Goal: Information Seeking & Learning: Learn about a topic

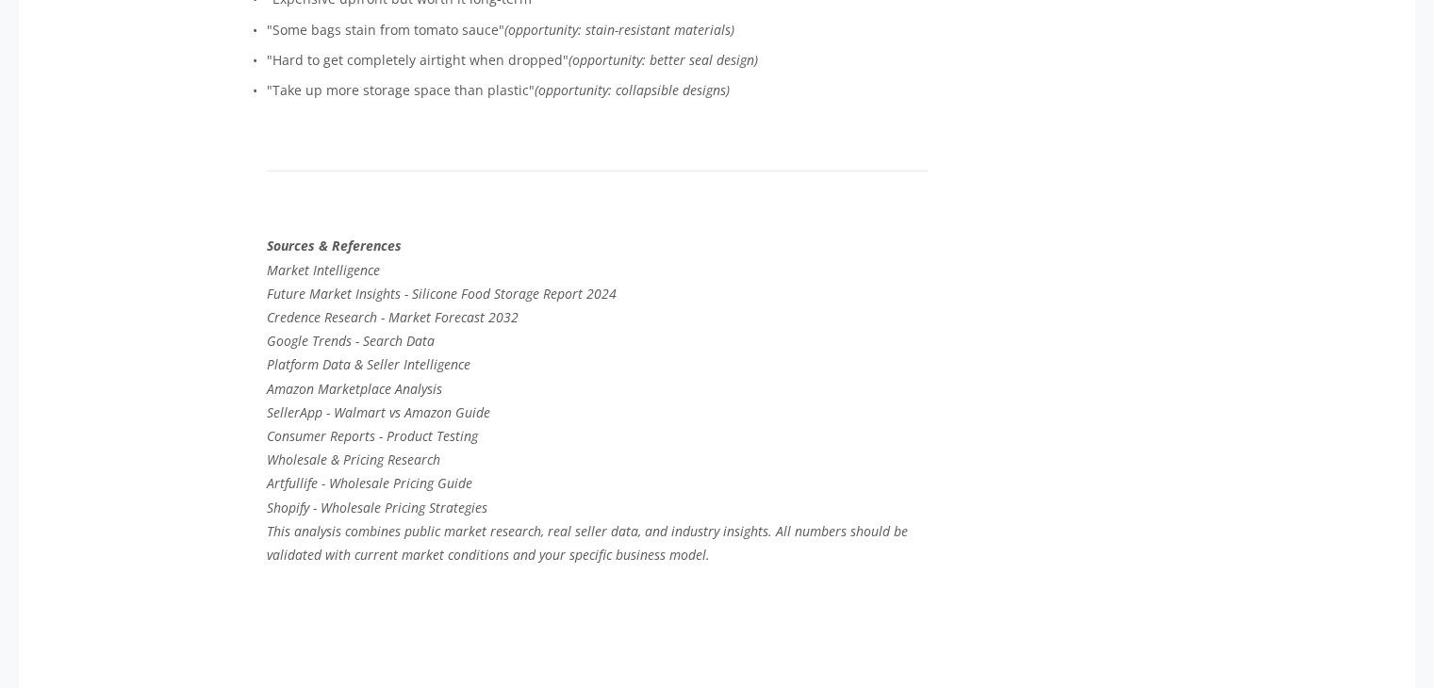
scroll to position [5242, 0]
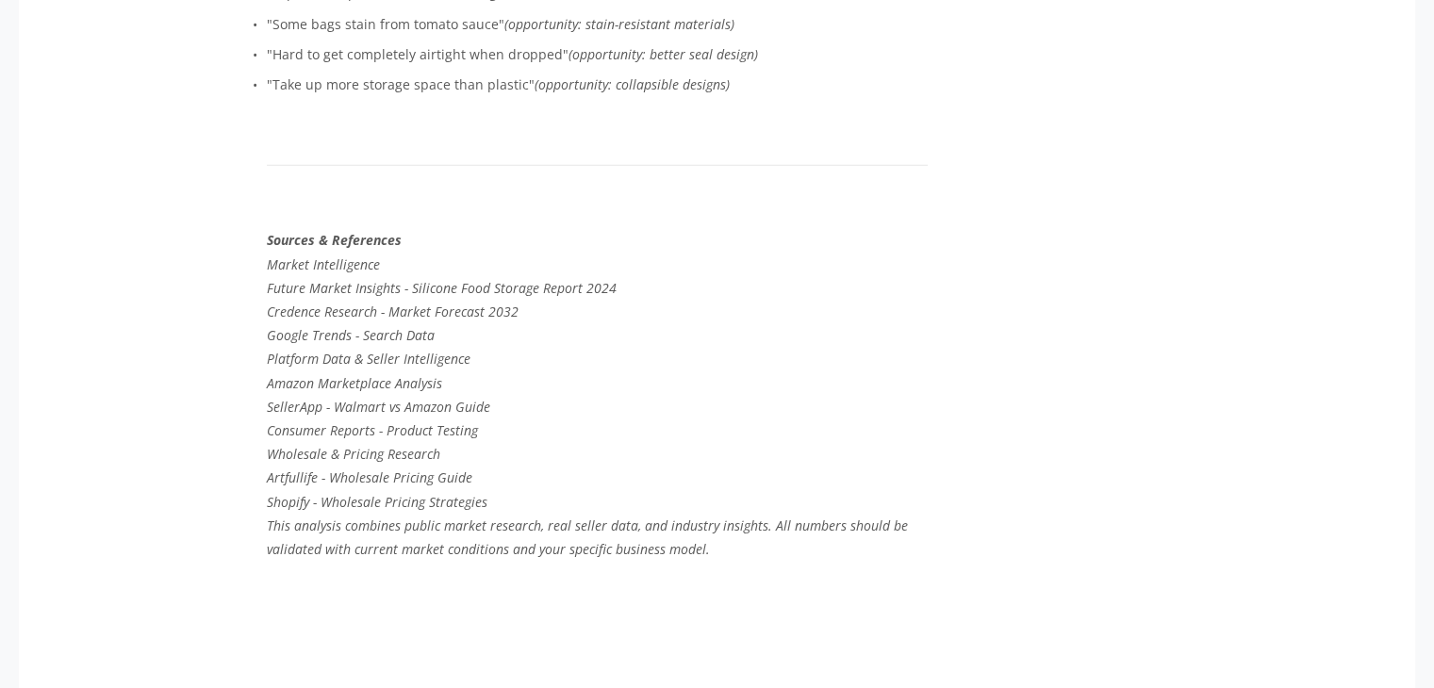
click at [554, 371] on p "Platform Data & Seller Intelligence" at bounding box center [597, 359] width 661 height 24
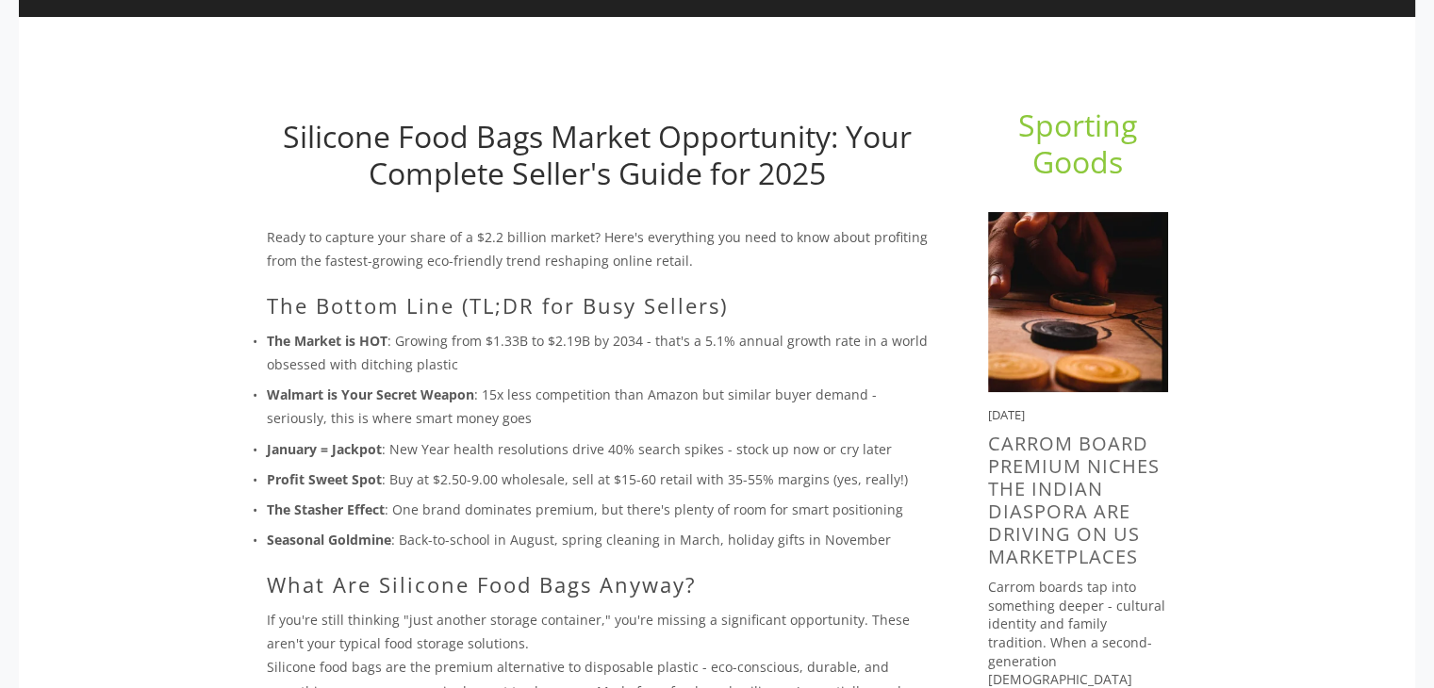
scroll to position [0, 0]
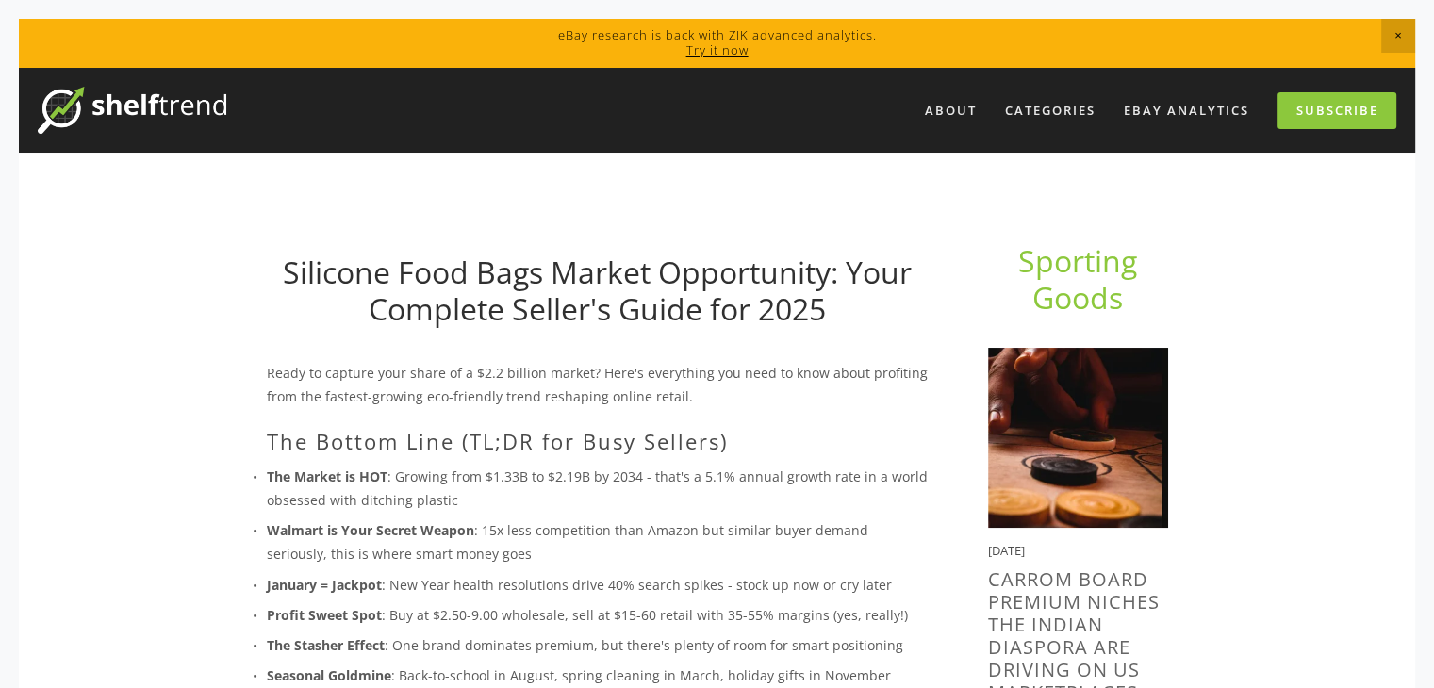
click at [693, 446] on h2 "The Bottom Line (TL;DR for Busy Sellers)" at bounding box center [597, 441] width 661 height 25
click at [354, 272] on link "Silicone Food Bags Market Opportunity: Your Complete Seller's Guide for 2025" at bounding box center [597, 290] width 629 height 76
click at [937, 115] on link "About" at bounding box center [951, 110] width 76 height 31
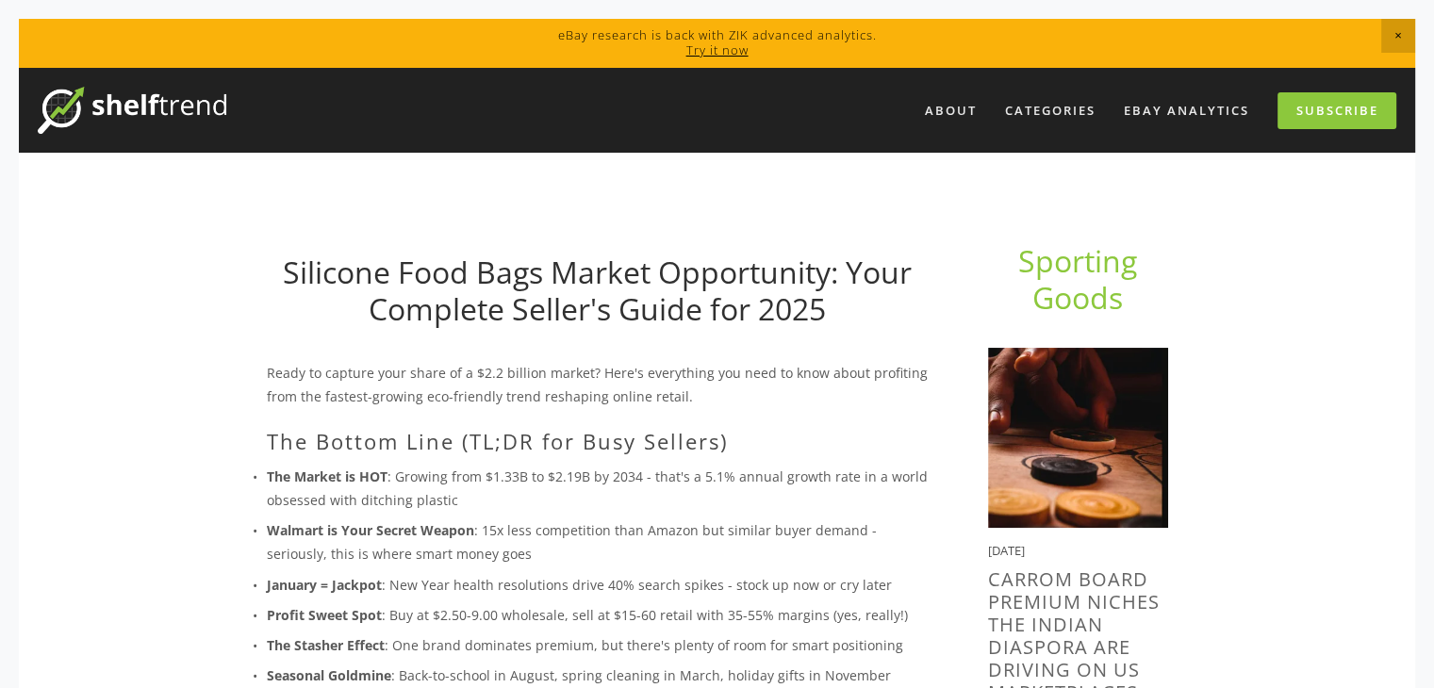
click at [323, 271] on link "Silicone Food Bags Market Opportunity: Your Complete Seller's Guide for 2025" at bounding box center [597, 290] width 629 height 76
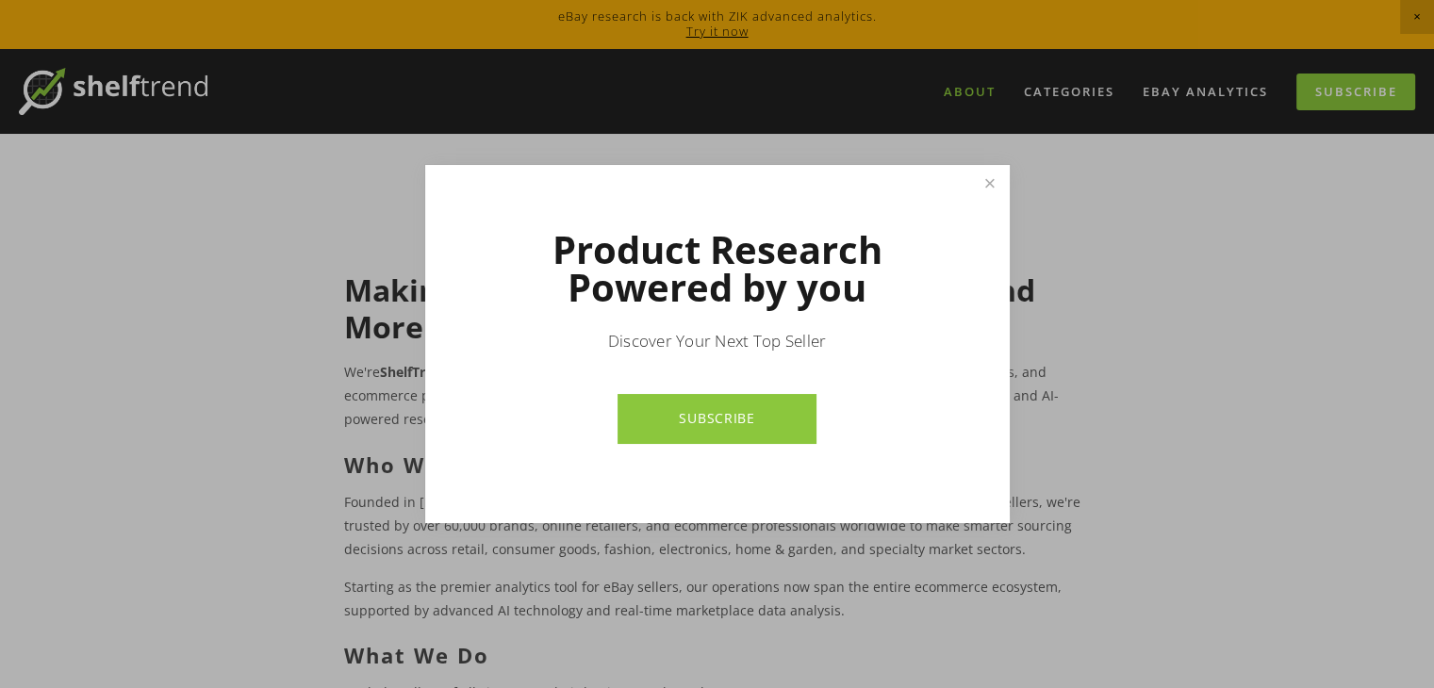
click at [799, 421] on link "SUBSCRIBE" at bounding box center [717, 419] width 199 height 50
click at [989, 181] on link "Close" at bounding box center [989, 184] width 33 height 33
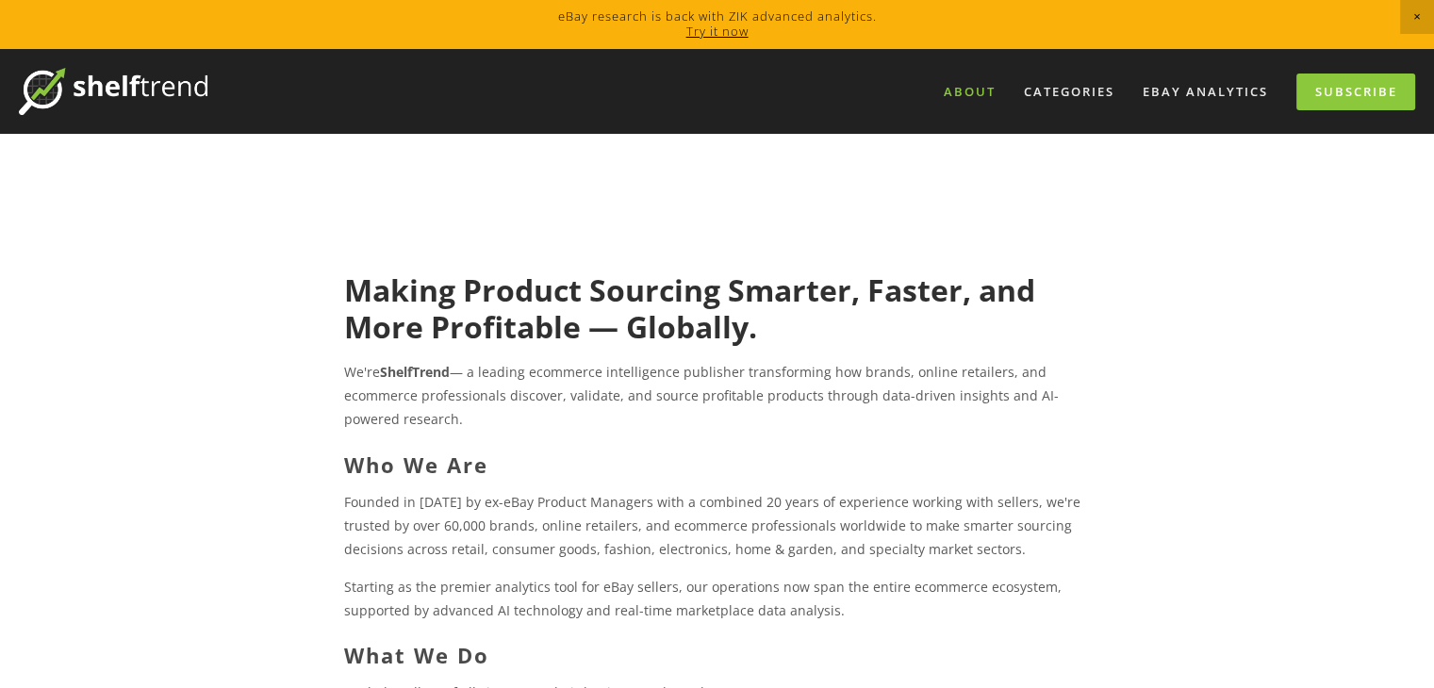
click at [734, 460] on h2 "Who We Are" at bounding box center [717, 465] width 746 height 25
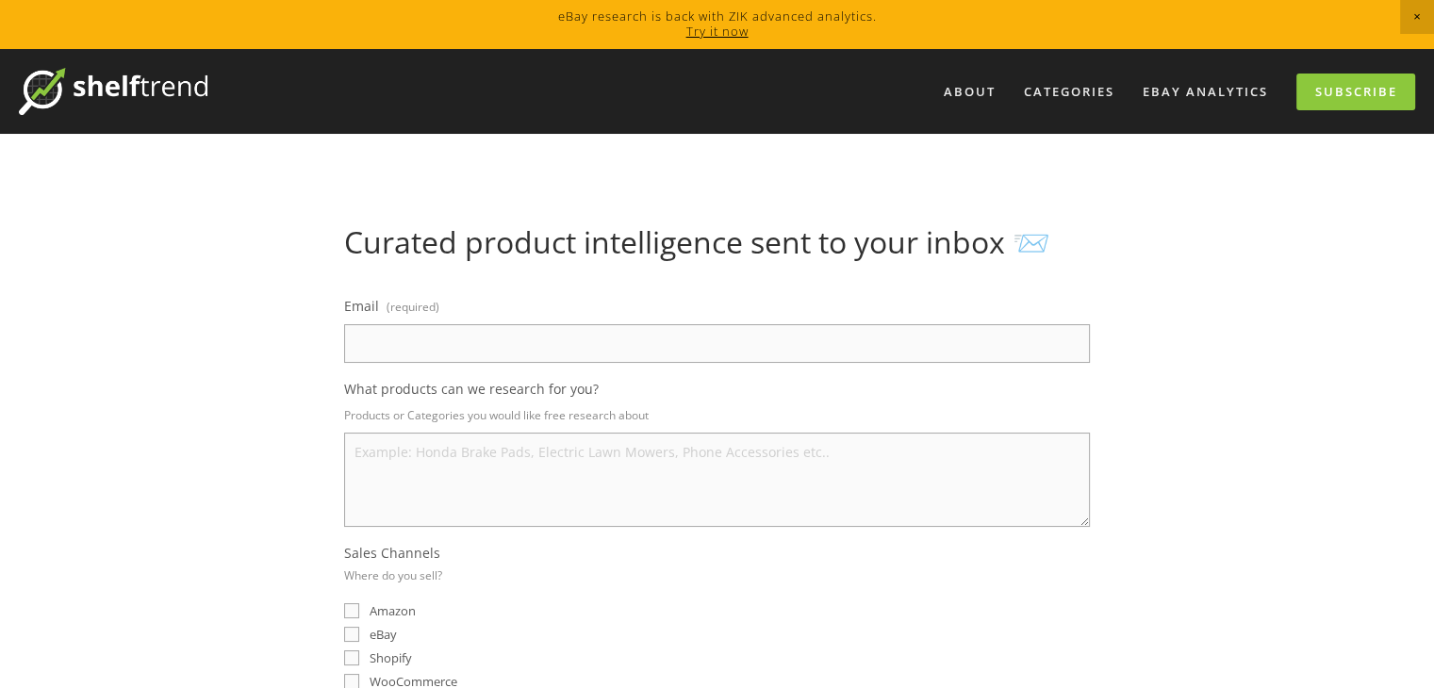
click at [151, 80] on img at bounding box center [113, 91] width 189 height 47
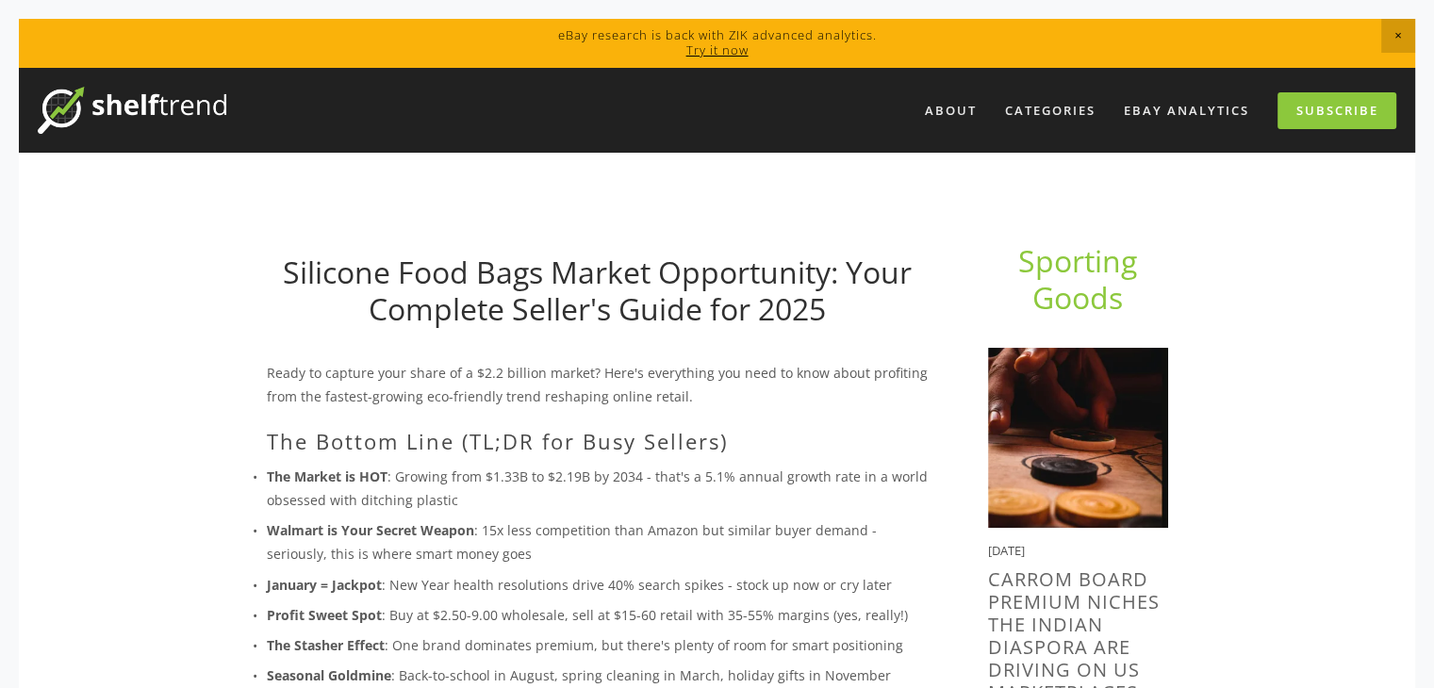
click at [758, 257] on link "Silicone Food Bags Market Opportunity: Your Complete Seller's Guide for 2025" at bounding box center [597, 290] width 629 height 76
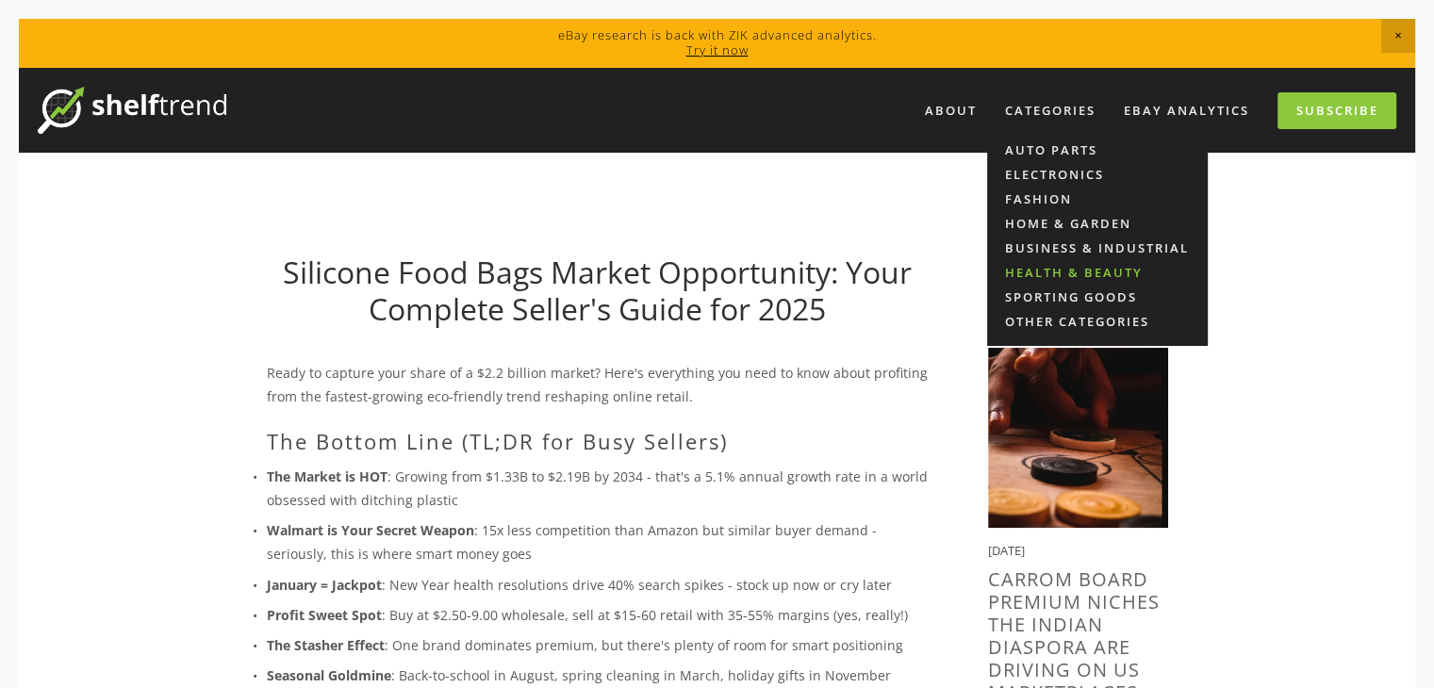
click at [1064, 272] on link "Health & Beauty" at bounding box center [1097, 272] width 221 height 25
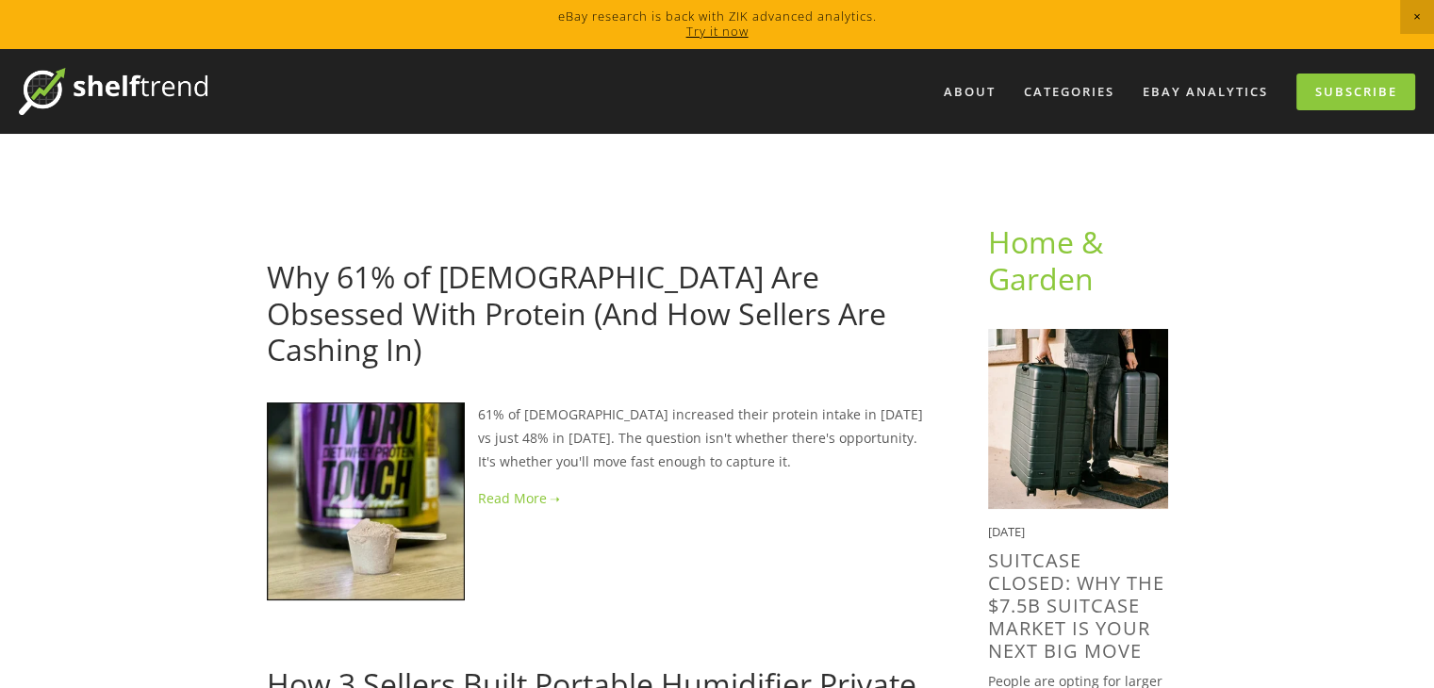
click at [892, 237] on div "Aja Isaac September 3, 2025" at bounding box center [597, 236] width 661 height 24
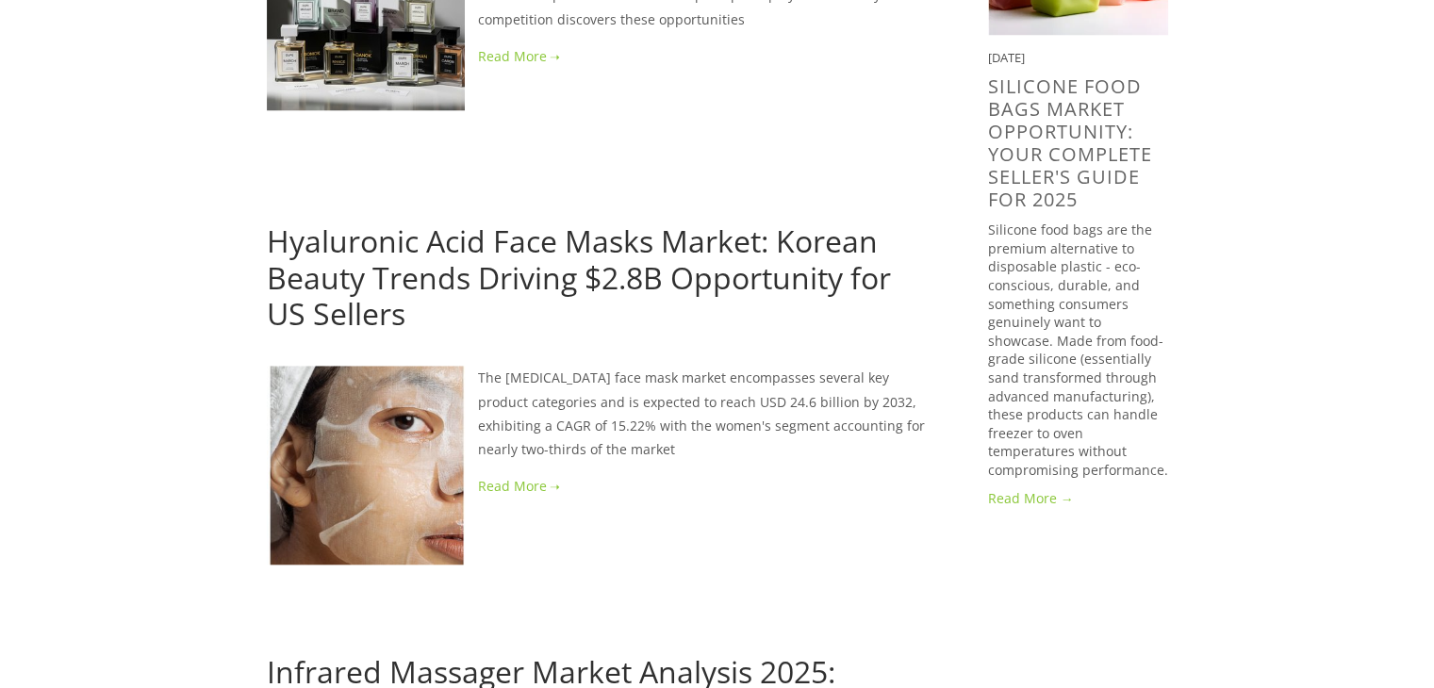
scroll to position [1773, 0]
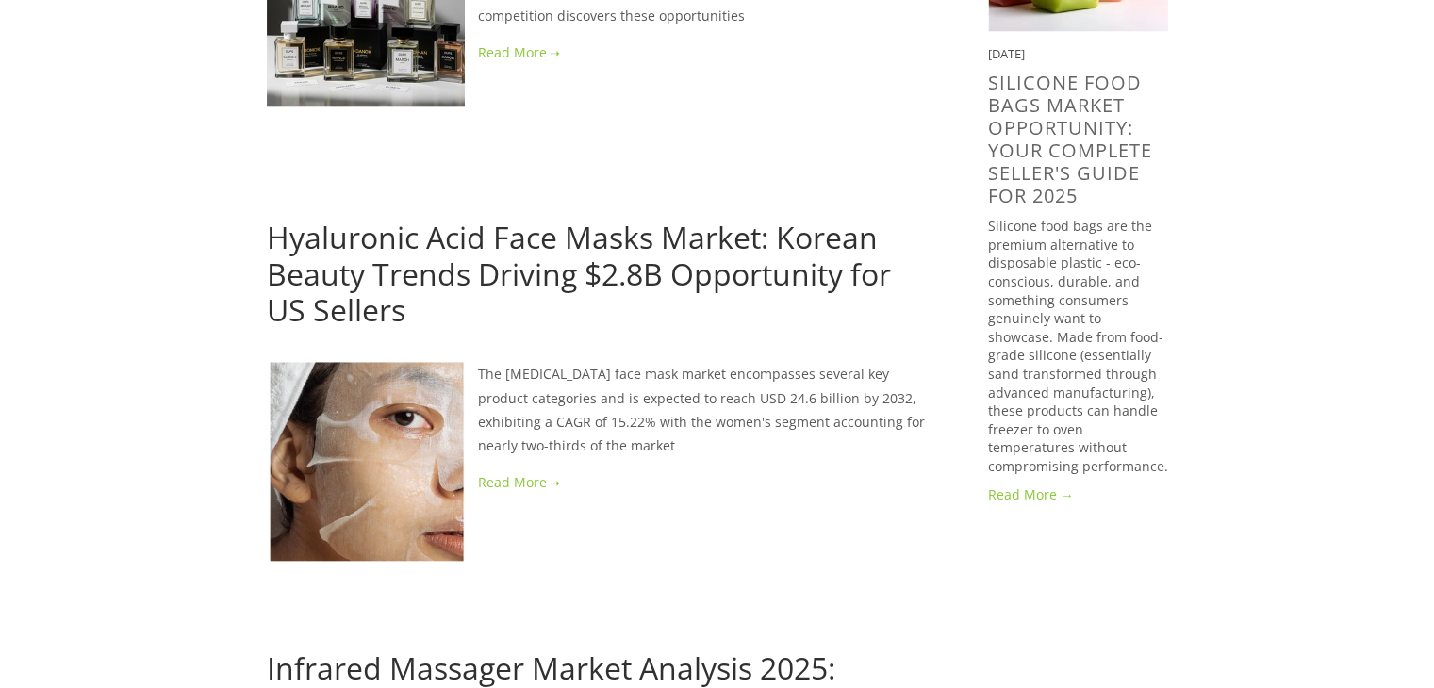
click at [1030, 490] on link "Read More →" at bounding box center [1078, 495] width 180 height 19
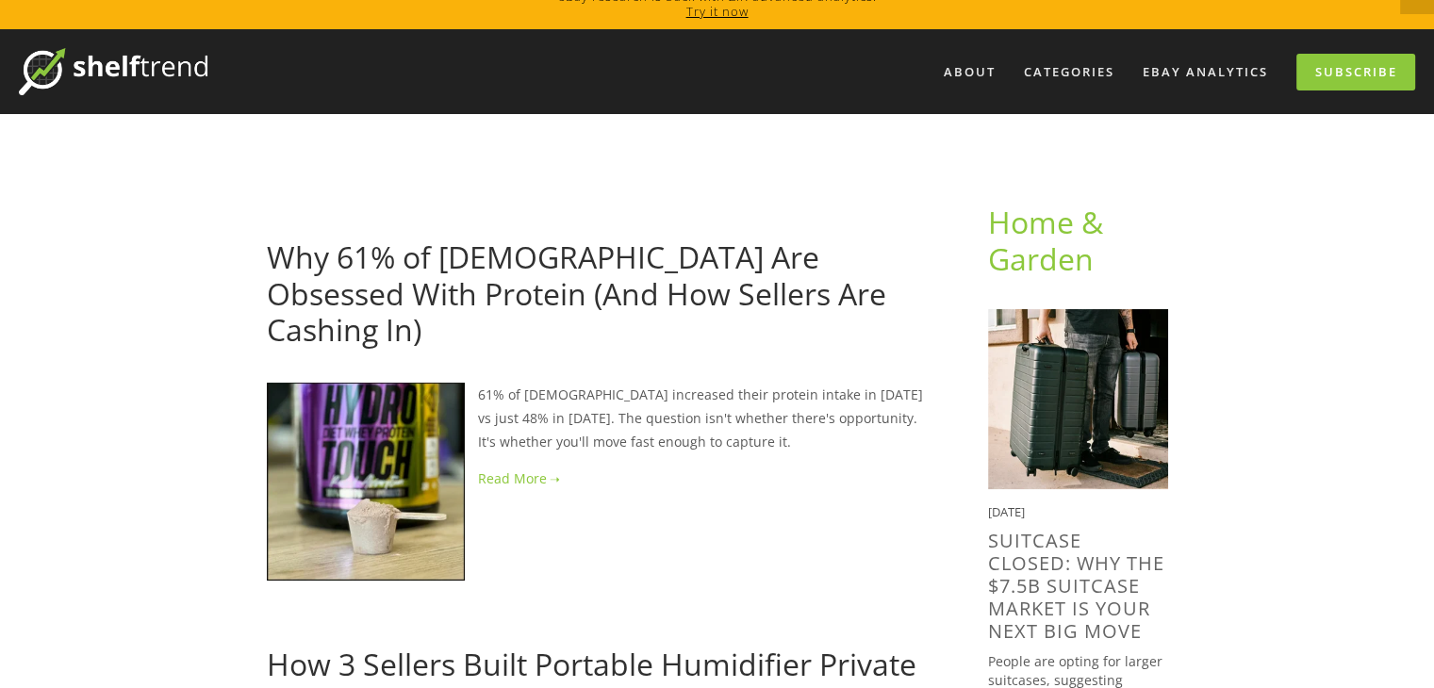
scroll to position [0, 0]
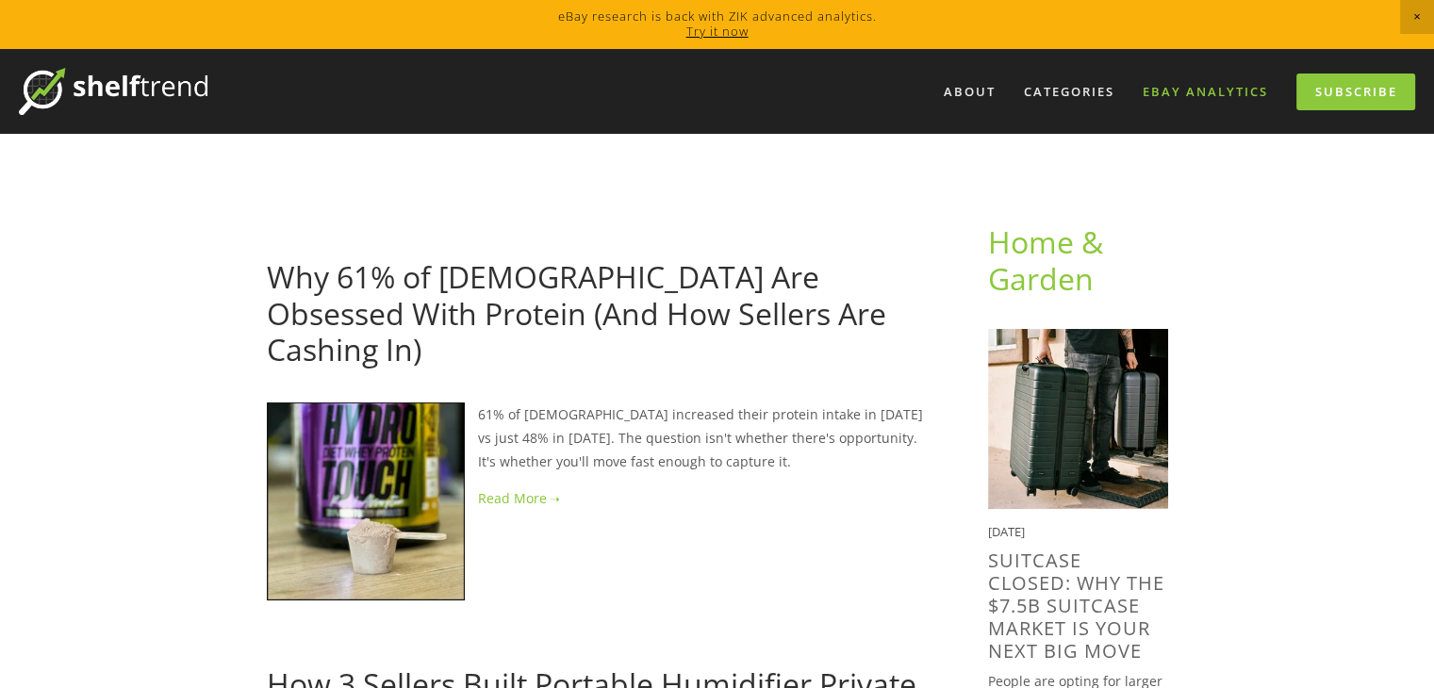
click at [1231, 94] on link "eBay Analytics" at bounding box center [1205, 91] width 150 height 31
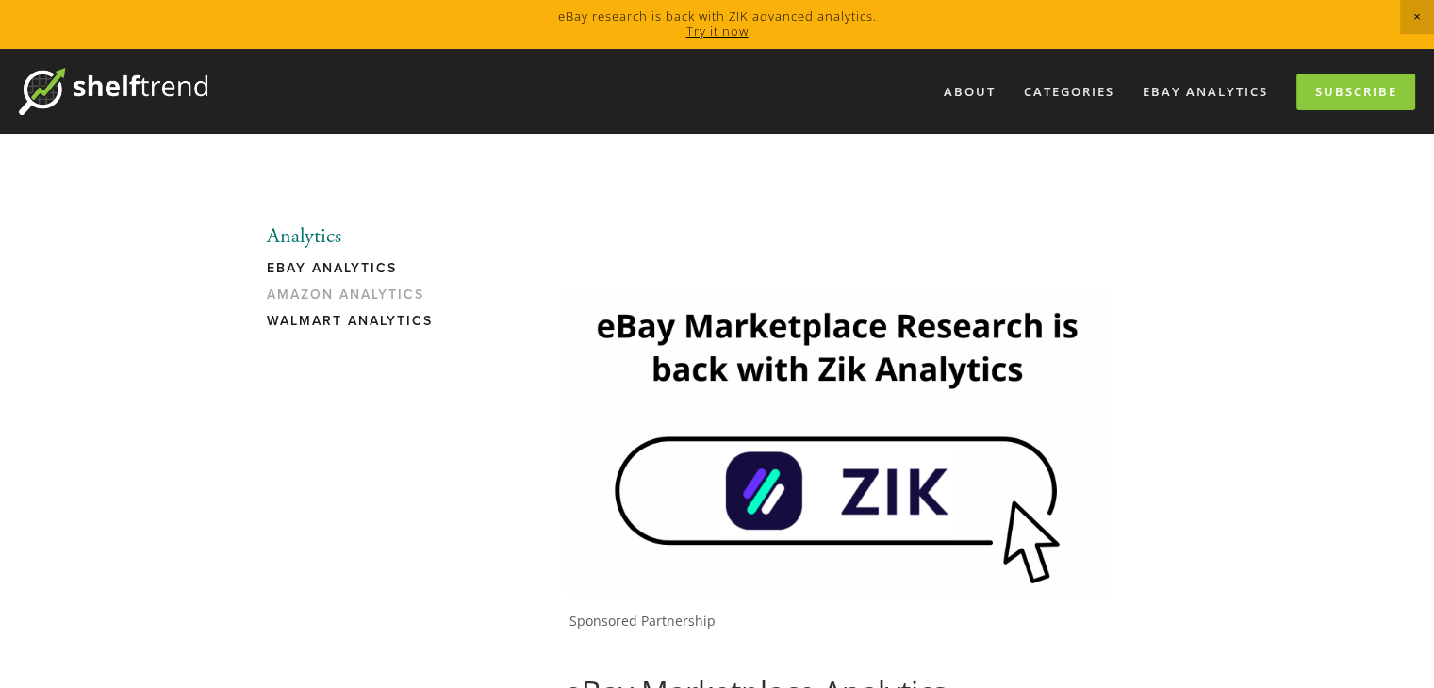
click at [381, 326] on link "Walmart Analytics" at bounding box center [357, 326] width 180 height 26
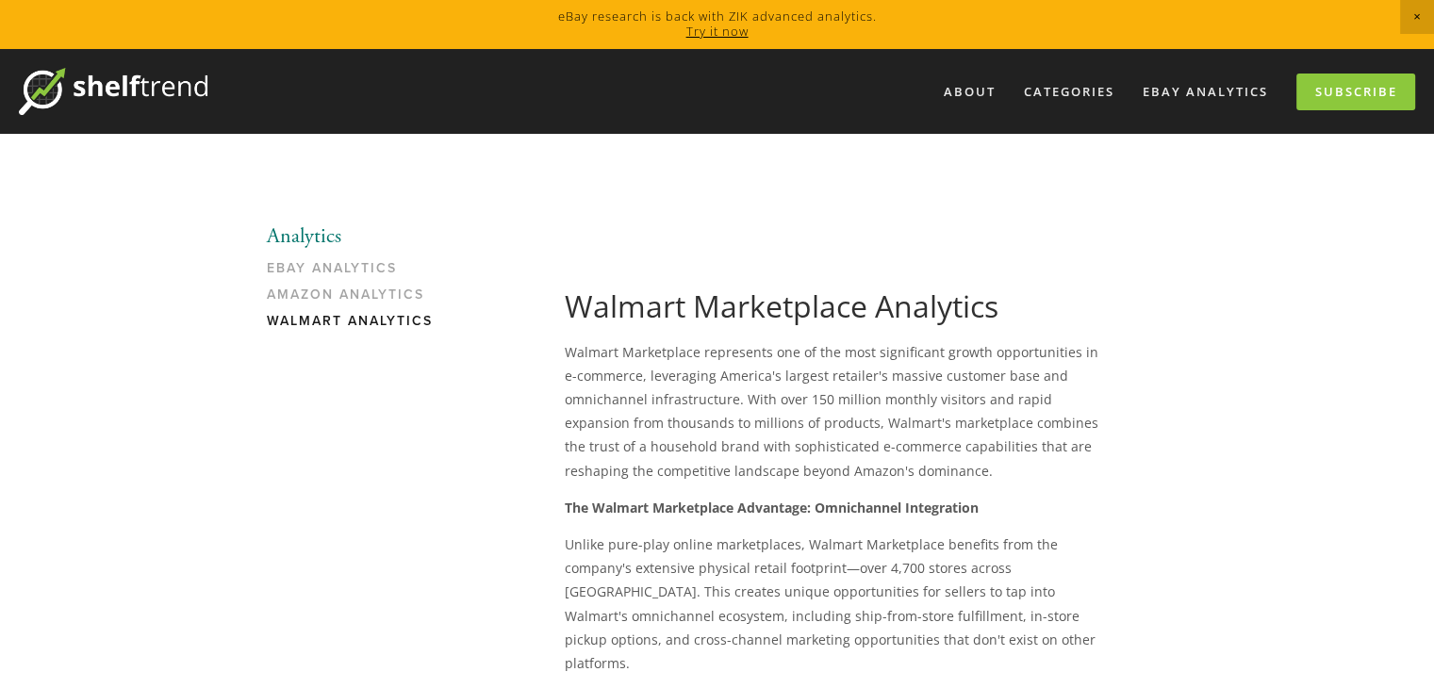
click at [606, 453] on p "Walmart Marketplace represents one of the most significant growth opportunities…" at bounding box center [837, 411] width 545 height 142
click at [376, 299] on link "Amazon Analytics" at bounding box center [357, 300] width 180 height 26
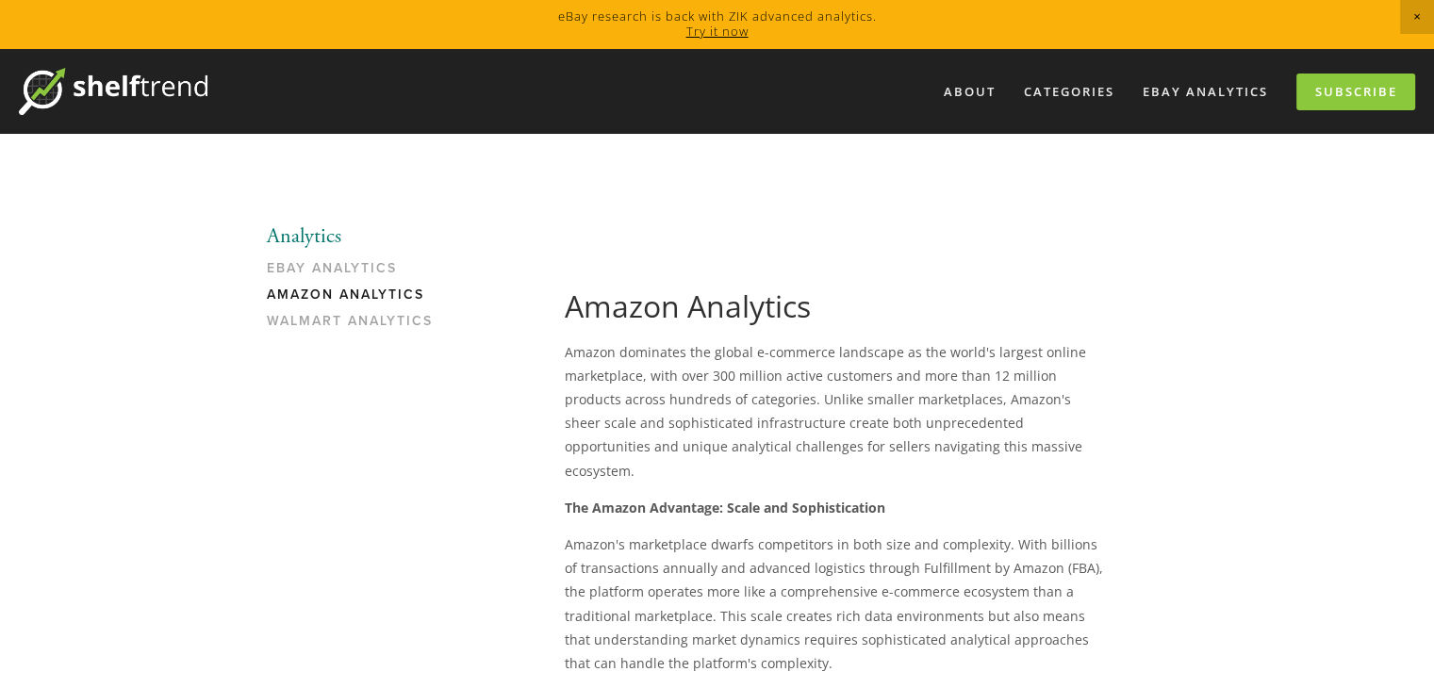
click at [684, 533] on p "Amazon's marketplace dwarfs competitors in both size and complexity. With billi…" at bounding box center [837, 604] width 545 height 142
click at [965, 94] on link "About" at bounding box center [970, 91] width 76 height 31
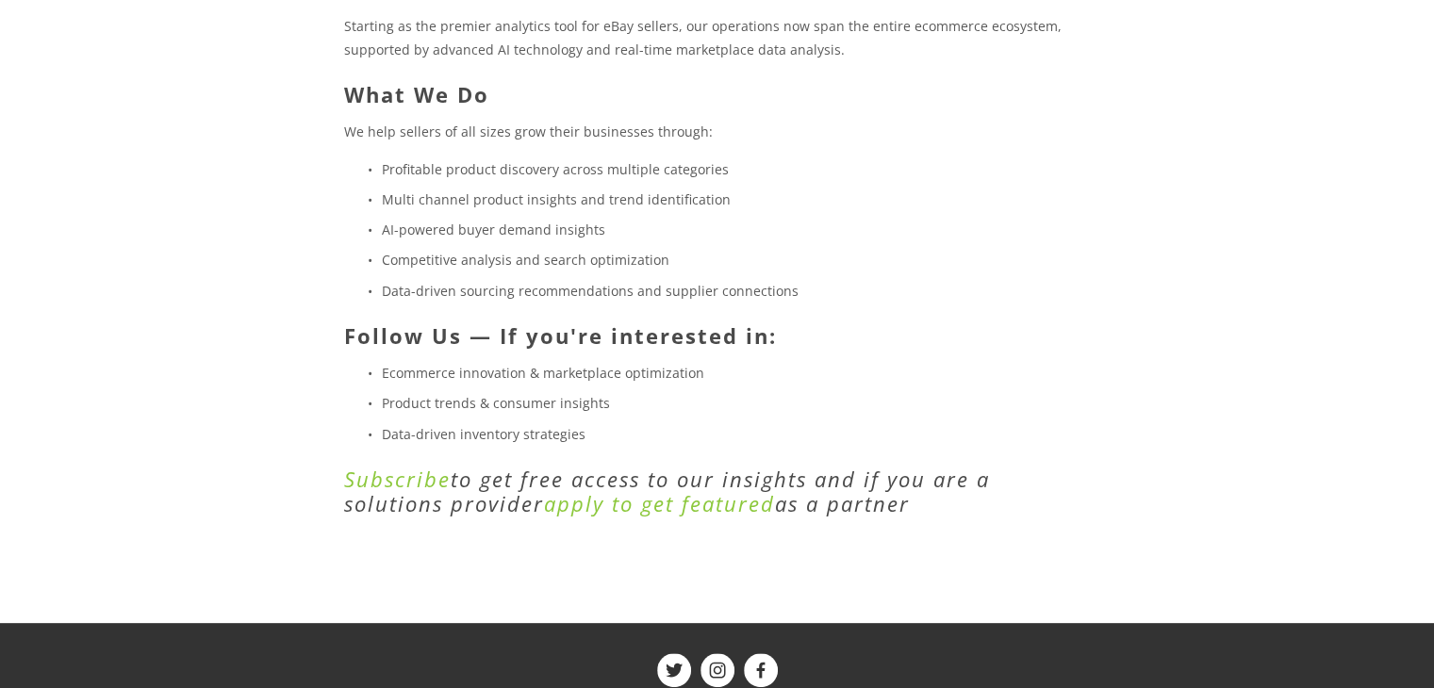
scroll to position [566, 0]
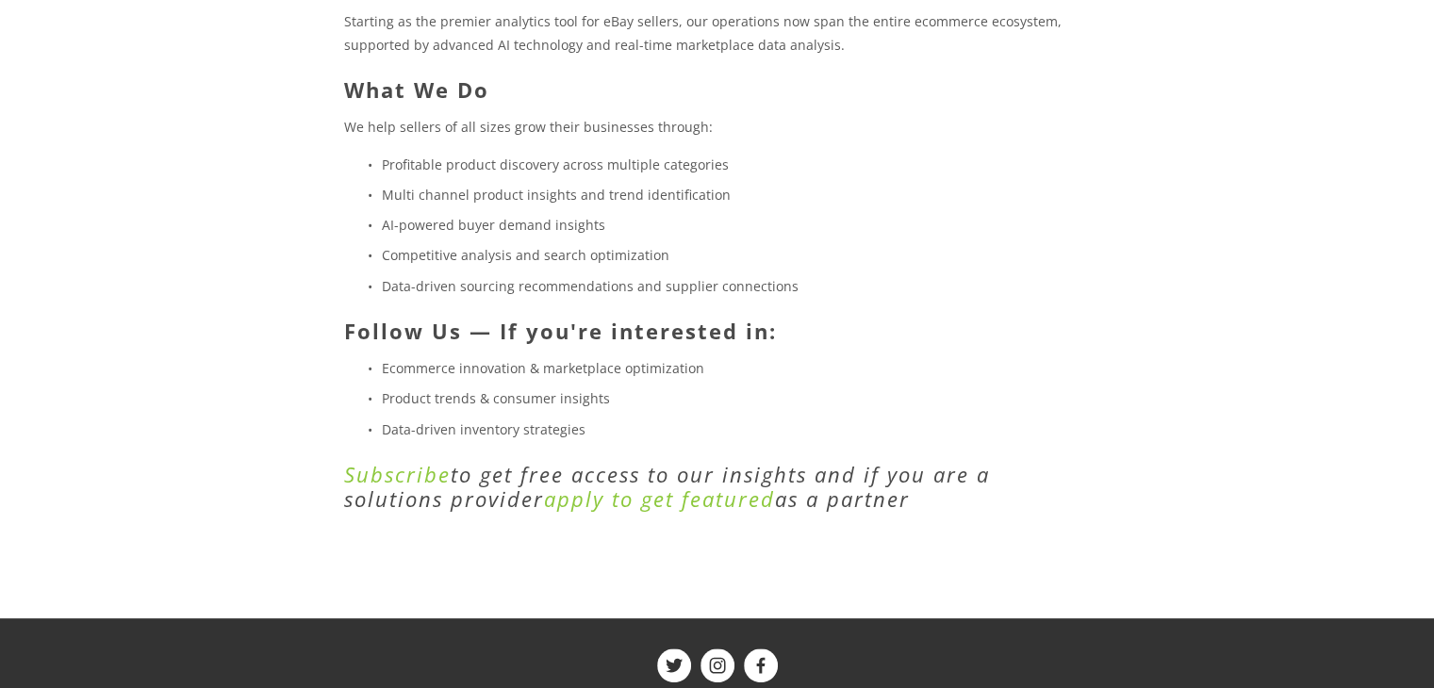
click at [419, 477] on em "Subscribe" at bounding box center [397, 474] width 107 height 28
click at [924, 209] on ul "Profitable product discovery across multiple categories Multi channel product i…" at bounding box center [717, 225] width 746 height 145
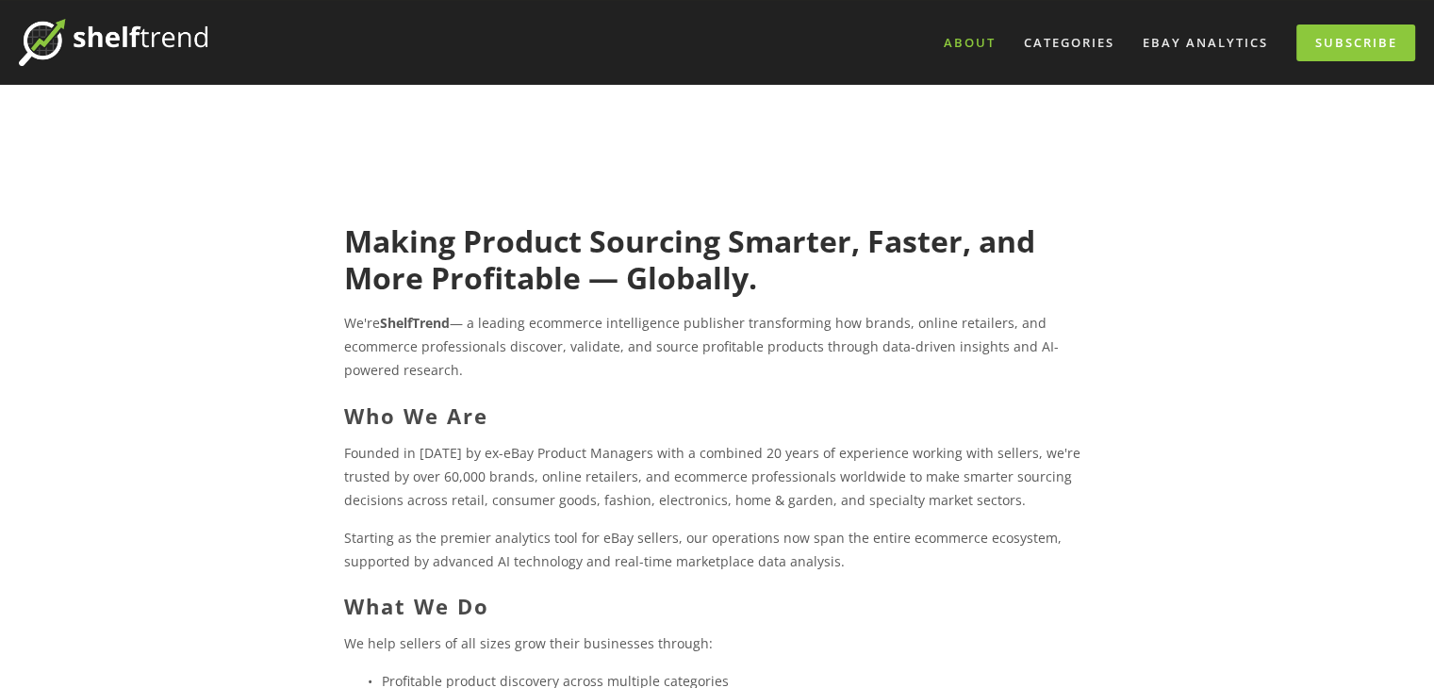
scroll to position [0, 0]
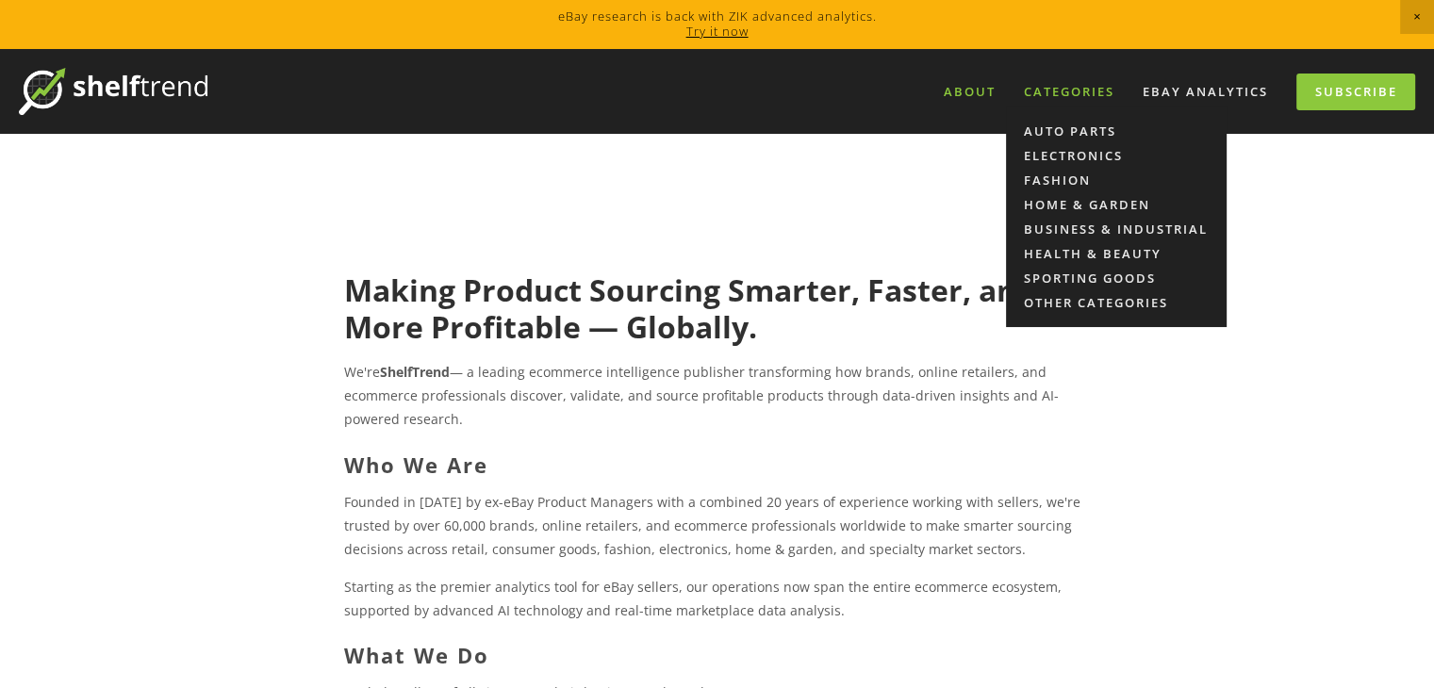
click at [1094, 93] on div "Categories" at bounding box center [1069, 91] width 115 height 31
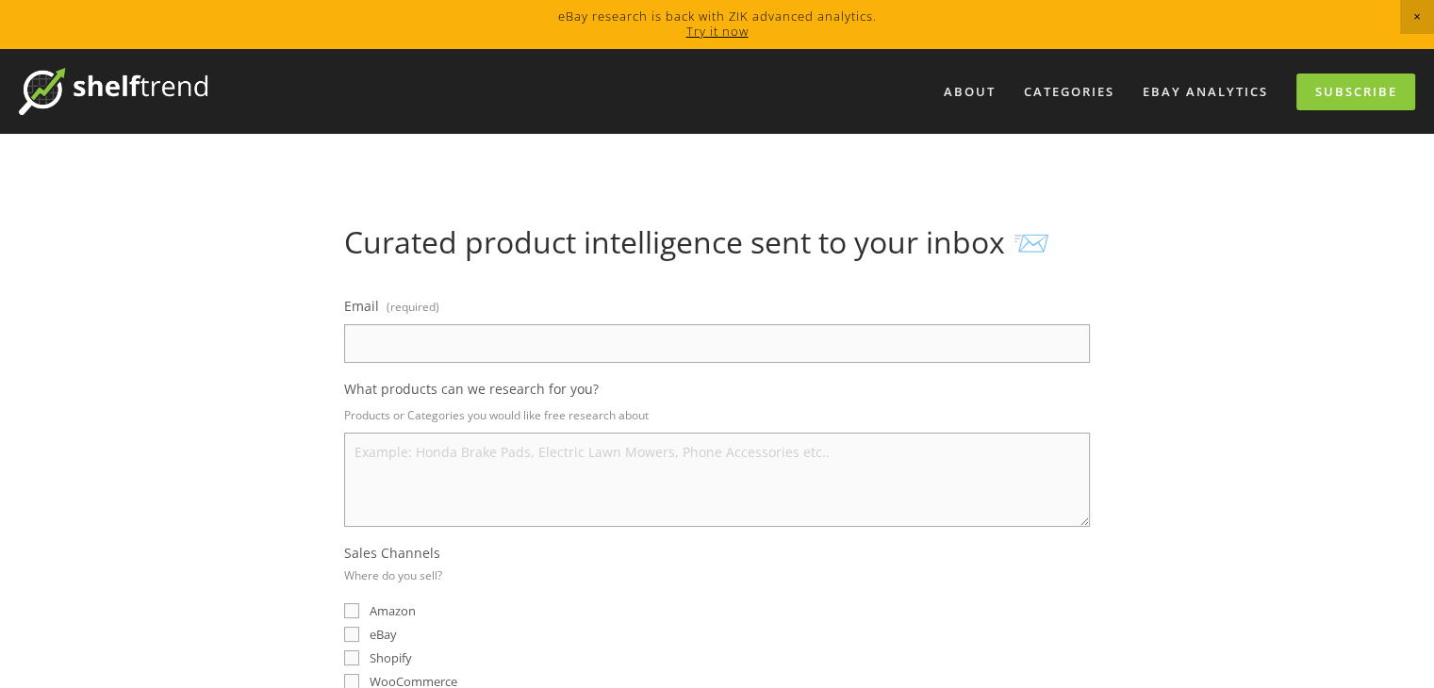
click at [421, 360] on input "Email (required)" at bounding box center [717, 343] width 746 height 39
type input "[EMAIL_ADDRESS][DOMAIN_NAME]"
click at [404, 457] on textarea "What products can we research for you?" at bounding box center [717, 480] width 746 height 94
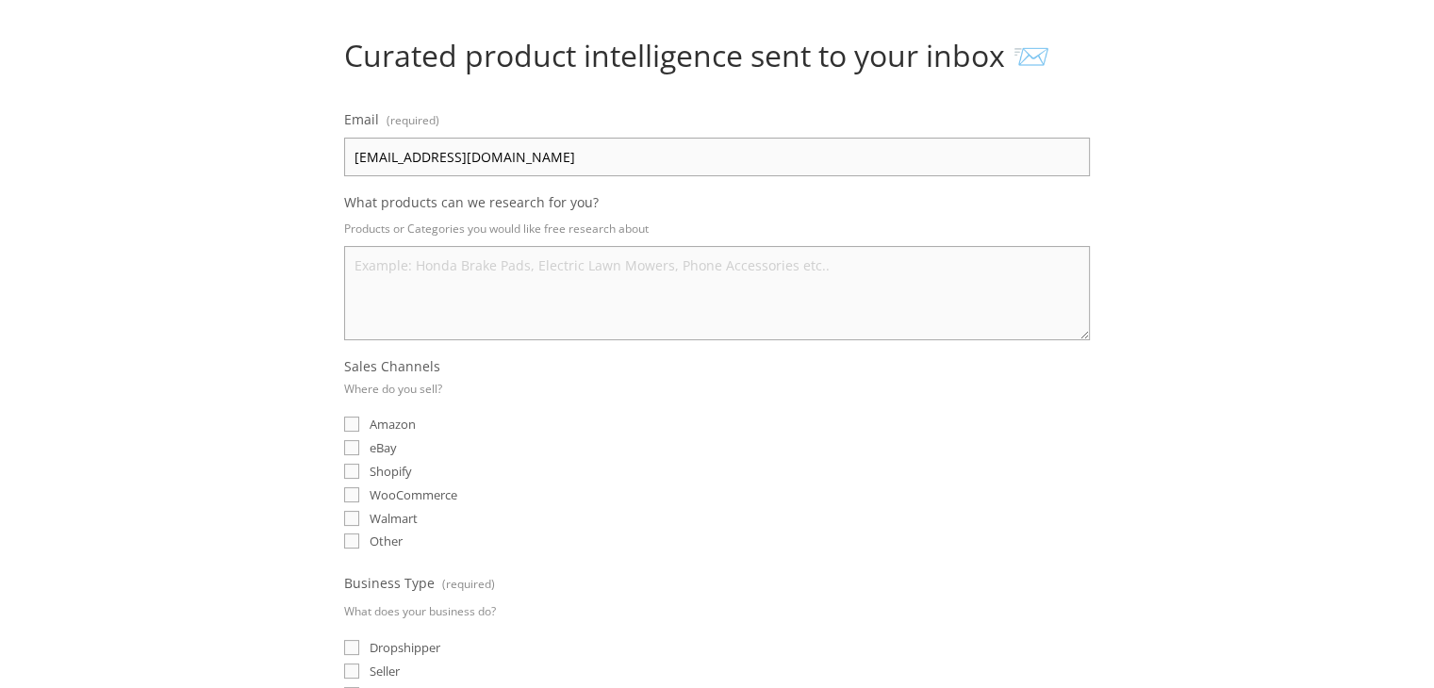
scroll to position [189, 0]
click at [360, 414] on label "Amazon" at bounding box center [380, 422] width 72 height 17
click at [359, 415] on input "Amazon" at bounding box center [351, 422] width 15 height 15
click at [360, 414] on label "Amazon" at bounding box center [380, 422] width 72 height 17
click at [359, 415] on input "Amazon" at bounding box center [351, 422] width 15 height 15
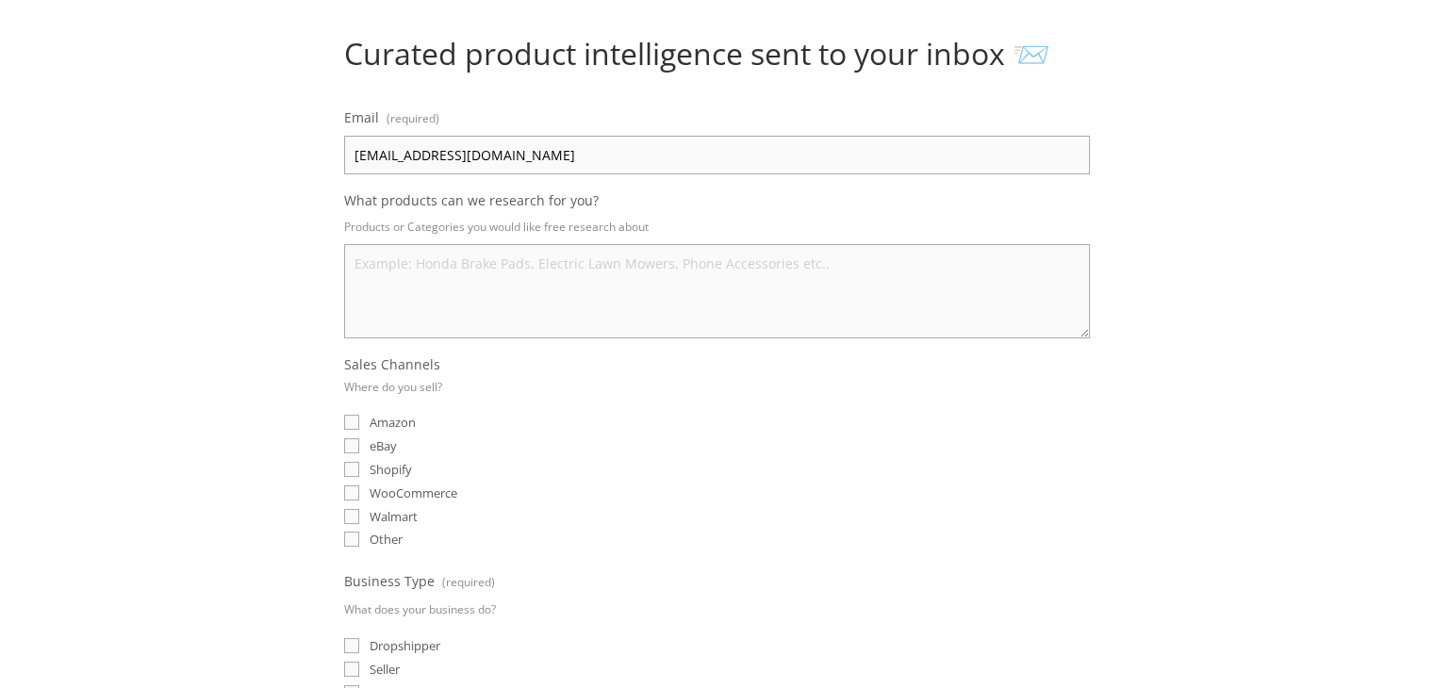
click at [353, 421] on input "Amazon" at bounding box center [351, 422] width 15 height 15
click at [353, 427] on input "Amazon" at bounding box center [351, 422] width 15 height 15
click at [351, 422] on input "Amazon" at bounding box center [351, 422] width 15 height 15
checkbox input "true"
click at [350, 440] on input "eBay" at bounding box center [351, 445] width 15 height 15
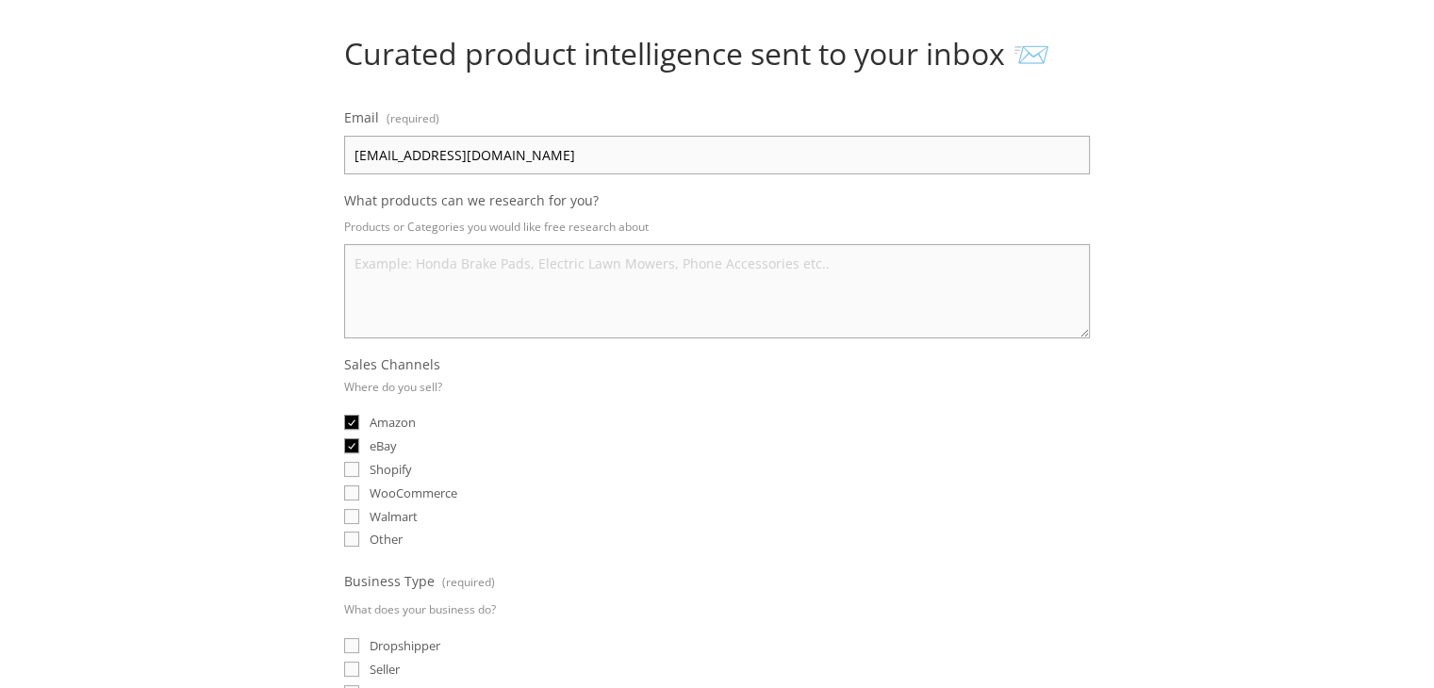
checkbox input "true"
click at [350, 462] on input "Shopify" at bounding box center [351, 469] width 15 height 15
checkbox input "true"
click at [350, 486] on input "WooCommerce" at bounding box center [351, 493] width 15 height 15
checkbox input "true"
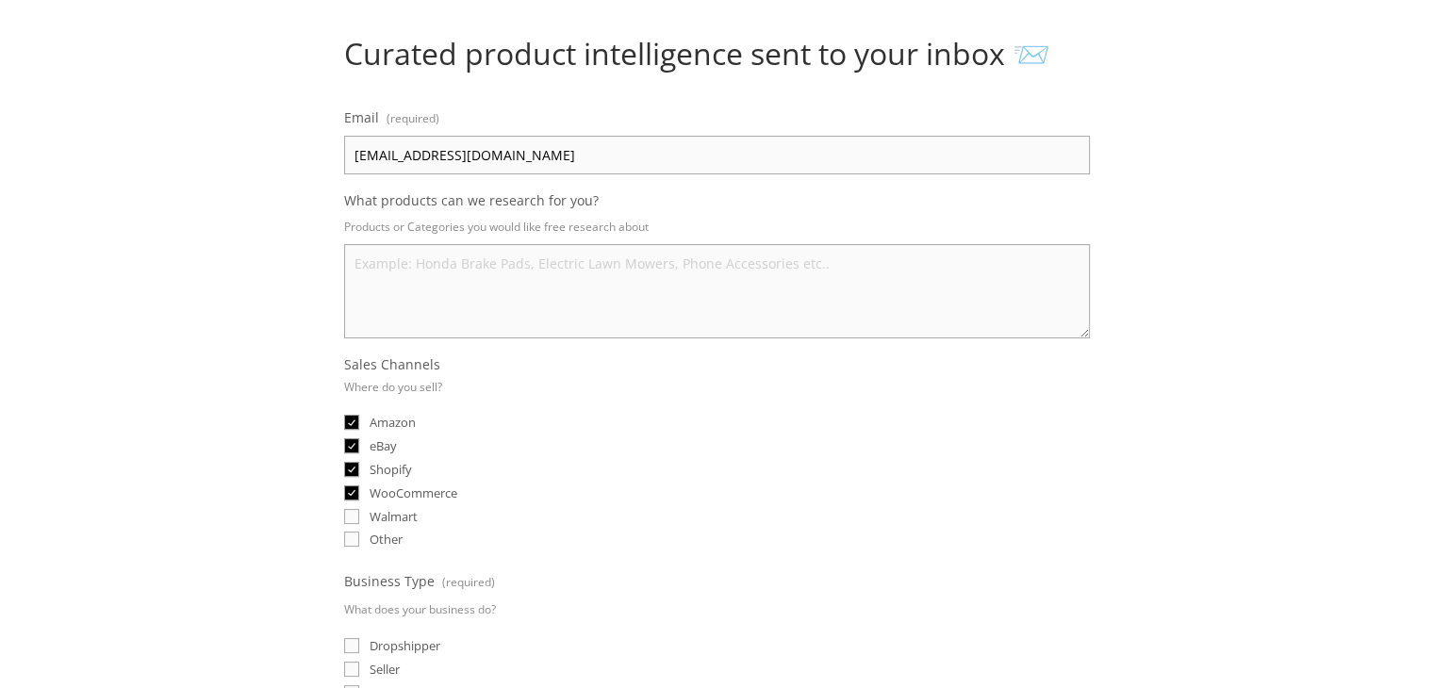
click at [351, 509] on input "Walmart" at bounding box center [351, 516] width 15 height 15
checkbox input "true"
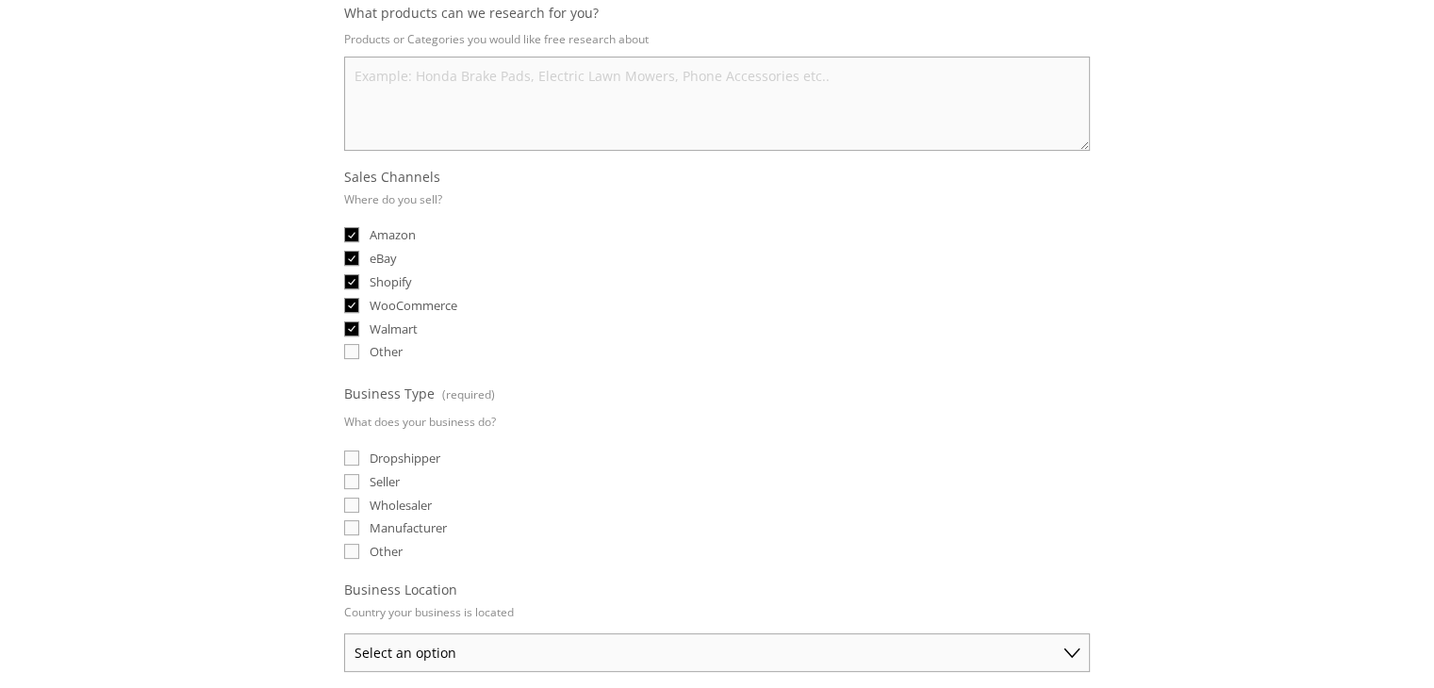
scroll to position [377, 0]
click at [358, 481] on fieldset "Business Type (required) What does your business do? Dropshipper Seller Wholesa…" at bounding box center [717, 471] width 746 height 183
click at [355, 475] on input "Seller" at bounding box center [351, 480] width 15 height 15
checkbox input "true"
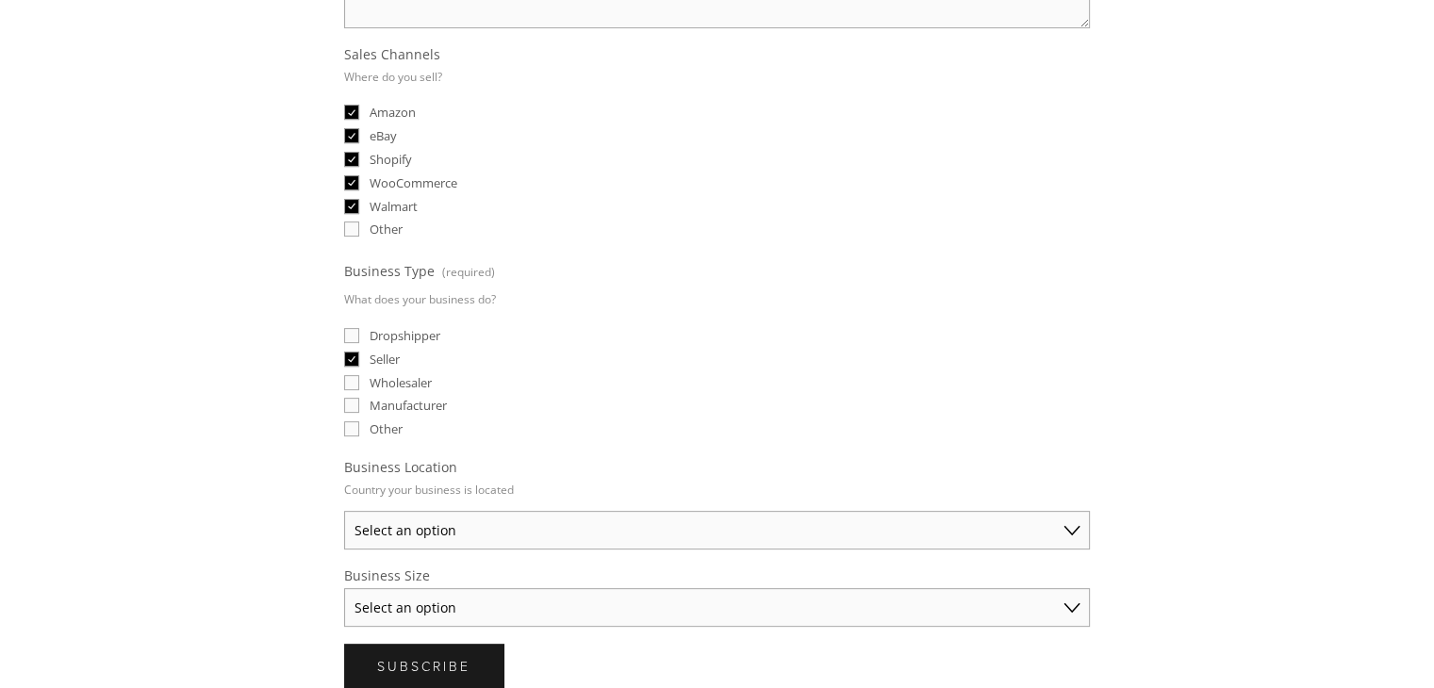
scroll to position [528, 0]
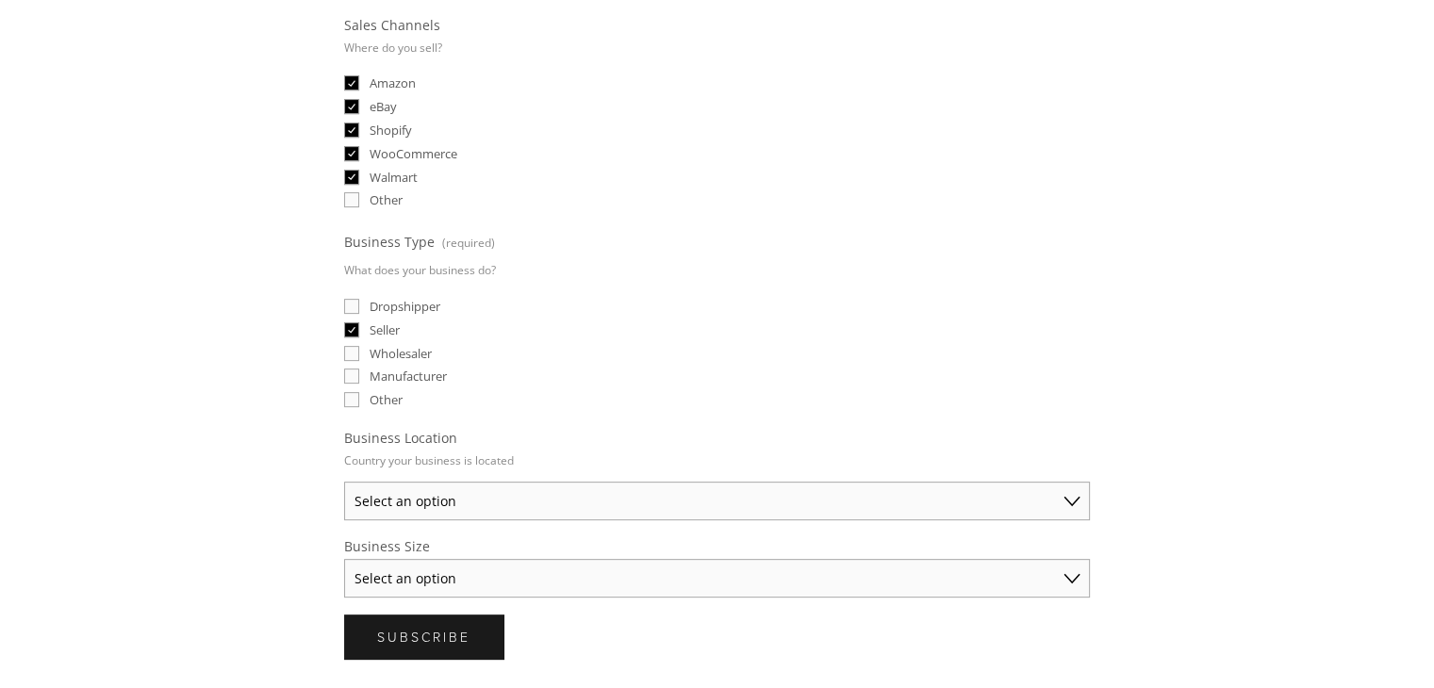
click at [453, 482] on select "Select an option Australia United States United Kingdom China Japan Germany Can…" at bounding box center [717, 501] width 746 height 39
select select "Other"
click at [344, 482] on select "Select an option Australia United States United Kingdom China Japan Germany Can…" at bounding box center [717, 501] width 746 height 39
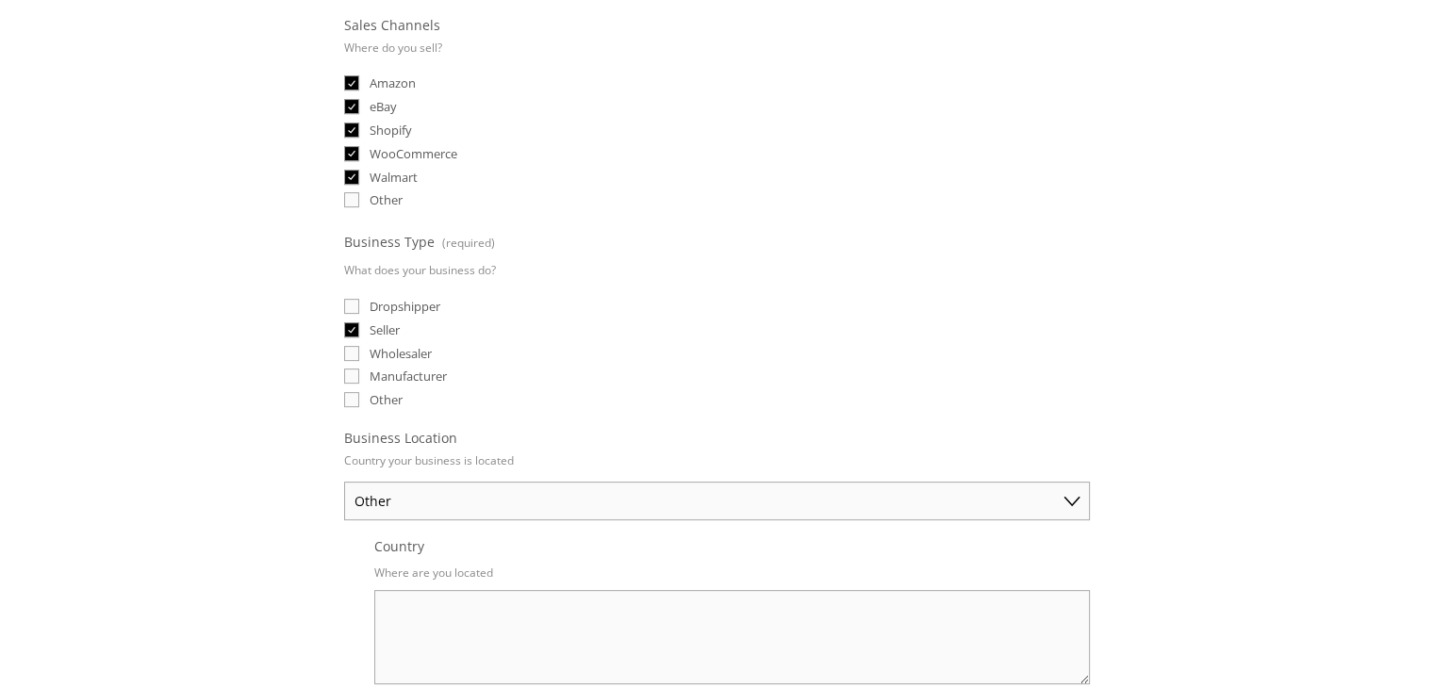
click at [456, 590] on textarea "Country" at bounding box center [732, 637] width 716 height 94
type textarea "India"
click at [407, 559] on p "Where are you located" at bounding box center [732, 572] width 716 height 27
click at [223, 544] on div "About Categories Auto Parts Electronics Fashion Home & Garden" at bounding box center [717, 405] width 1434 height 1768
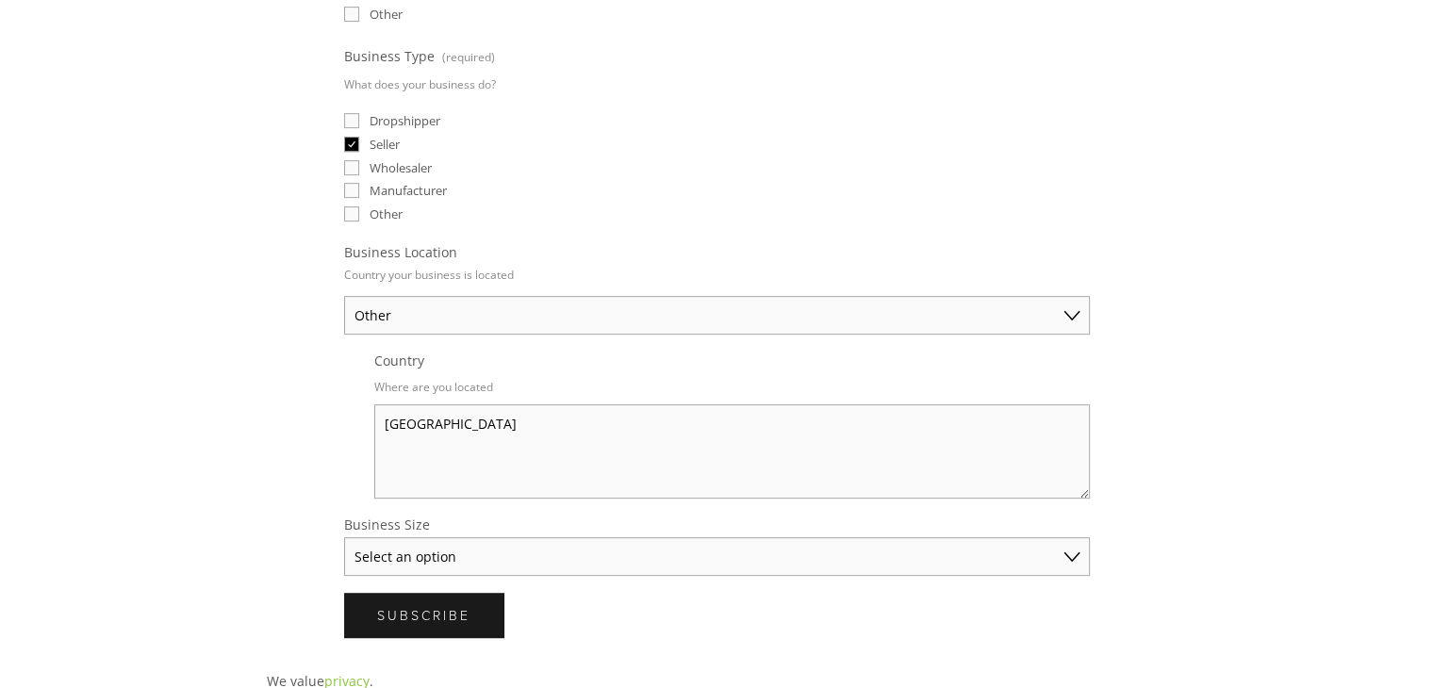
scroll to position [717, 0]
click at [421, 547] on select "Select an option Solo Merchant (under $50K annual sales) Small Business ($50K -…" at bounding box center [717, 554] width 746 height 39
select select "Solo Merchant (under $50K annual sales)"
click at [344, 535] on select "Select an option Solo Merchant (under $50K annual sales) Small Business ($50K -…" at bounding box center [717, 554] width 746 height 39
click at [385, 548] on select "Solo Merchant (under $50K annual sales) Small Business ($50K - $250K annual sal…" at bounding box center [717, 554] width 746 height 39
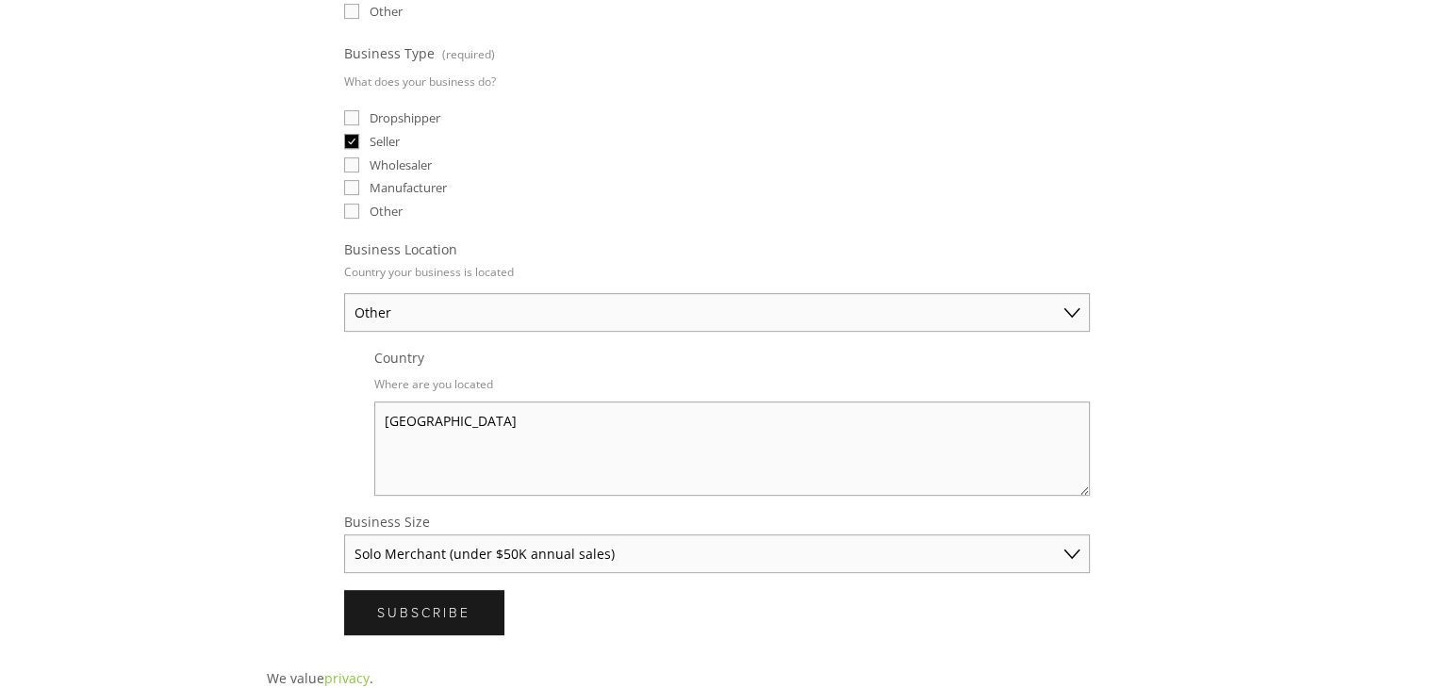
click at [287, 558] on div "Curated product intelligence sent to your inbox 📨 Email (required) mail2deepak.…" at bounding box center [717, 79] width 933 height 1143
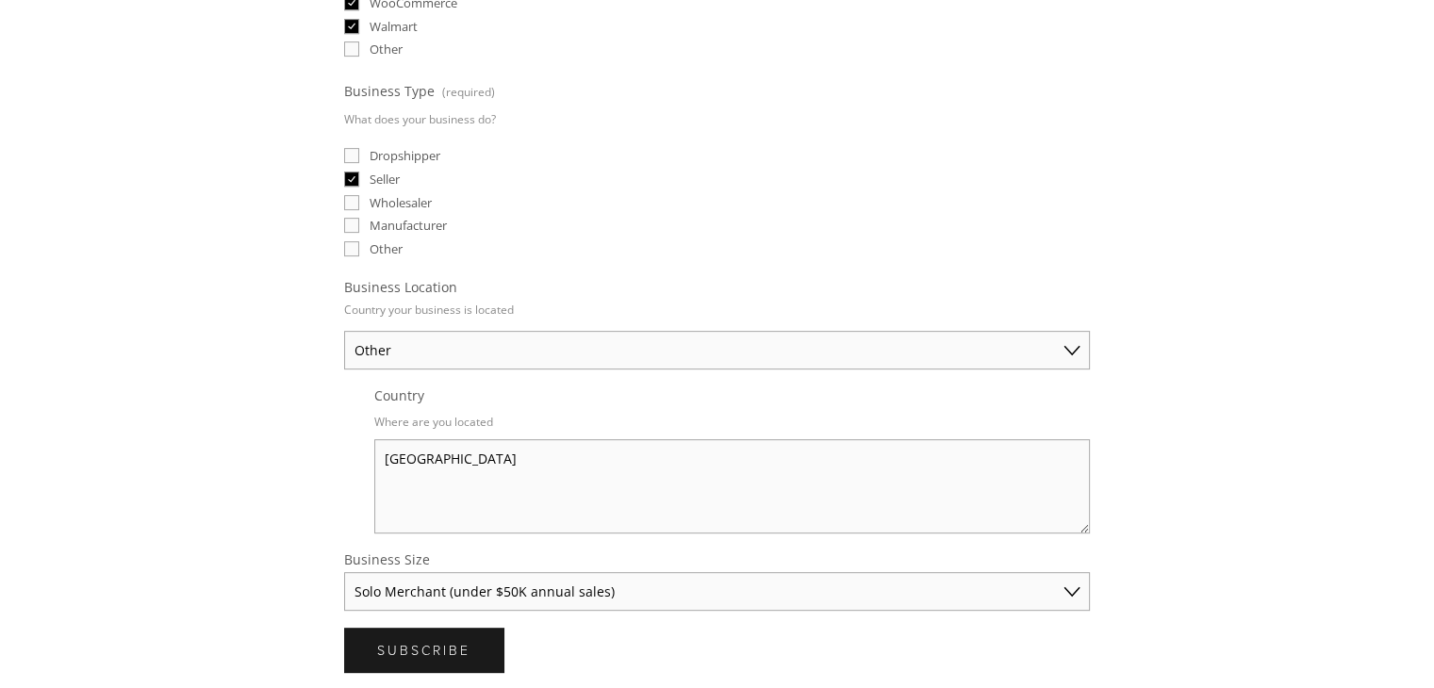
click at [378, 572] on select "Solo Merchant (under $50K annual sales) Small Business ($50K - $250K annual sal…" at bounding box center [717, 591] width 746 height 39
click at [344, 572] on select "Solo Merchant (under $50K annual sales) Small Business ($50K - $250K annual sal…" at bounding box center [717, 591] width 746 height 39
click at [290, 455] on div "Curated product intelligence sent to your inbox 📨 Email (required) mail2deepak.…" at bounding box center [717, 117] width 933 height 1143
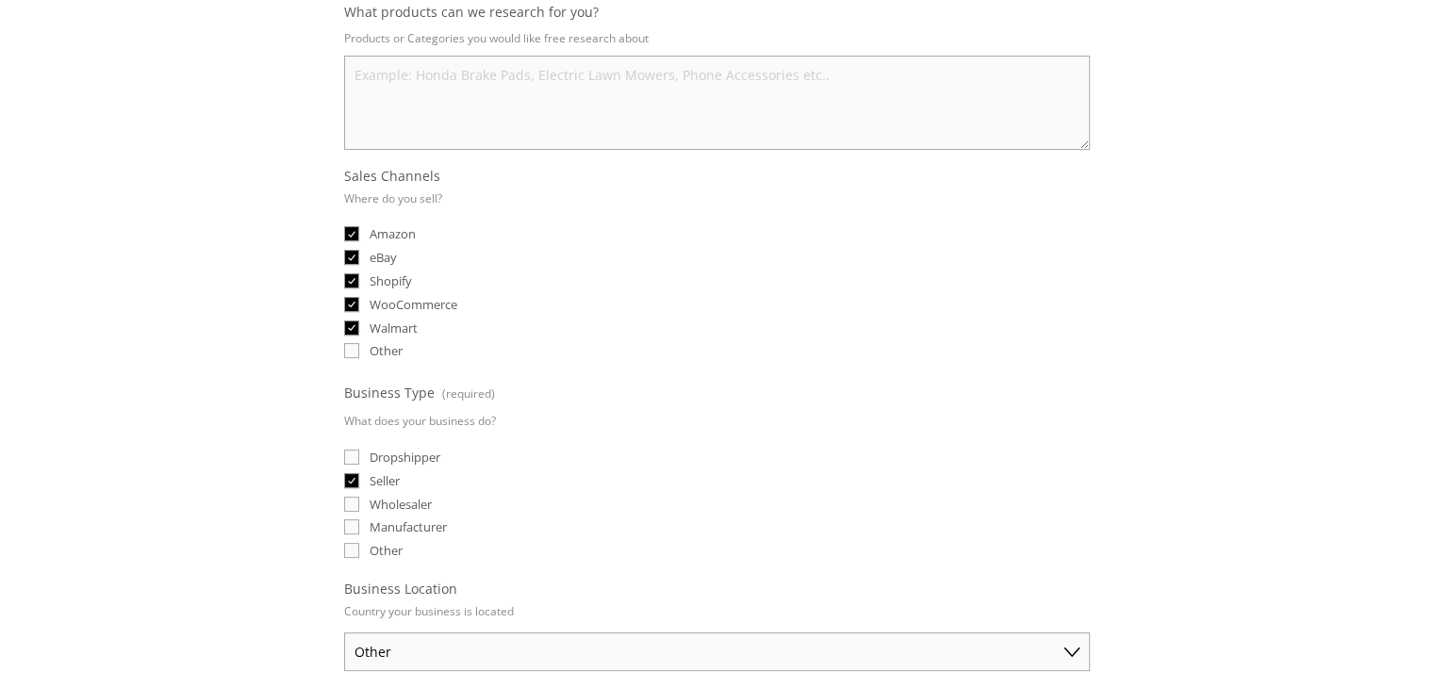
scroll to position [377, 0]
click at [355, 344] on input "Other" at bounding box center [351, 350] width 15 height 15
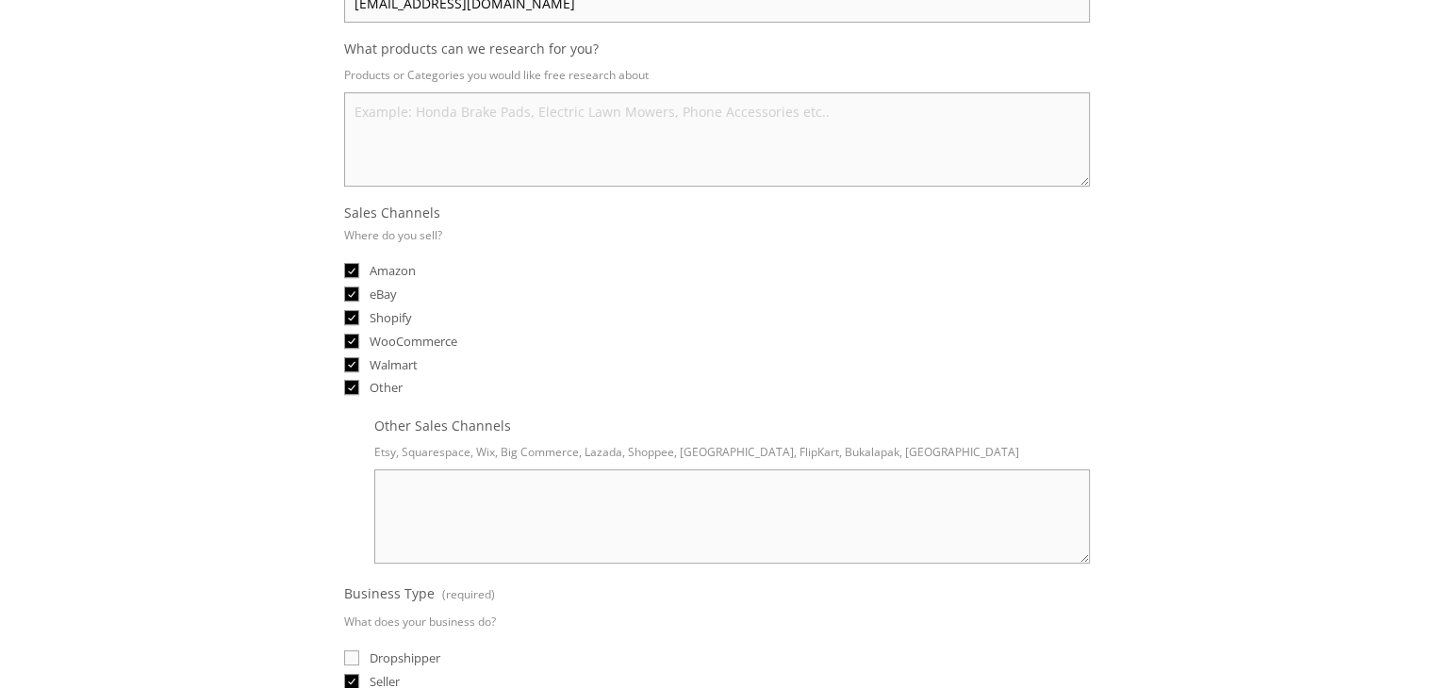
scroll to position [339, 0]
click at [349, 387] on input "Other" at bounding box center [351, 388] width 15 height 15
checkbox input "false"
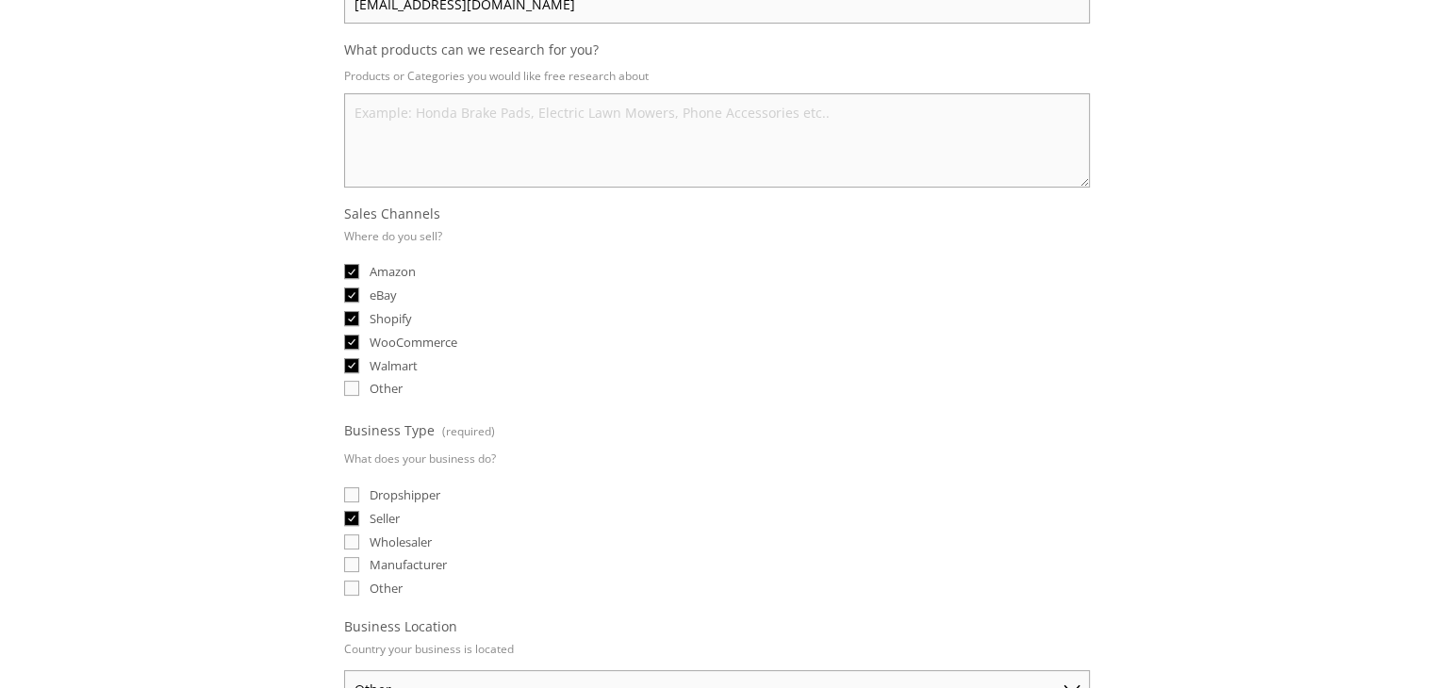
click at [307, 379] on div "Curated product intelligence sent to your inbox 📨 Email (required) mail2deepak.…" at bounding box center [717, 456] width 933 height 1143
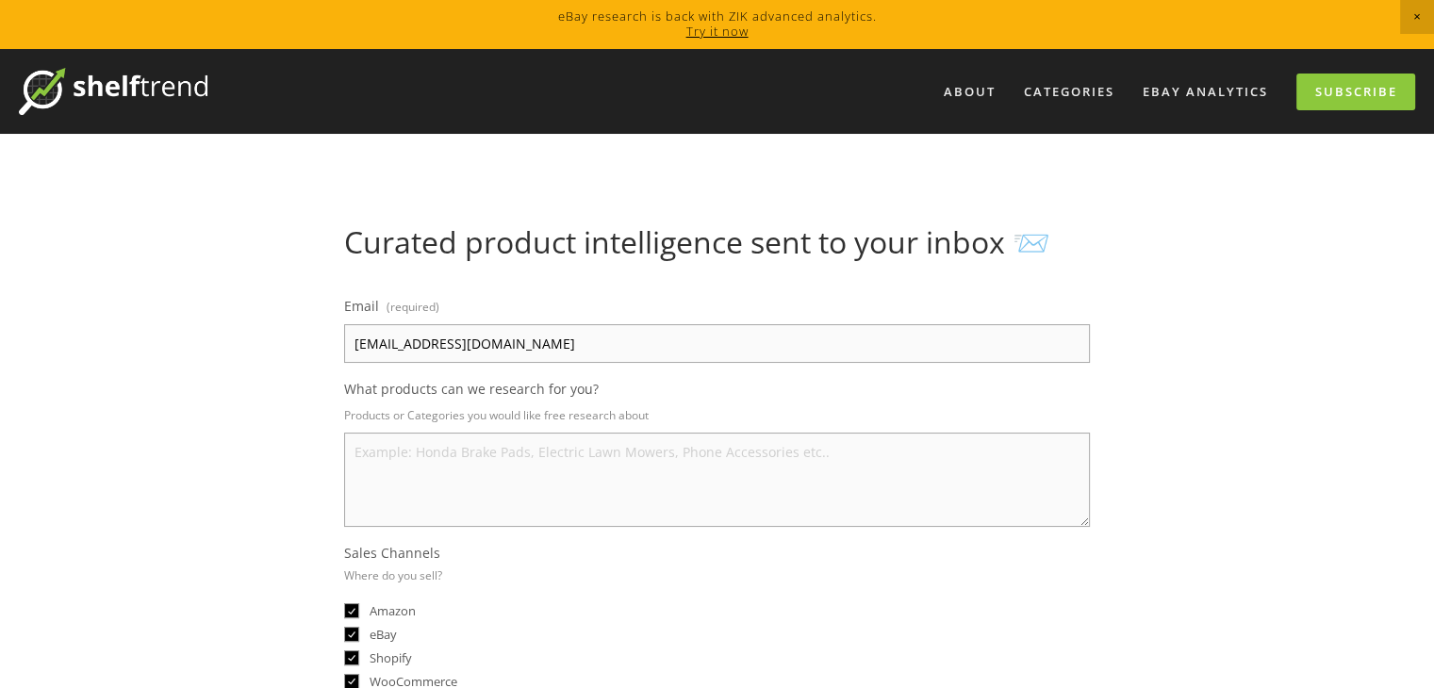
scroll to position [38, 0]
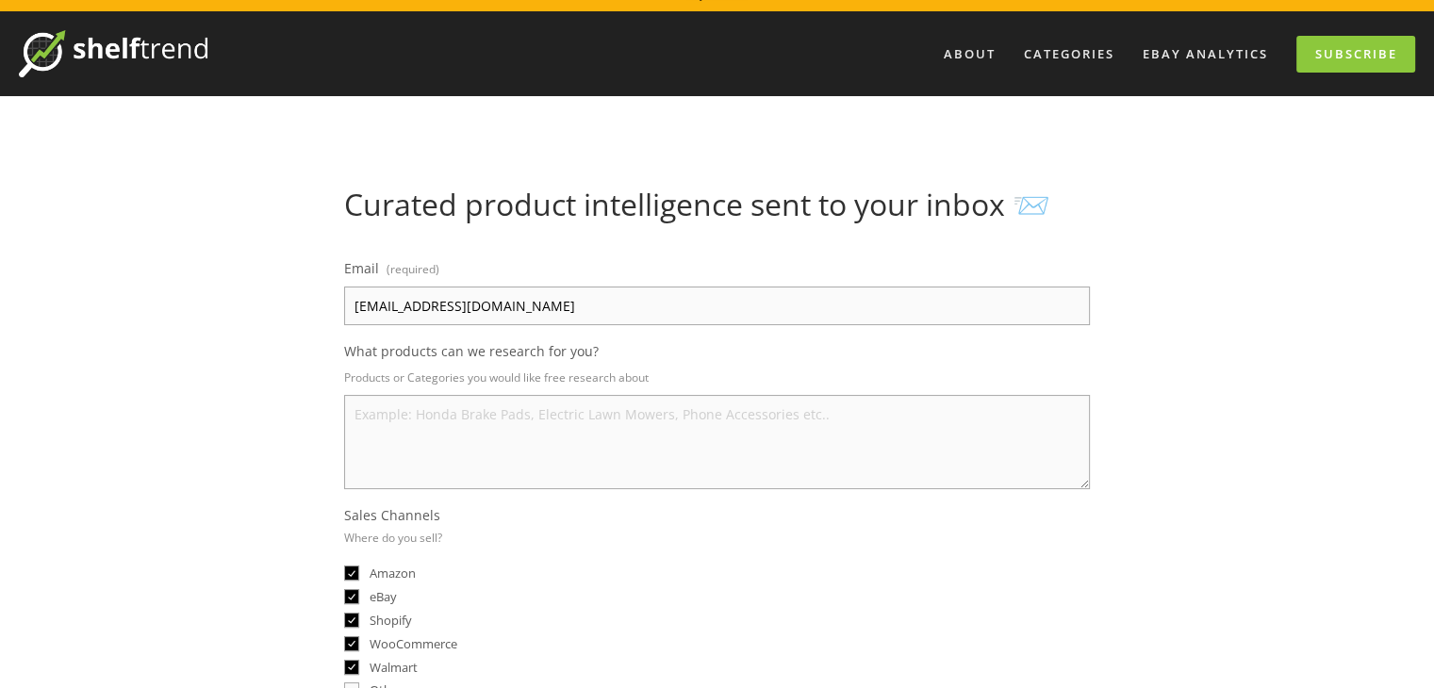
click at [566, 472] on textarea "What products can we research for you?" at bounding box center [717, 442] width 746 height 94
click at [635, 413] on textarea "Looking for High demand products from India to export" at bounding box center [717, 442] width 746 height 94
click at [458, 411] on textarea "Looking for High demand products to export" at bounding box center [717, 442] width 746 height 94
click at [517, 412] on textarea "Looking for Highly demand products to export" at bounding box center [717, 442] width 746 height 94
click at [780, 417] on textarea "Looking for Highly demandable and profitable products to export" at bounding box center [717, 442] width 746 height 94
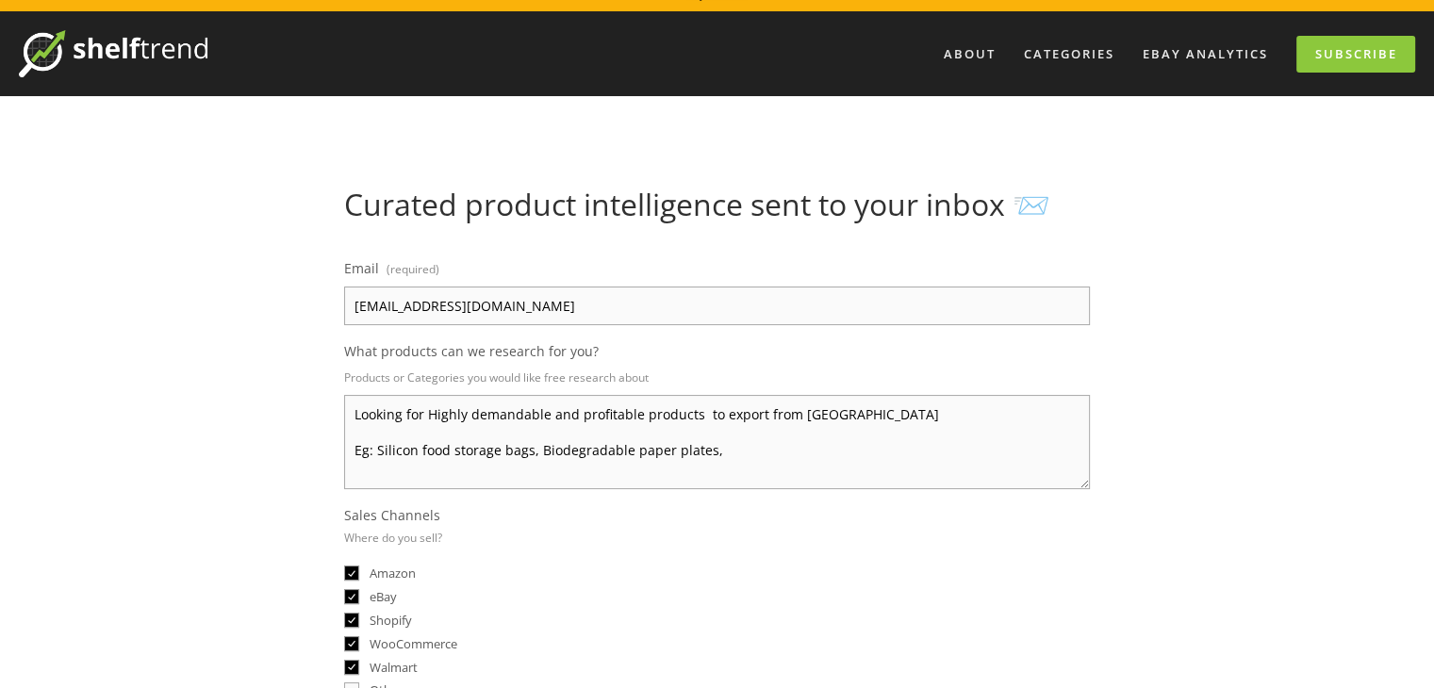
click at [362, 415] on textarea "Looking for Highly demandable and profitable products to export from India Eg: …" at bounding box center [717, 442] width 746 height 94
click at [717, 454] on textarea "Looking for Highly demandable and profitable products to export from India Eg: …" at bounding box center [717, 442] width 746 height 94
type textarea "Looking for Highly demandable and profitable products to export from India Eg: …"
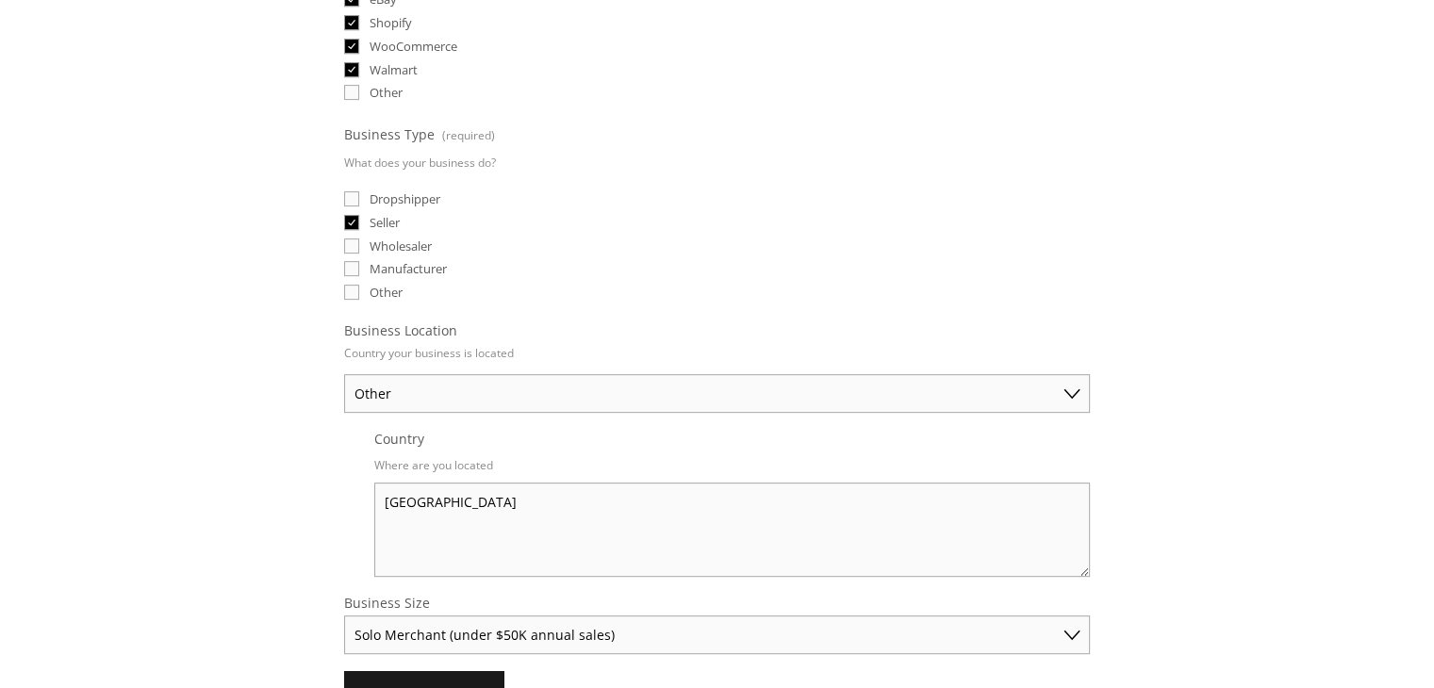
scroll to position [754, 0]
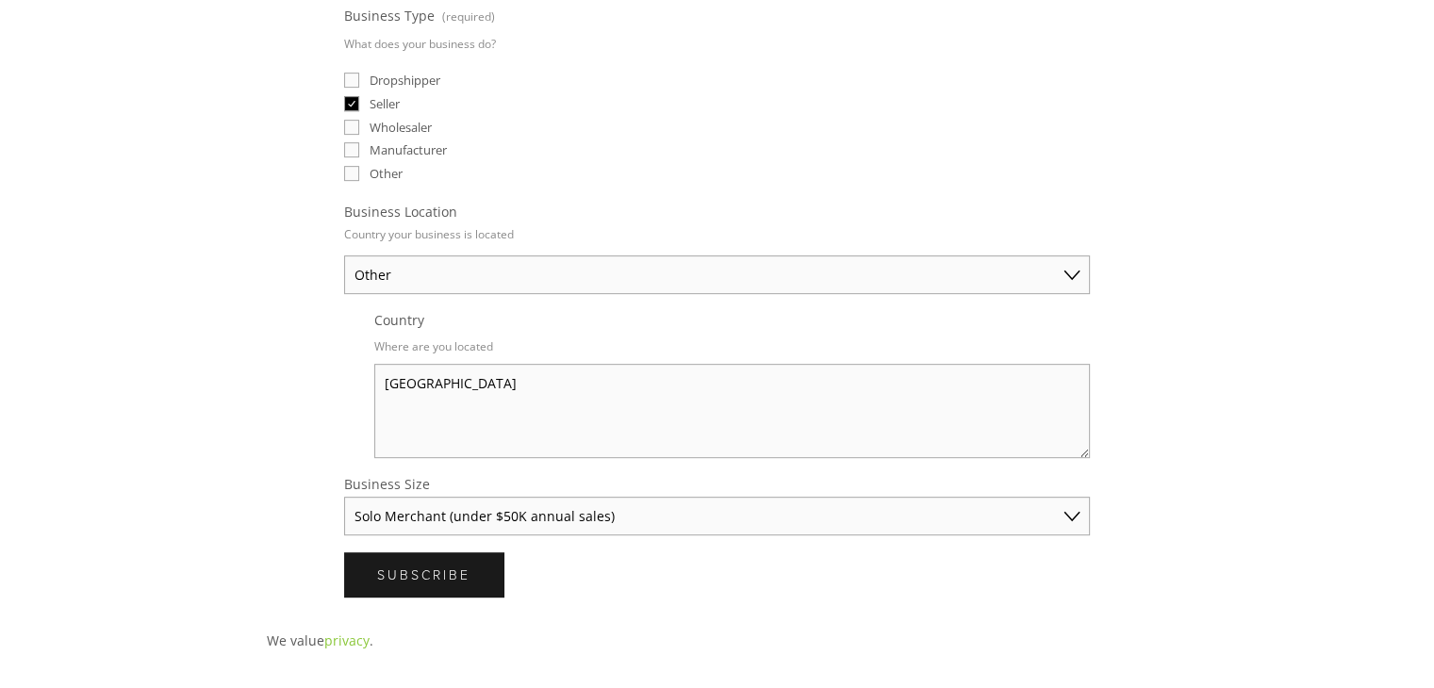
click at [434, 393] on textarea "India" at bounding box center [732, 411] width 716 height 94
click at [448, 566] on span "Subscribe" at bounding box center [423, 575] width 93 height 18
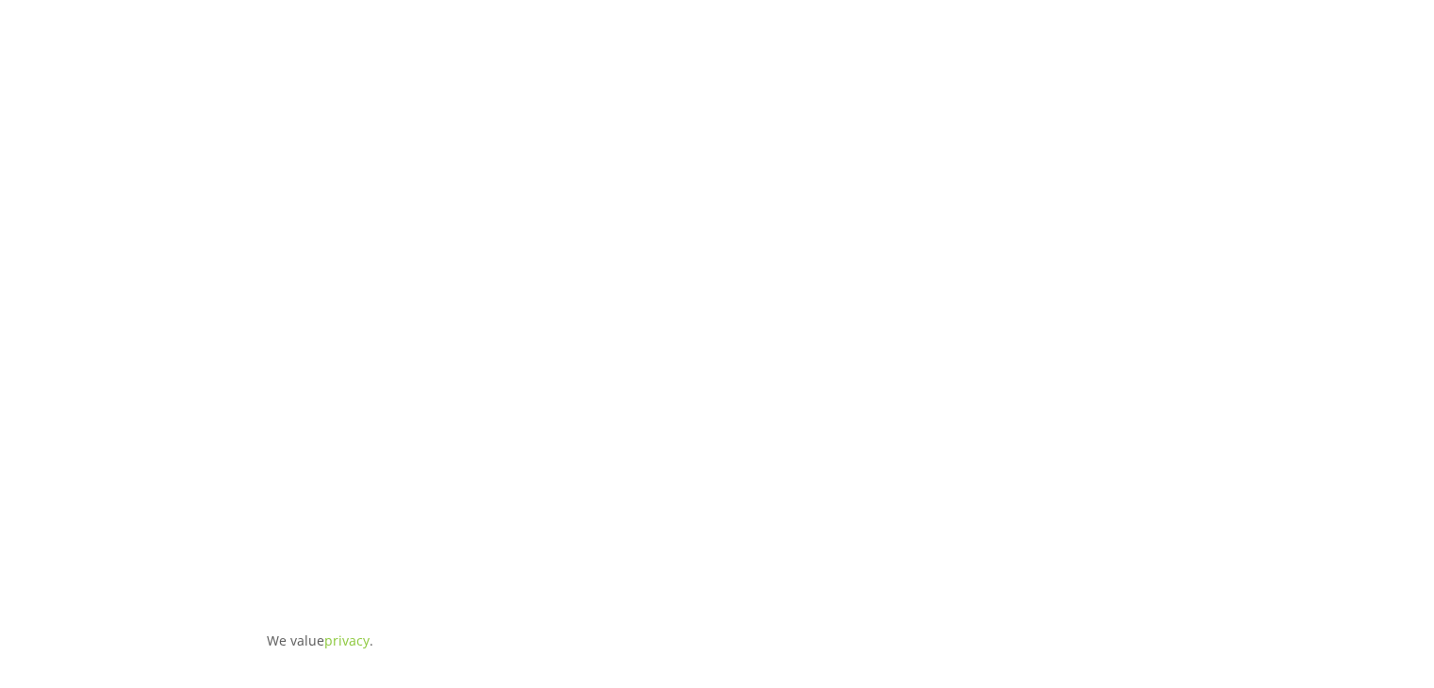
scroll to position [11, 0]
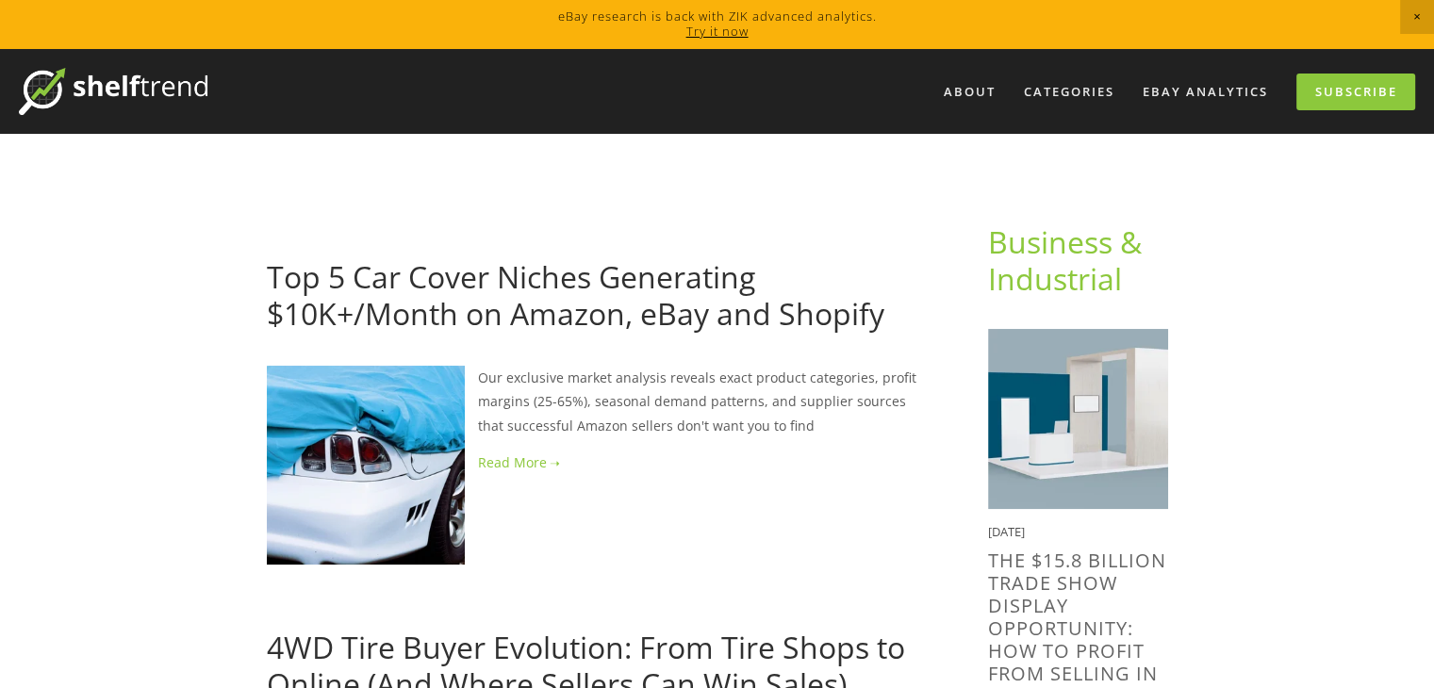
click at [535, 462] on link at bounding box center [597, 463] width 661 height 24
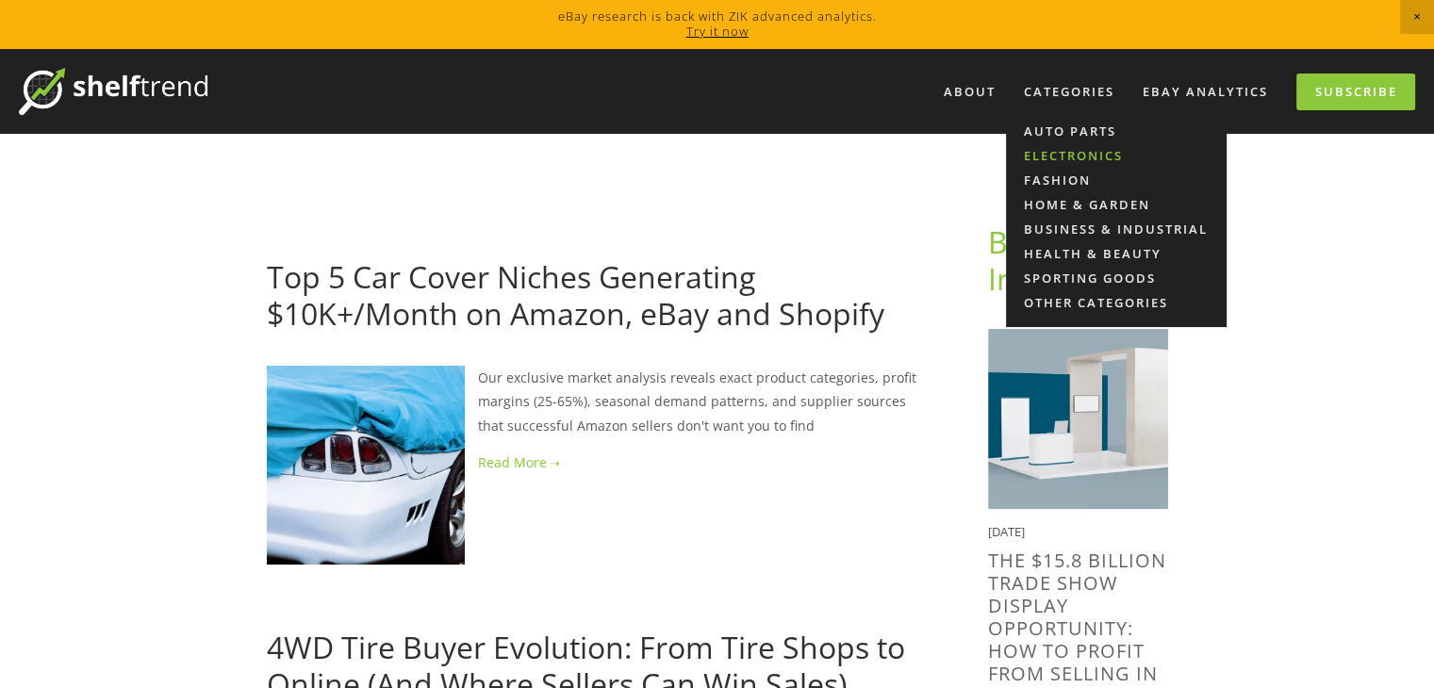
click at [1064, 156] on link "Electronics" at bounding box center [1116, 155] width 221 height 25
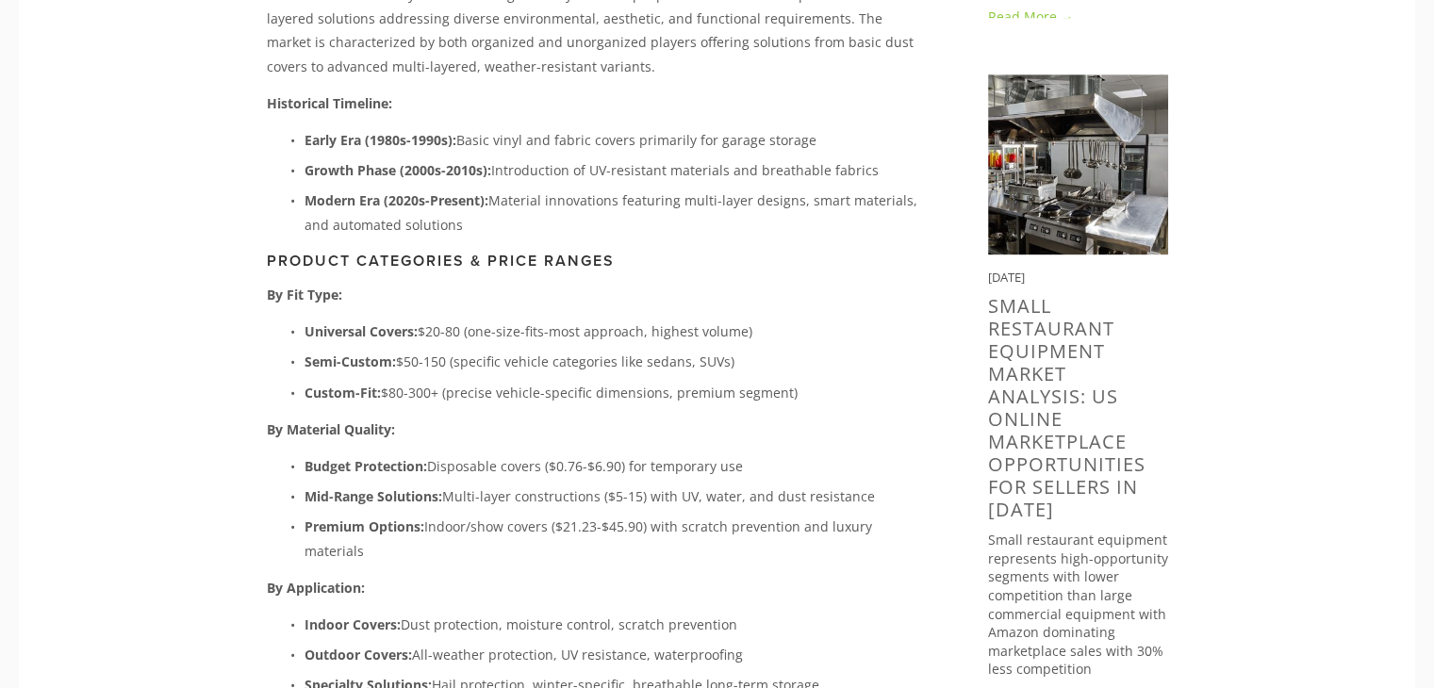
scroll to position [1018, 0]
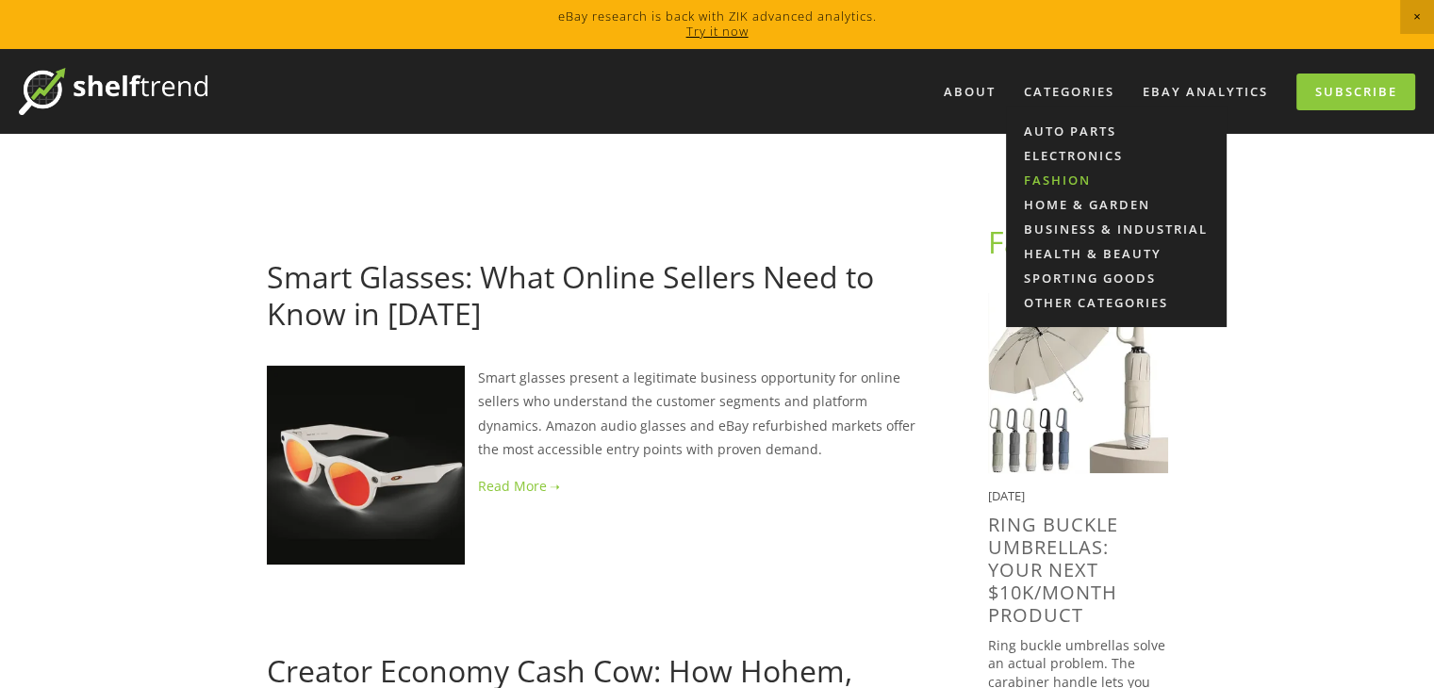
click at [1051, 177] on link "Fashion" at bounding box center [1116, 180] width 221 height 25
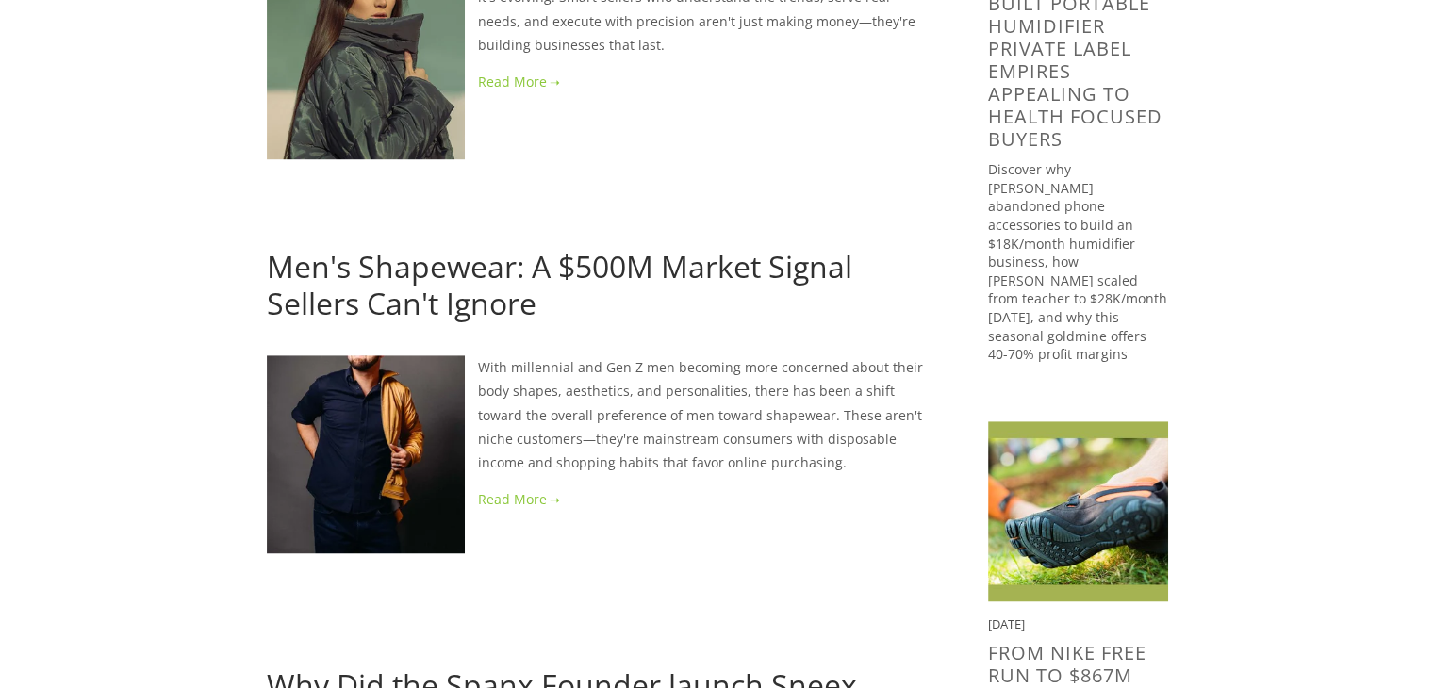
scroll to position [1282, 0]
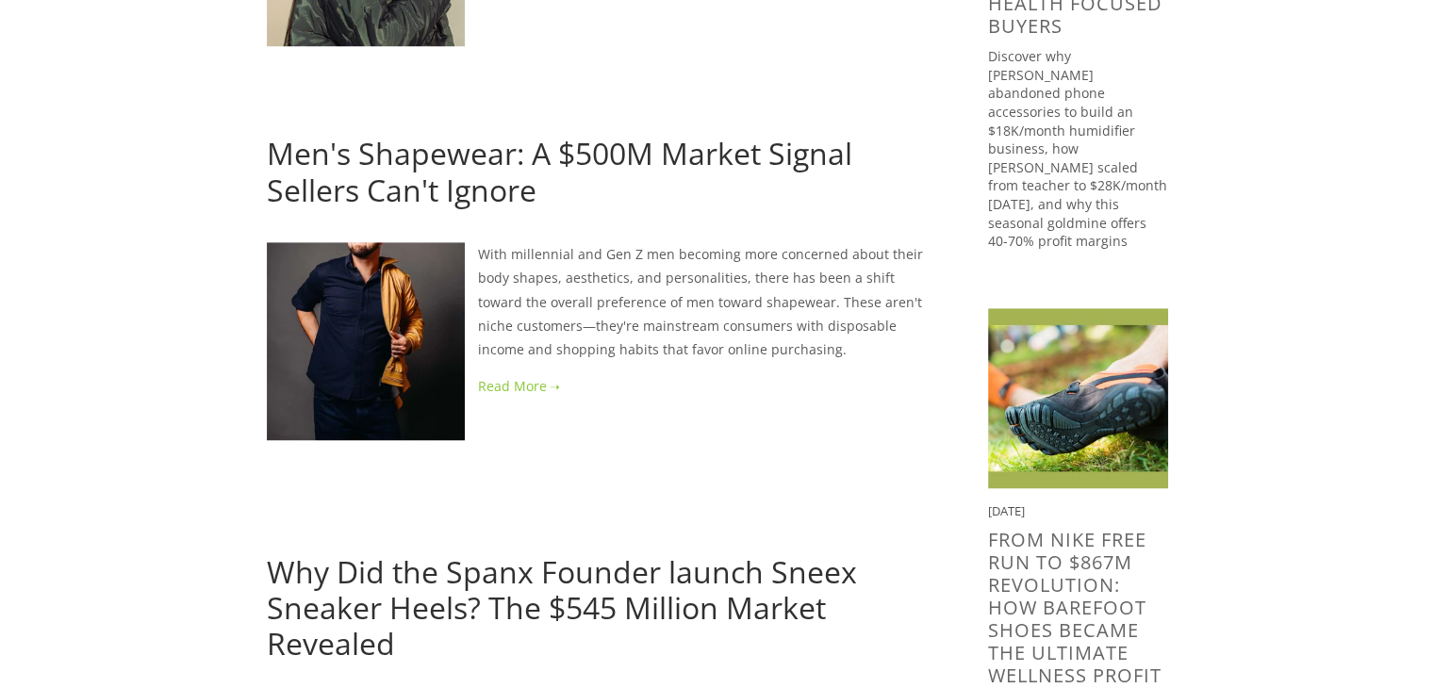
click at [503, 381] on link at bounding box center [597, 386] width 661 height 24
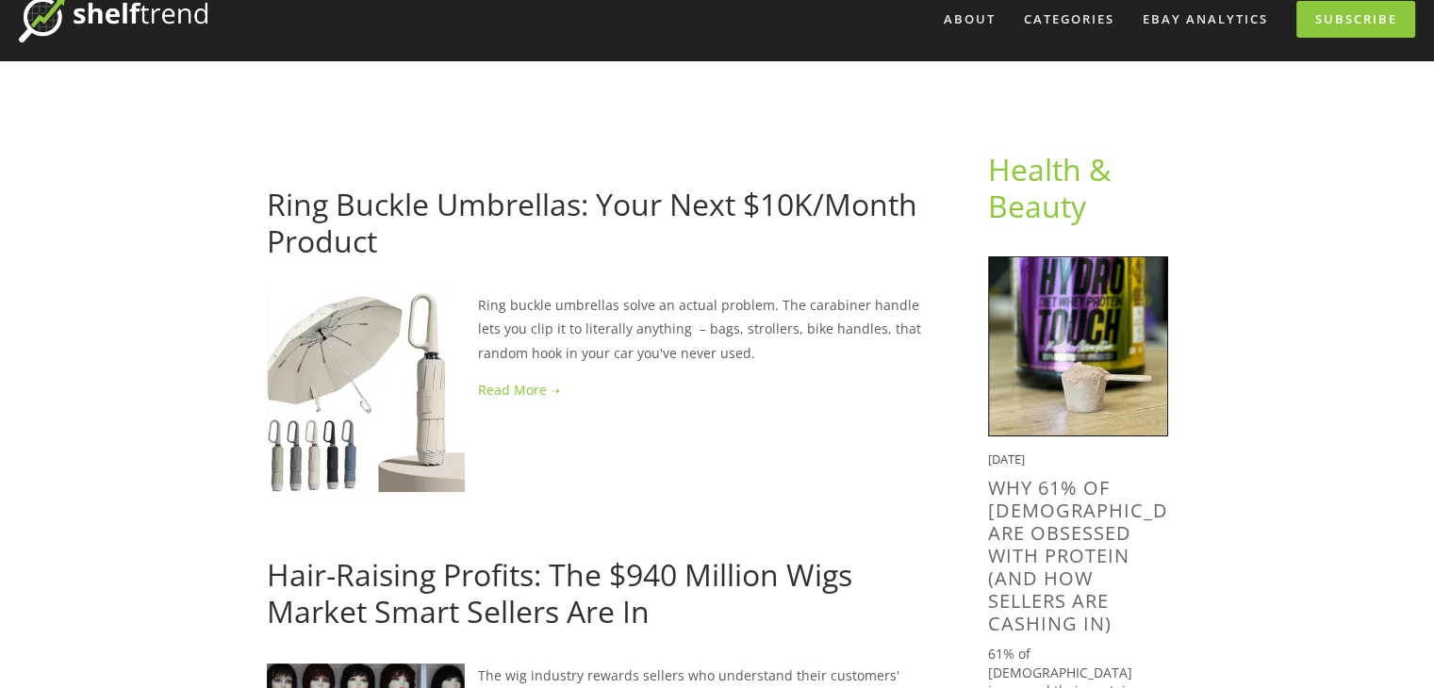
scroll to position [0, 0]
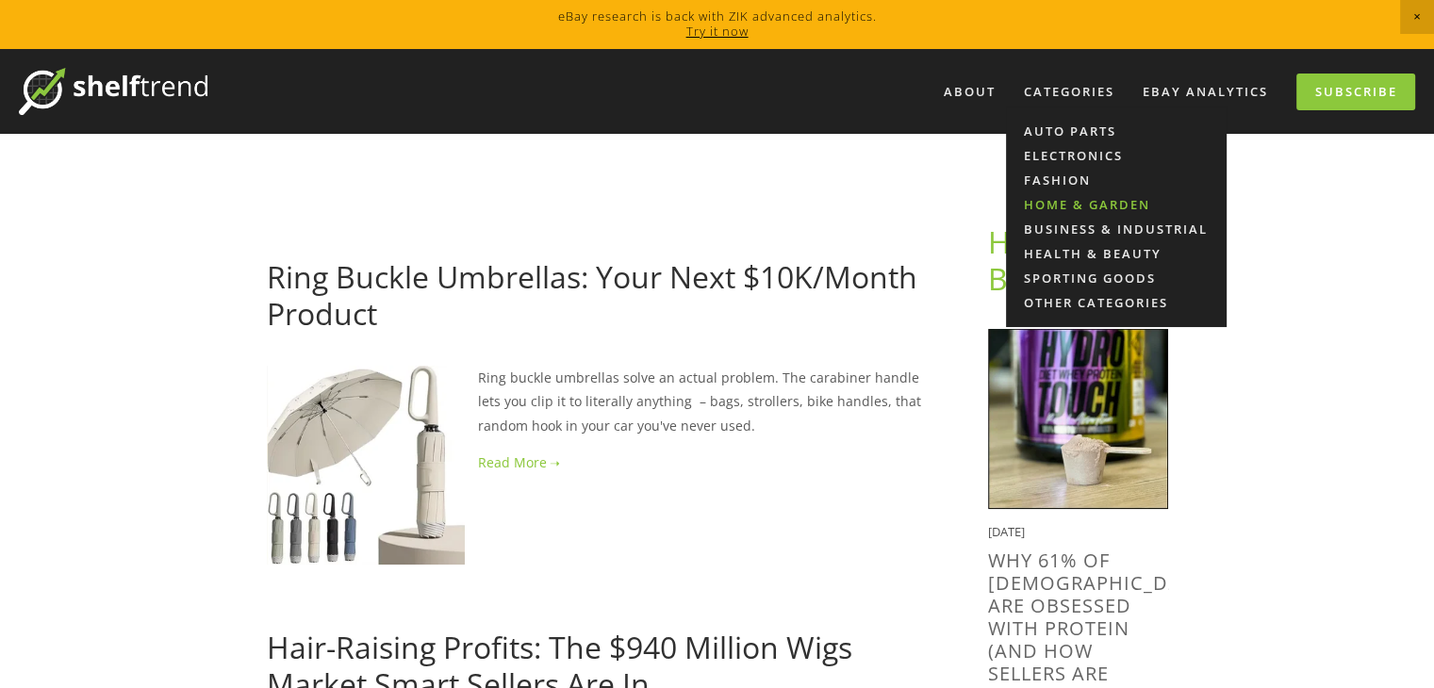
click at [1051, 208] on link "Home & Garden" at bounding box center [1116, 204] width 221 height 25
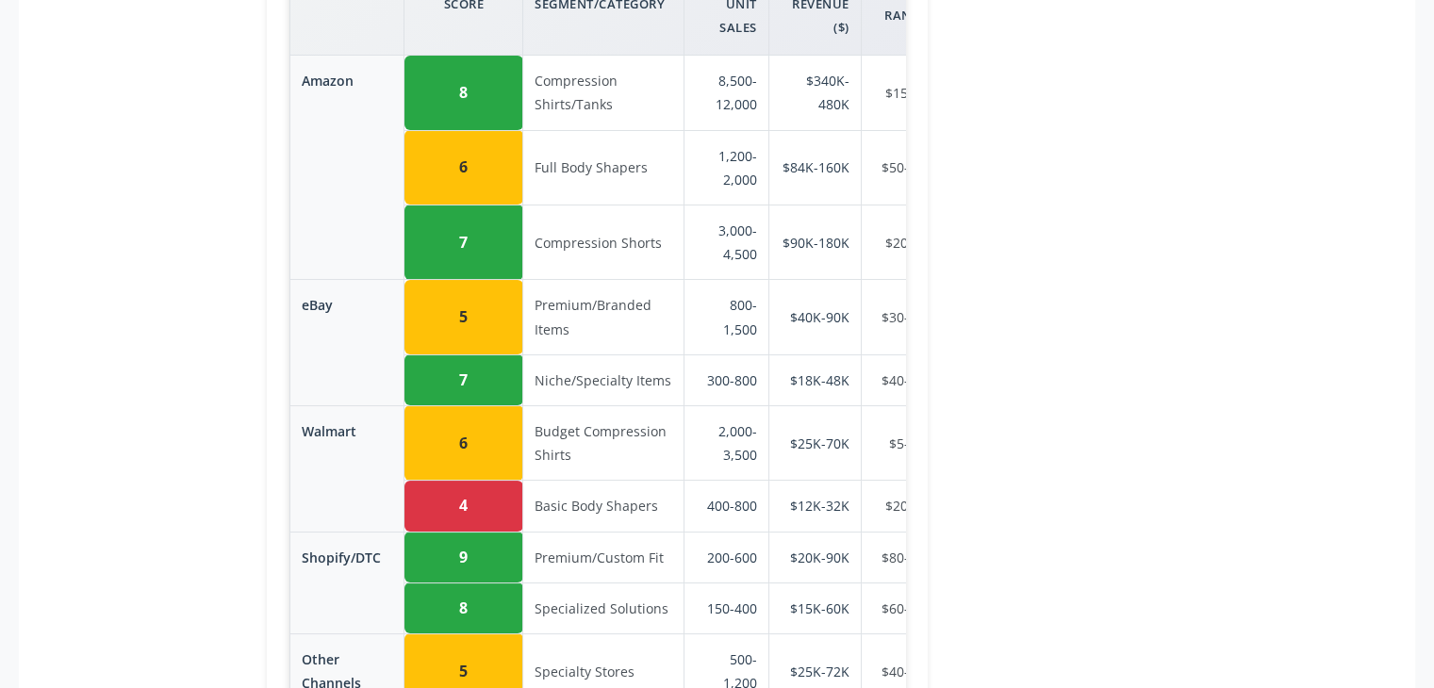
scroll to position [3179, 0]
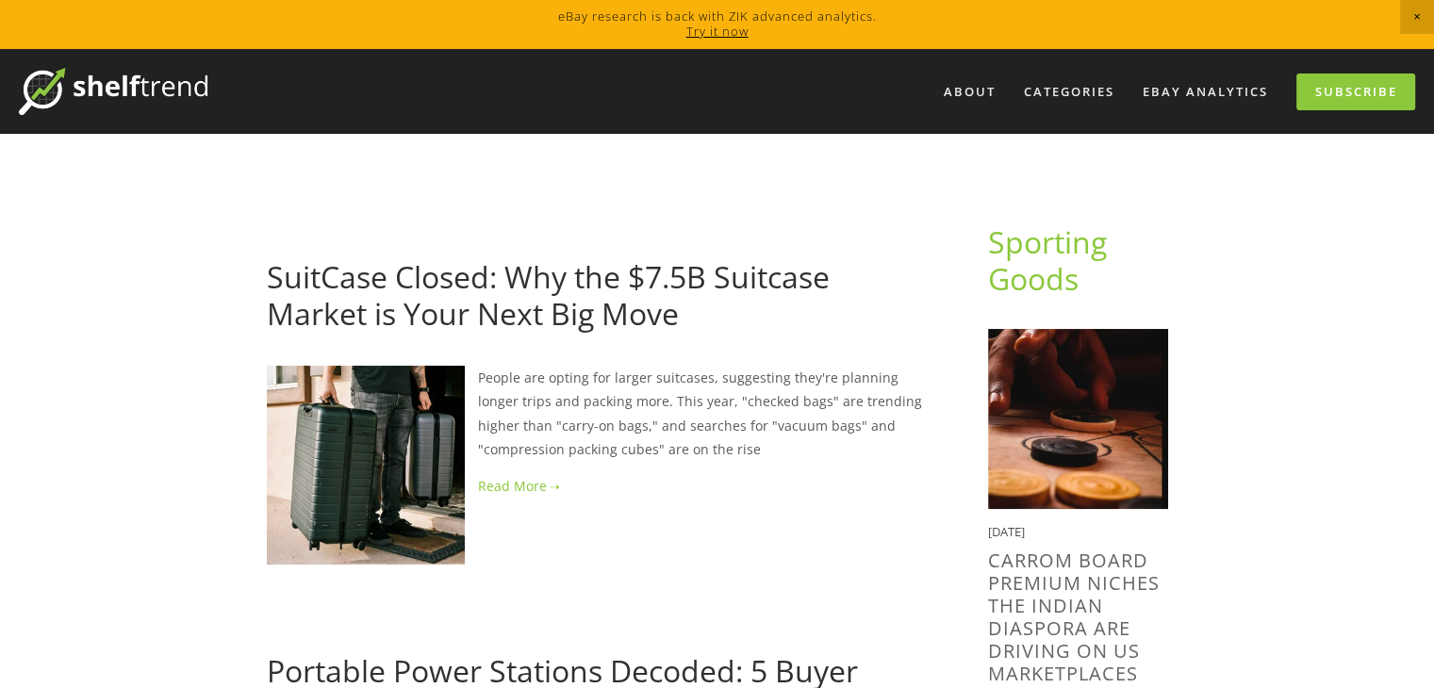
click at [782, 398] on p "People are opting for larger suitcases, suggesting they're planning longer trip…" at bounding box center [597, 413] width 661 height 95
click at [747, 409] on p "People are opting for larger suitcases, suggesting they're planning longer trip…" at bounding box center [597, 413] width 661 height 95
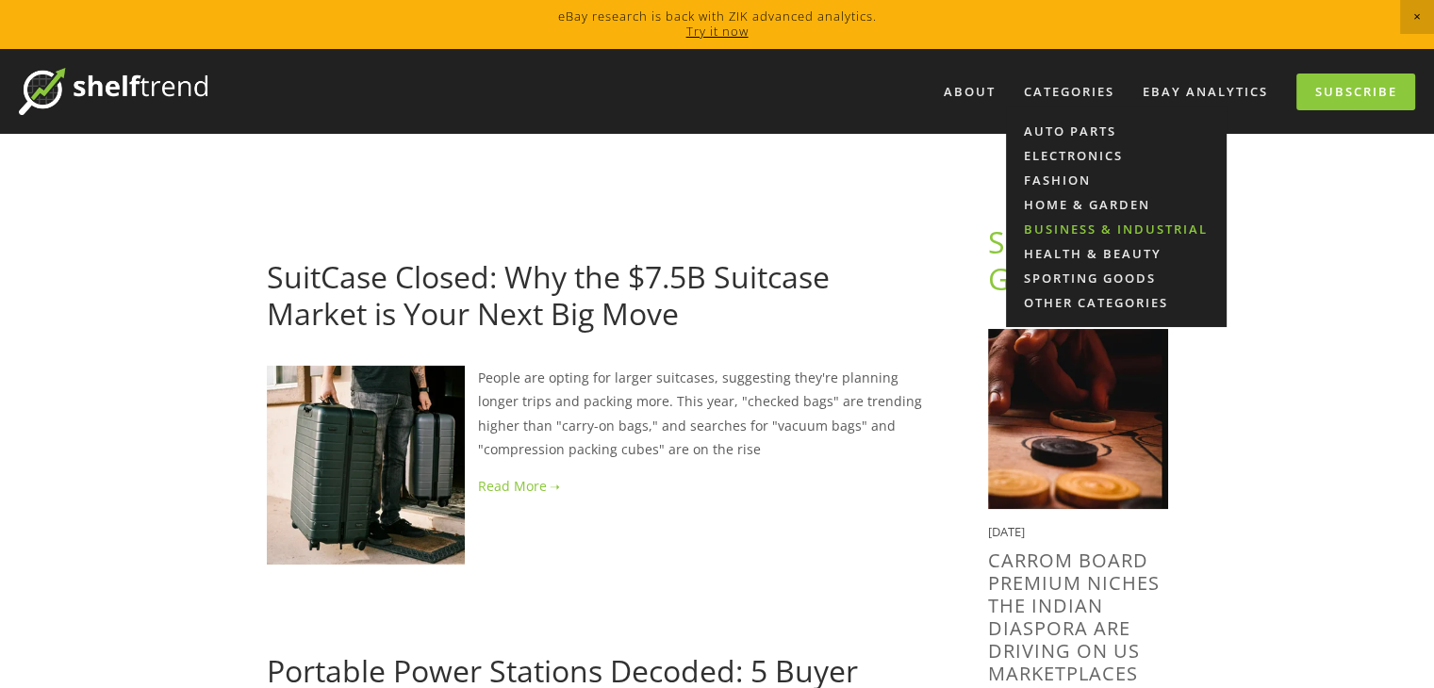
click at [1079, 234] on link "Business & Industrial" at bounding box center [1116, 229] width 221 height 25
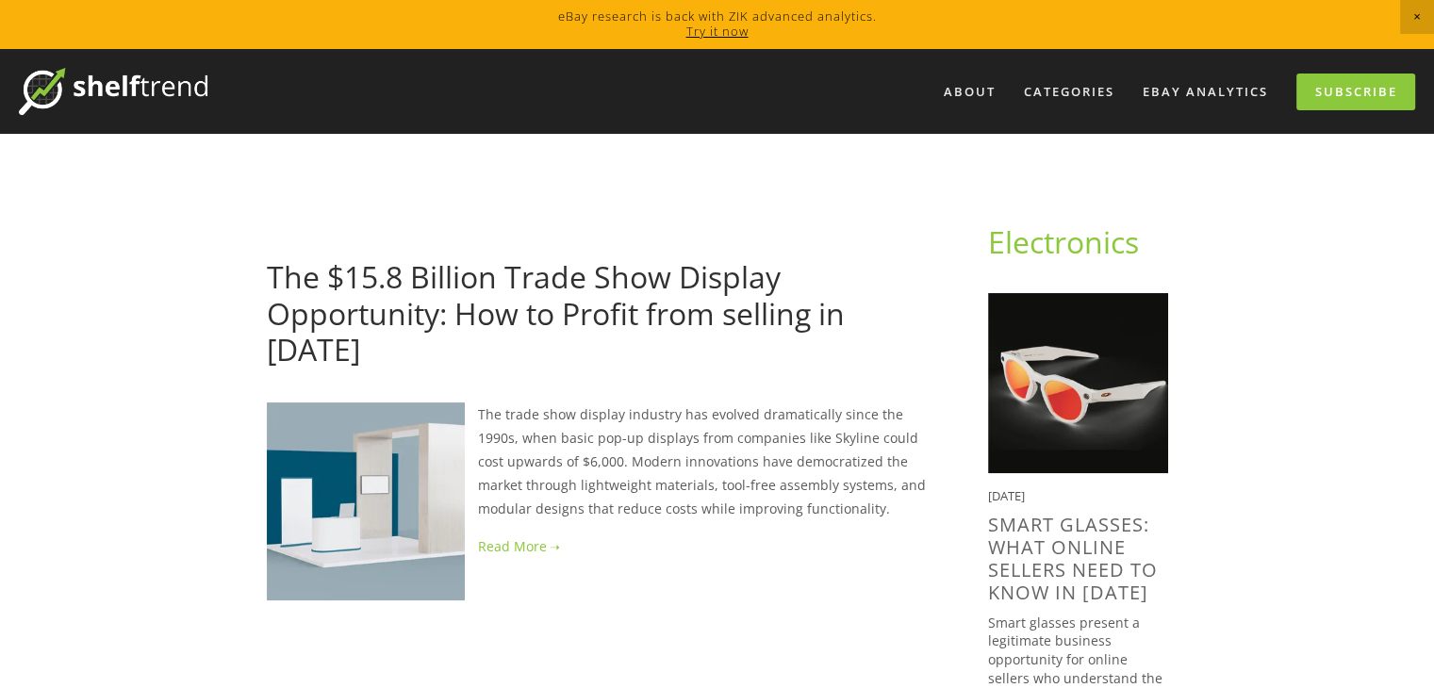
click at [776, 403] on p "The trade show display industry has evolved dramatically since the 1990s, when …" at bounding box center [597, 462] width 661 height 119
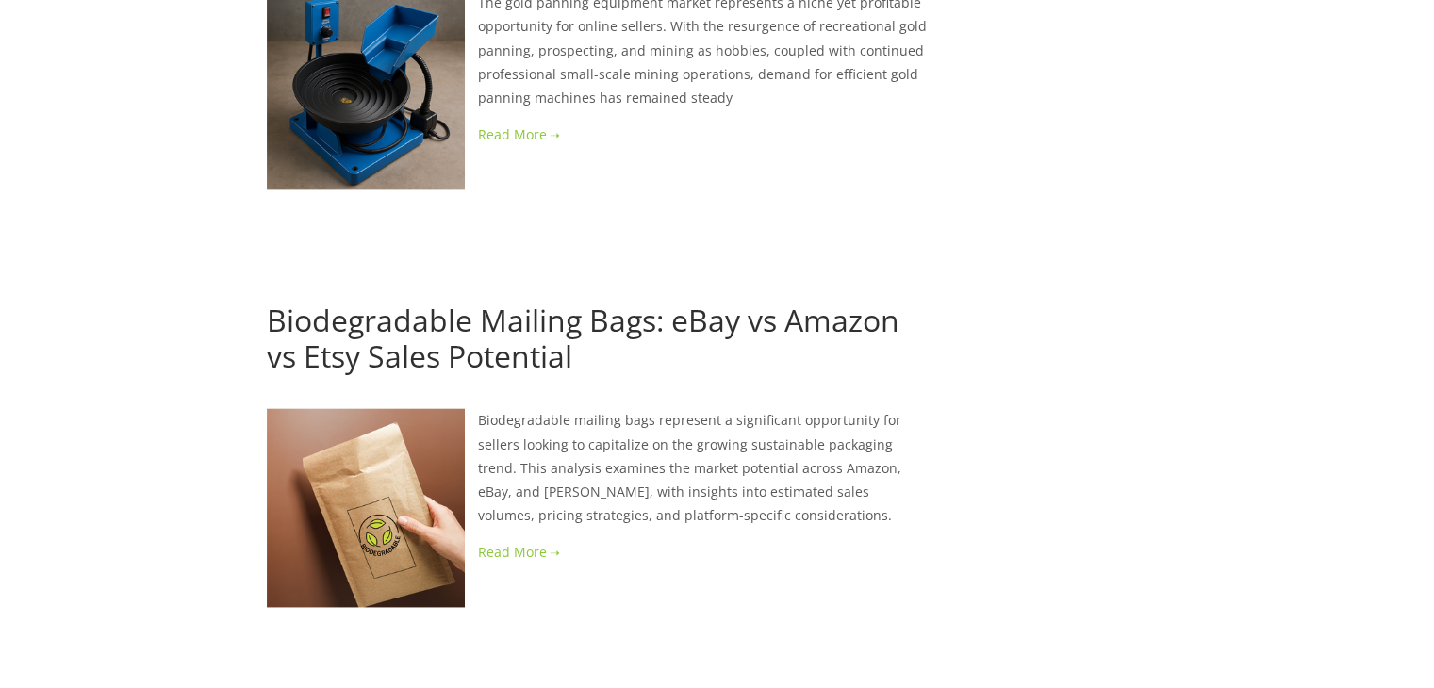
scroll to position [2414, 0]
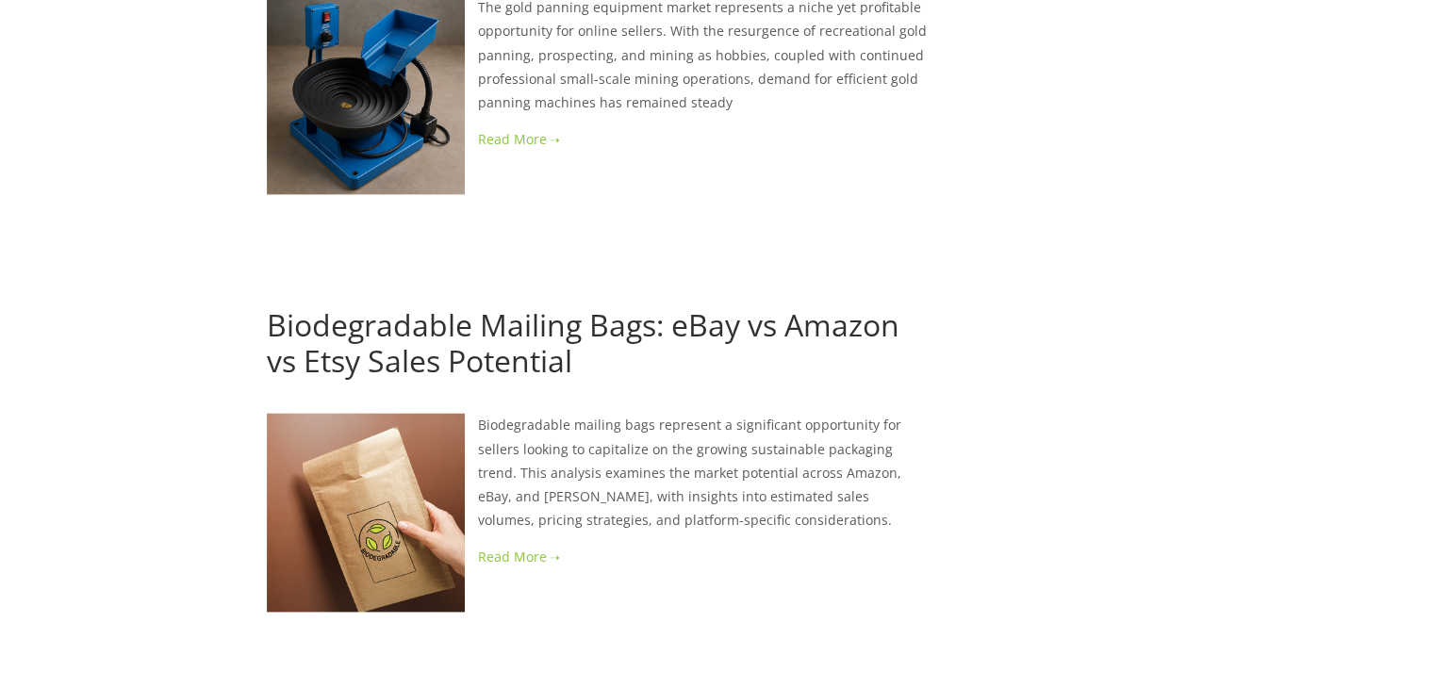
click at [536, 545] on link at bounding box center [597, 557] width 661 height 24
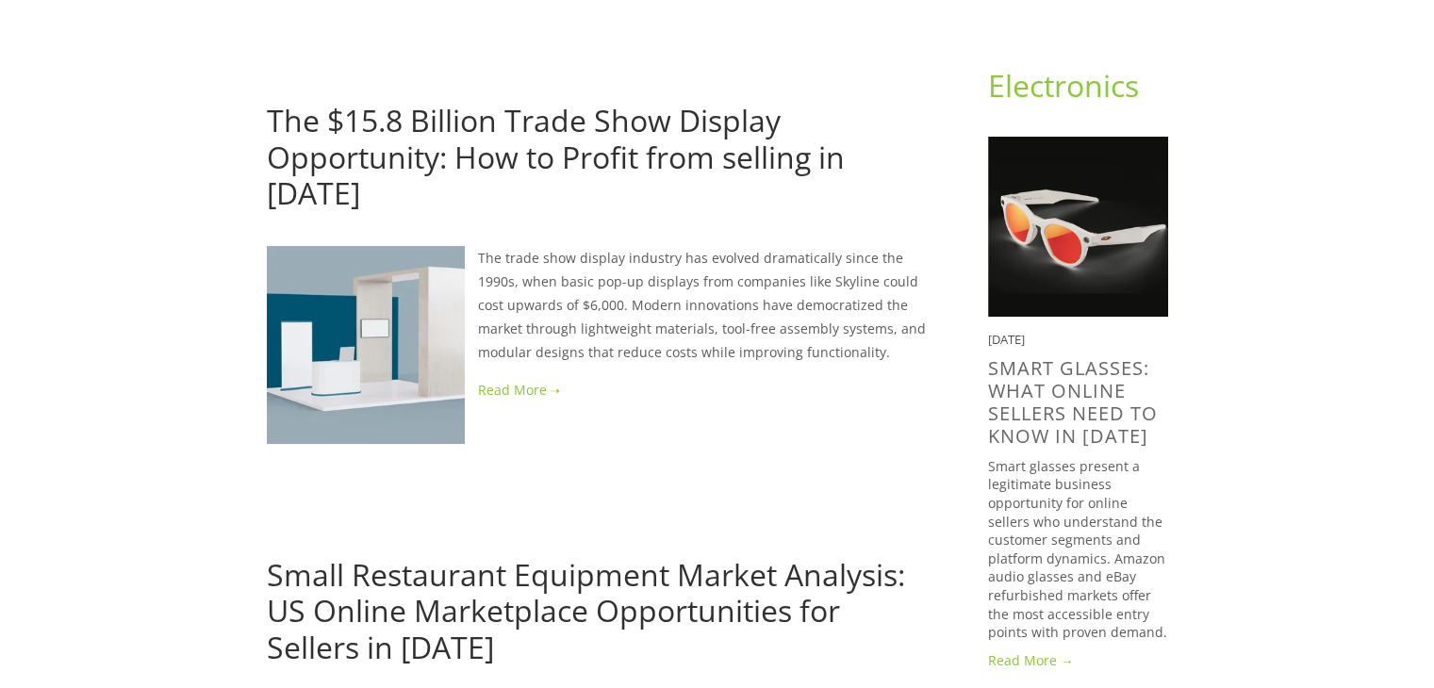
scroll to position [0, 0]
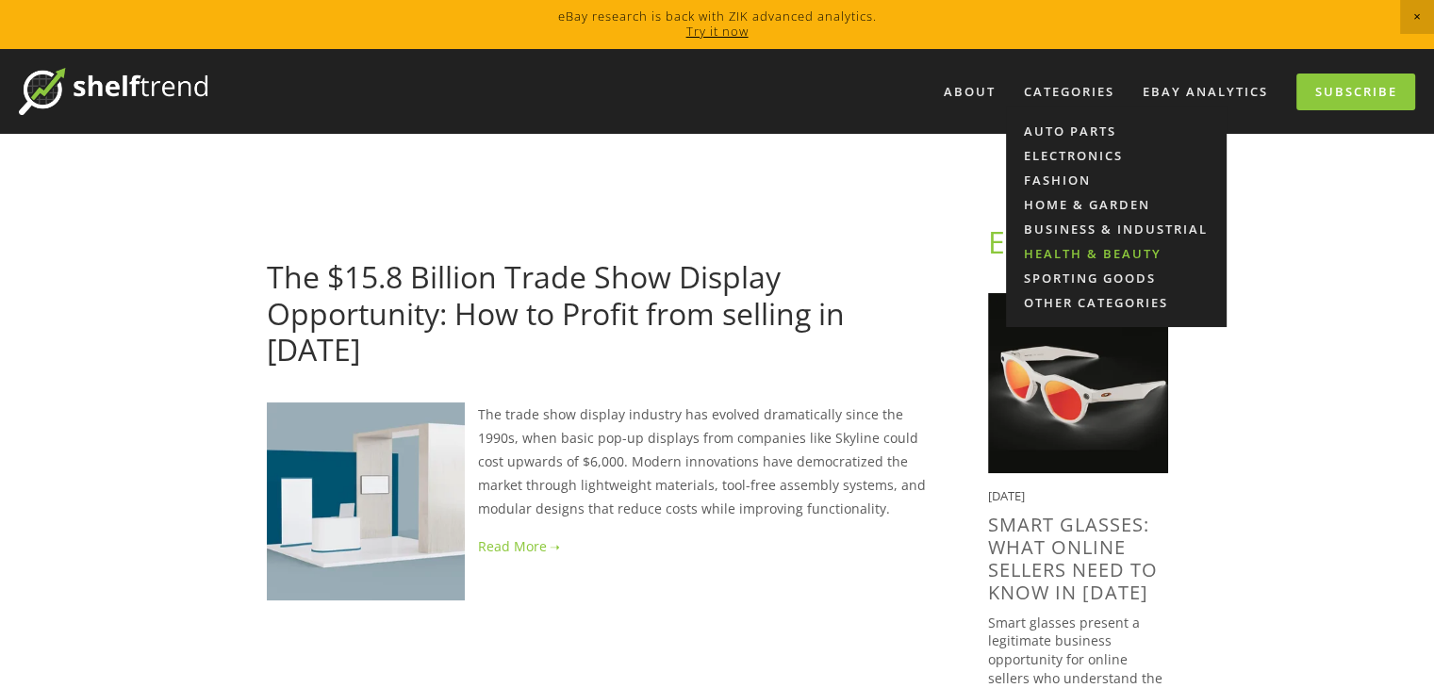
click at [1111, 249] on link "Health & Beauty" at bounding box center [1116, 253] width 221 height 25
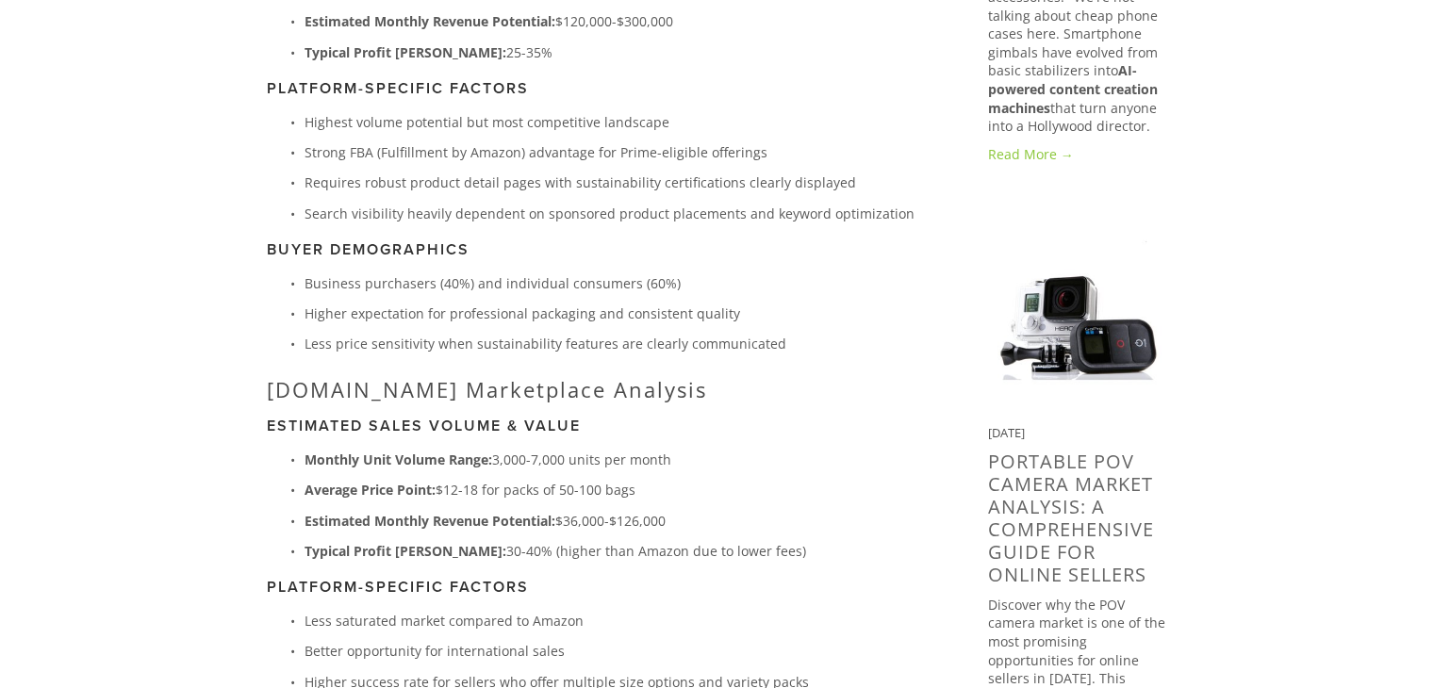
scroll to position [1395, 0]
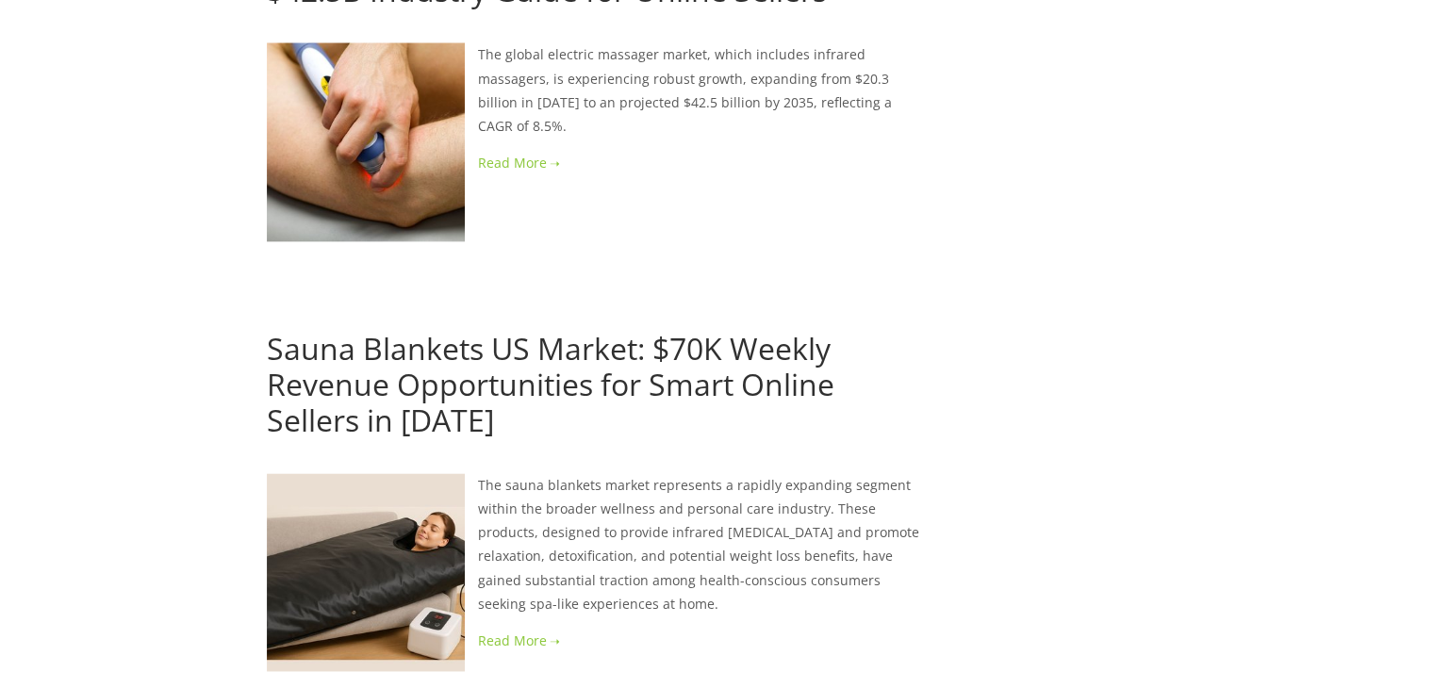
scroll to position [2489, 0]
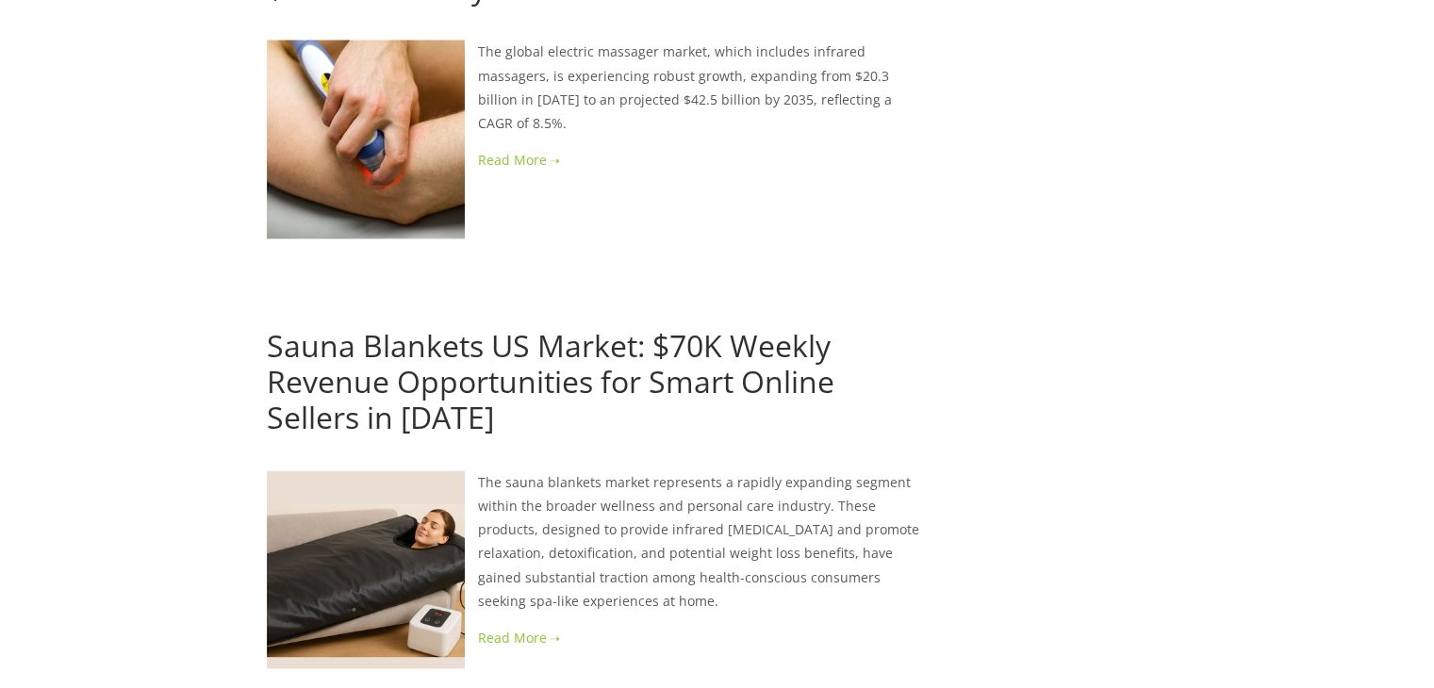
click at [532, 626] on link at bounding box center [597, 638] width 661 height 24
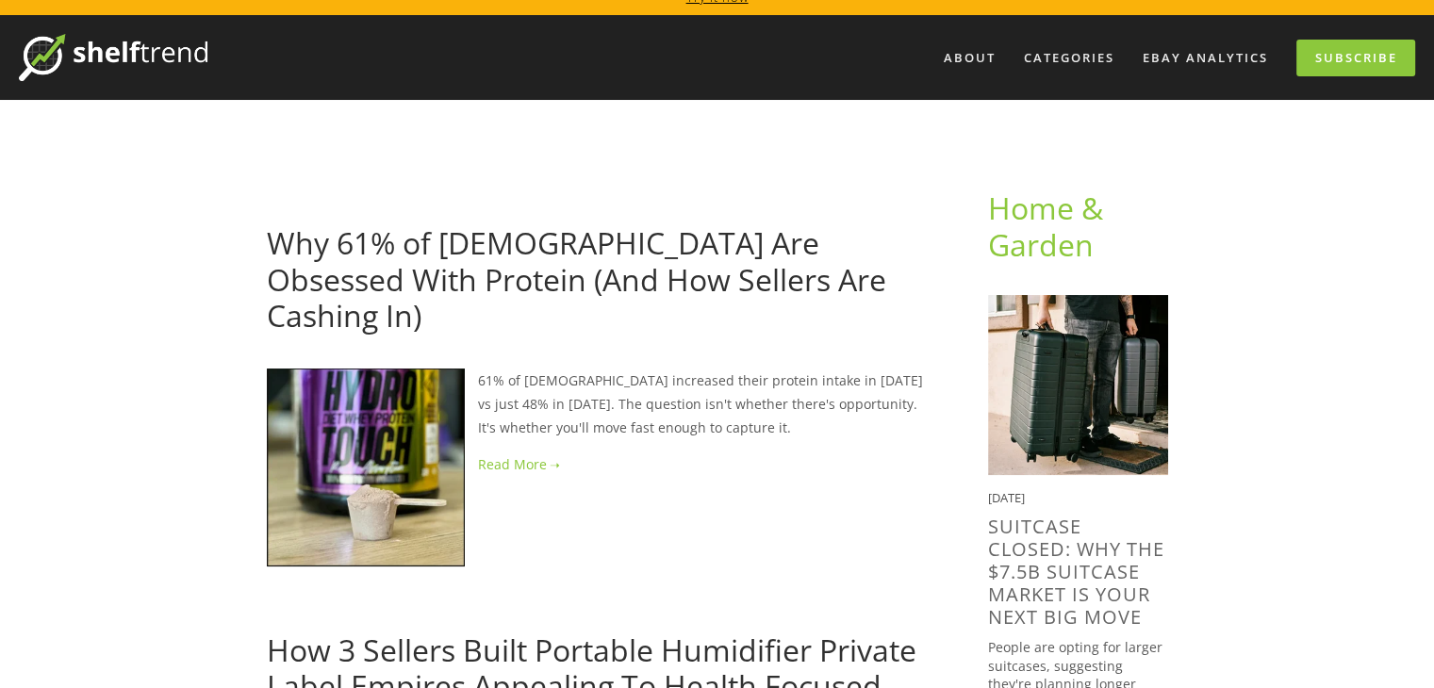
scroll to position [0, 0]
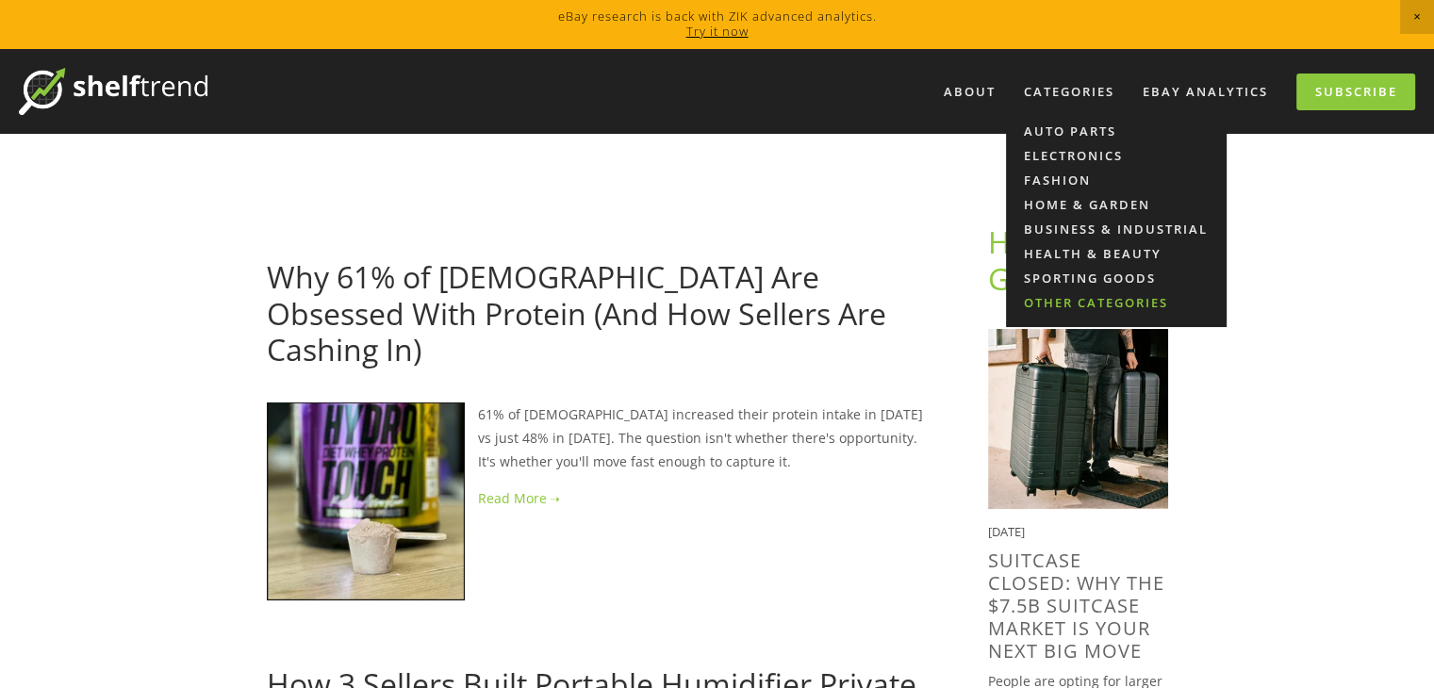
click at [1099, 302] on link "Other Categories" at bounding box center [1116, 302] width 221 height 25
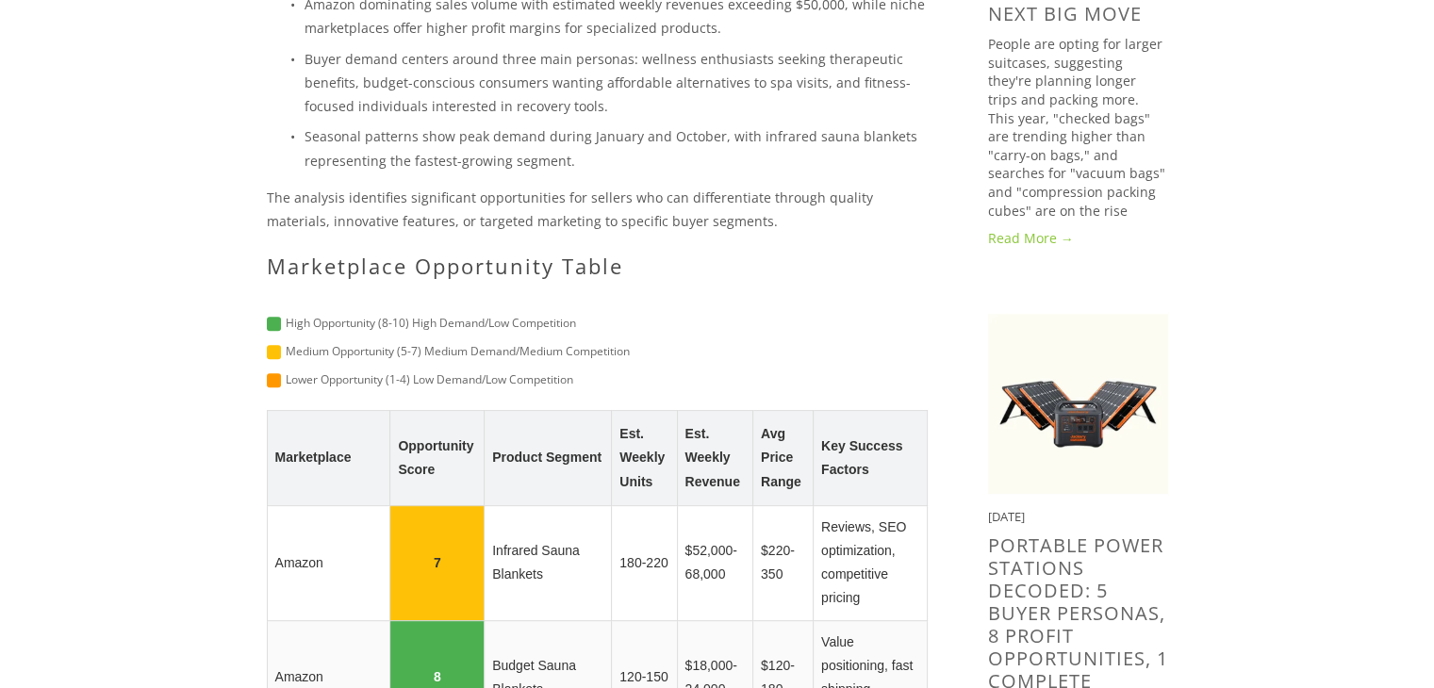
scroll to position [717, 0]
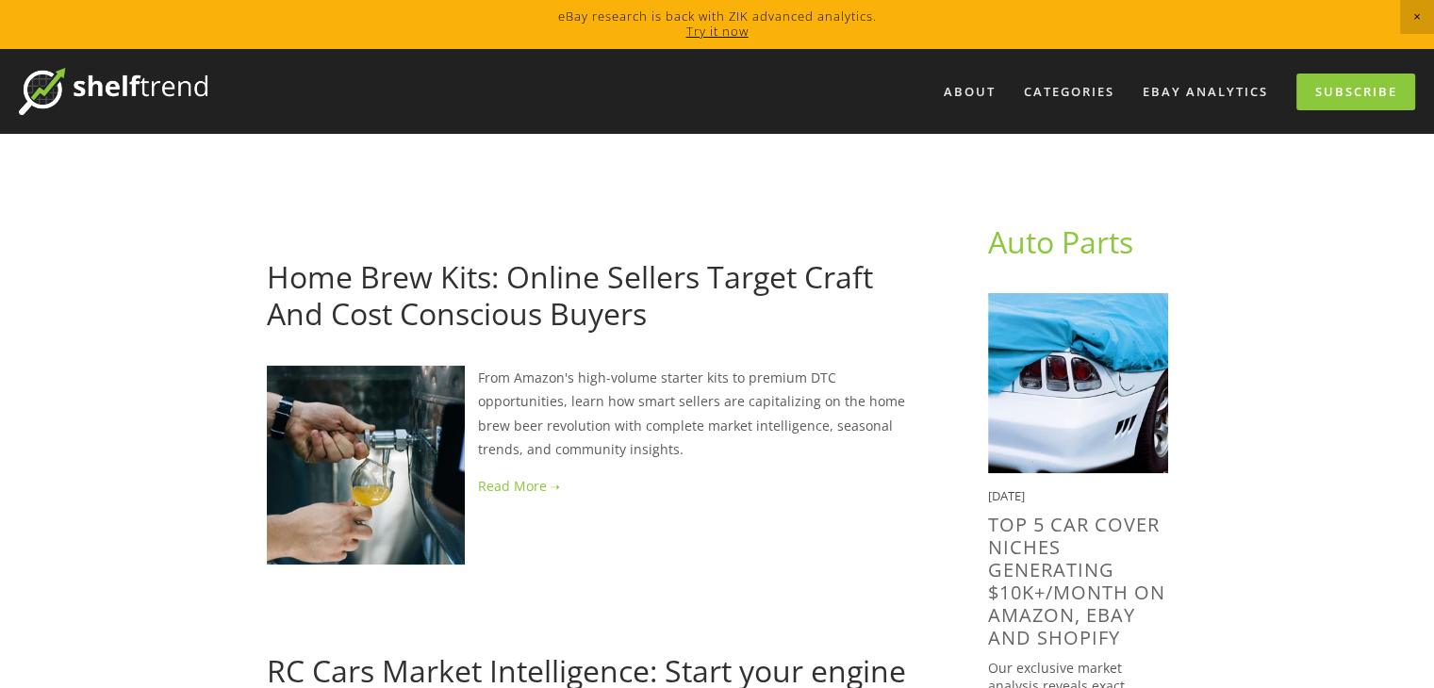
click at [736, 367] on p "From Amazon's high-volume starter kits to premium DTC opportunities, learn how …" at bounding box center [597, 413] width 661 height 95
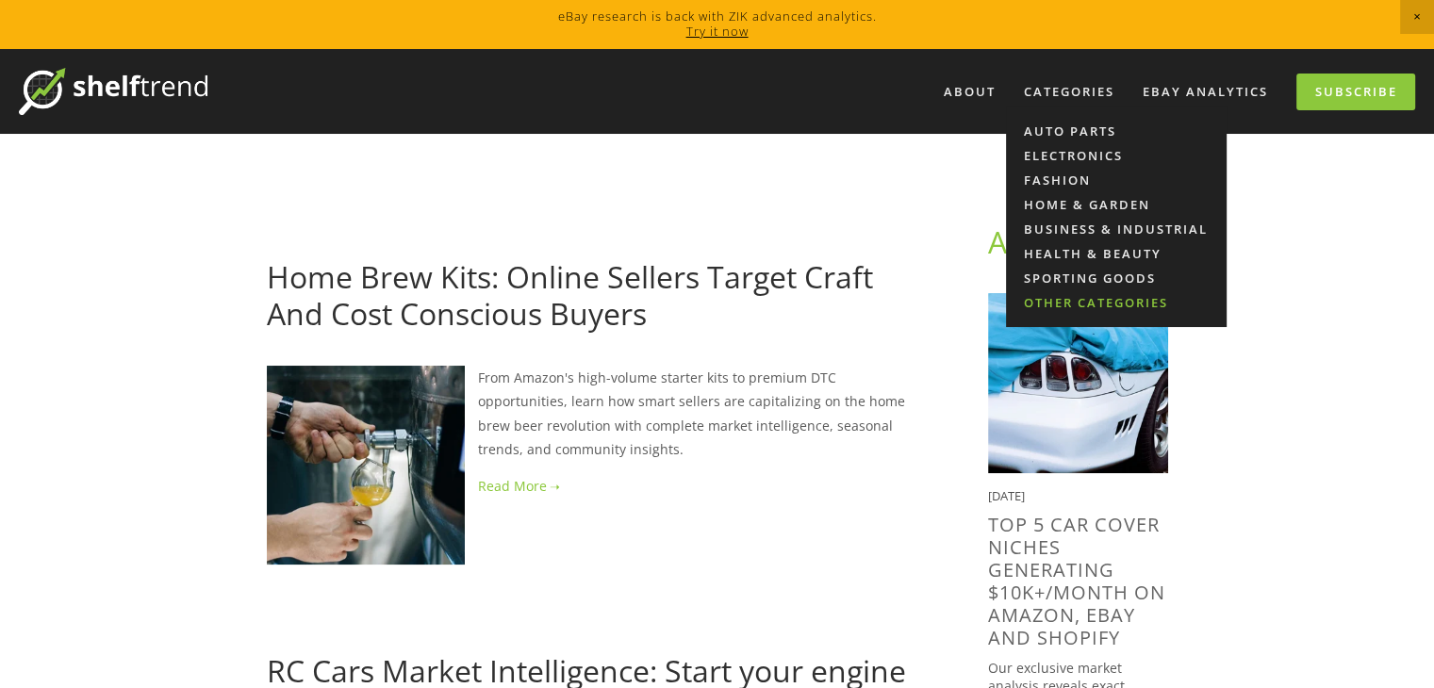
click at [1113, 301] on link "Other Categories" at bounding box center [1116, 302] width 221 height 25
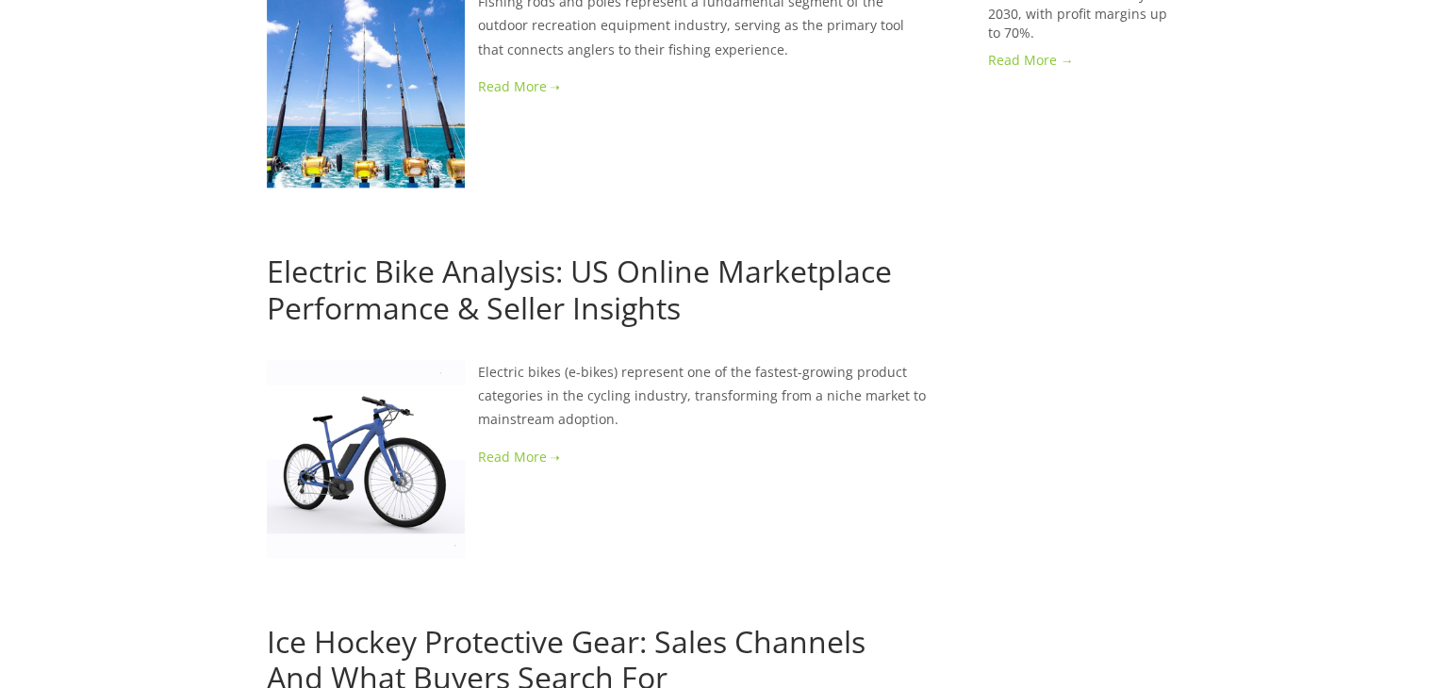
scroll to position [2074, 0]
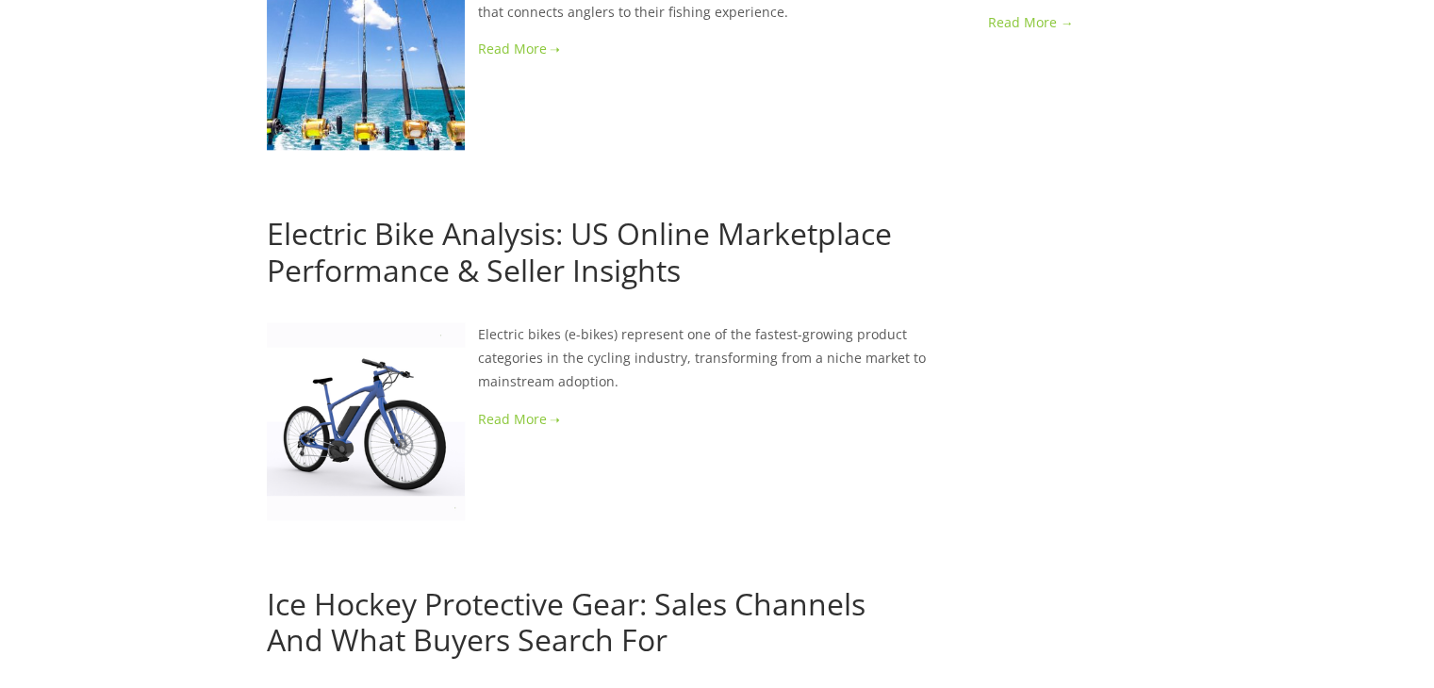
click at [490, 407] on link at bounding box center [597, 419] width 661 height 24
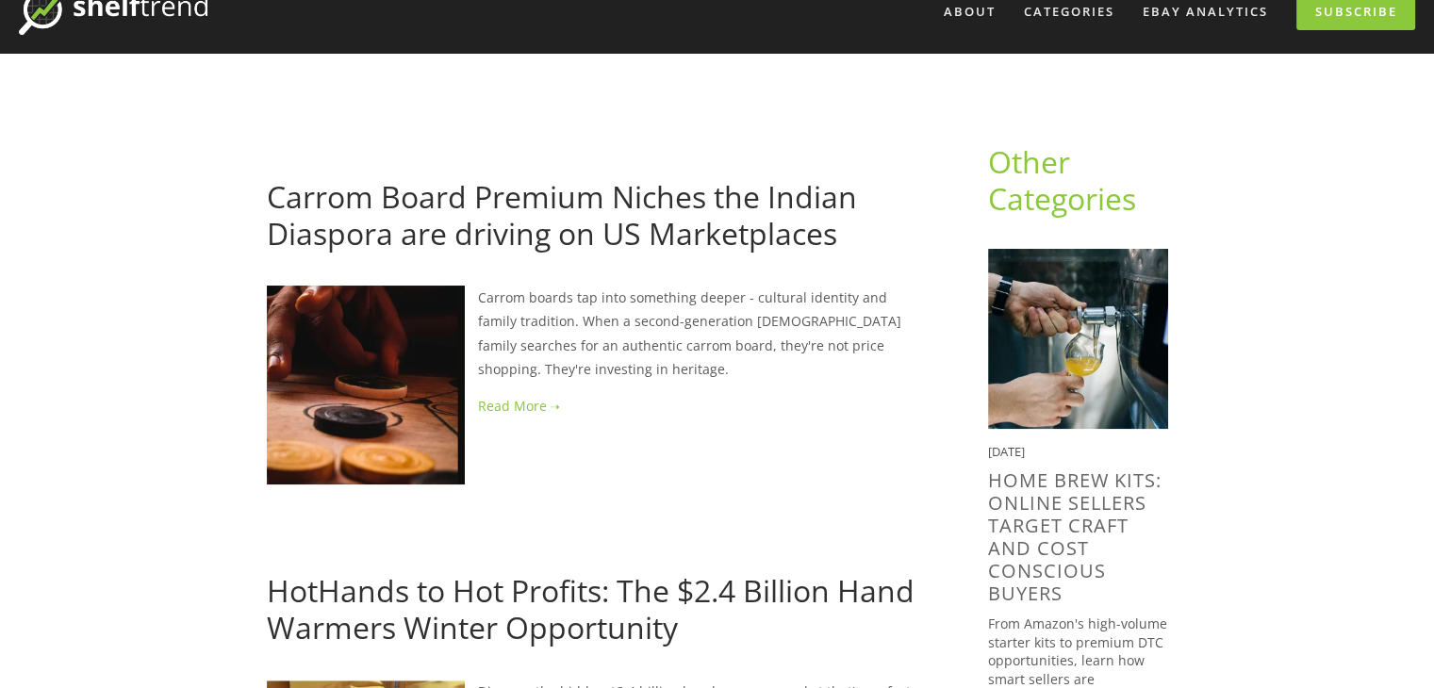
scroll to position [0, 0]
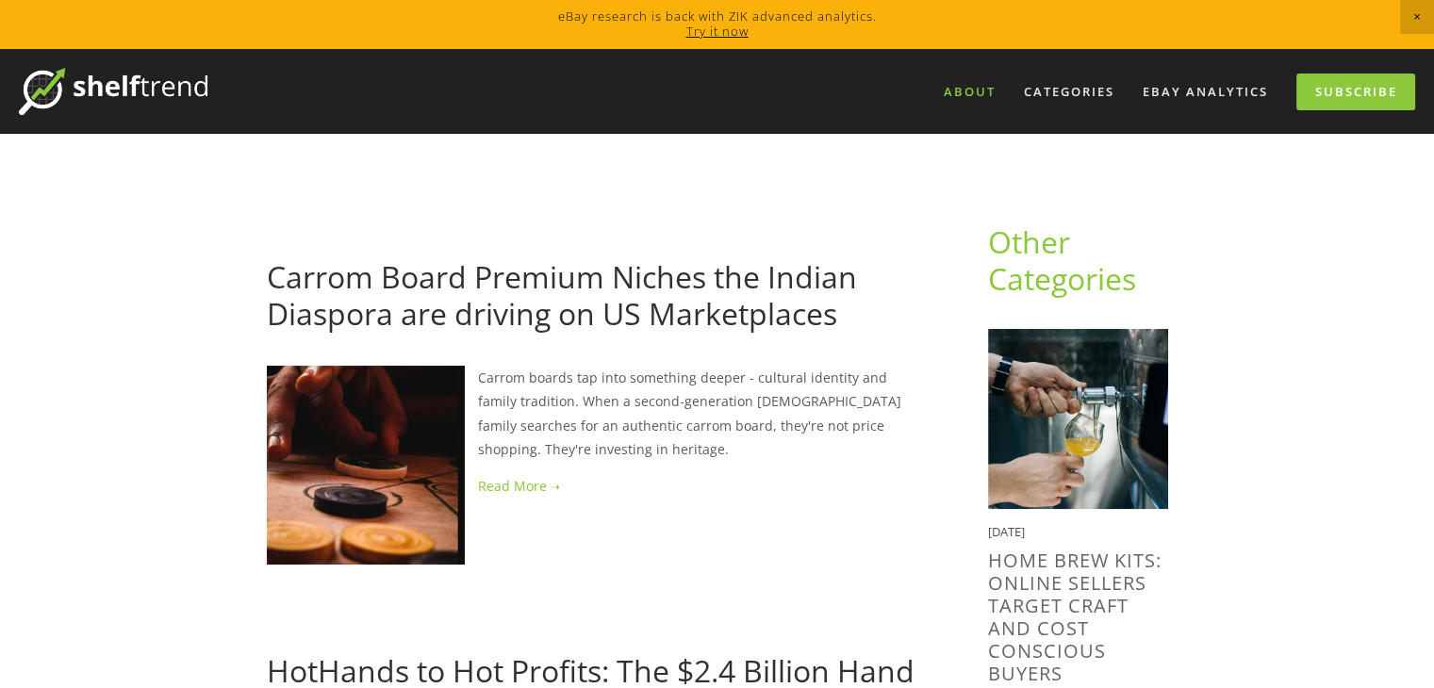
click at [981, 94] on link "About" at bounding box center [970, 91] width 76 height 31
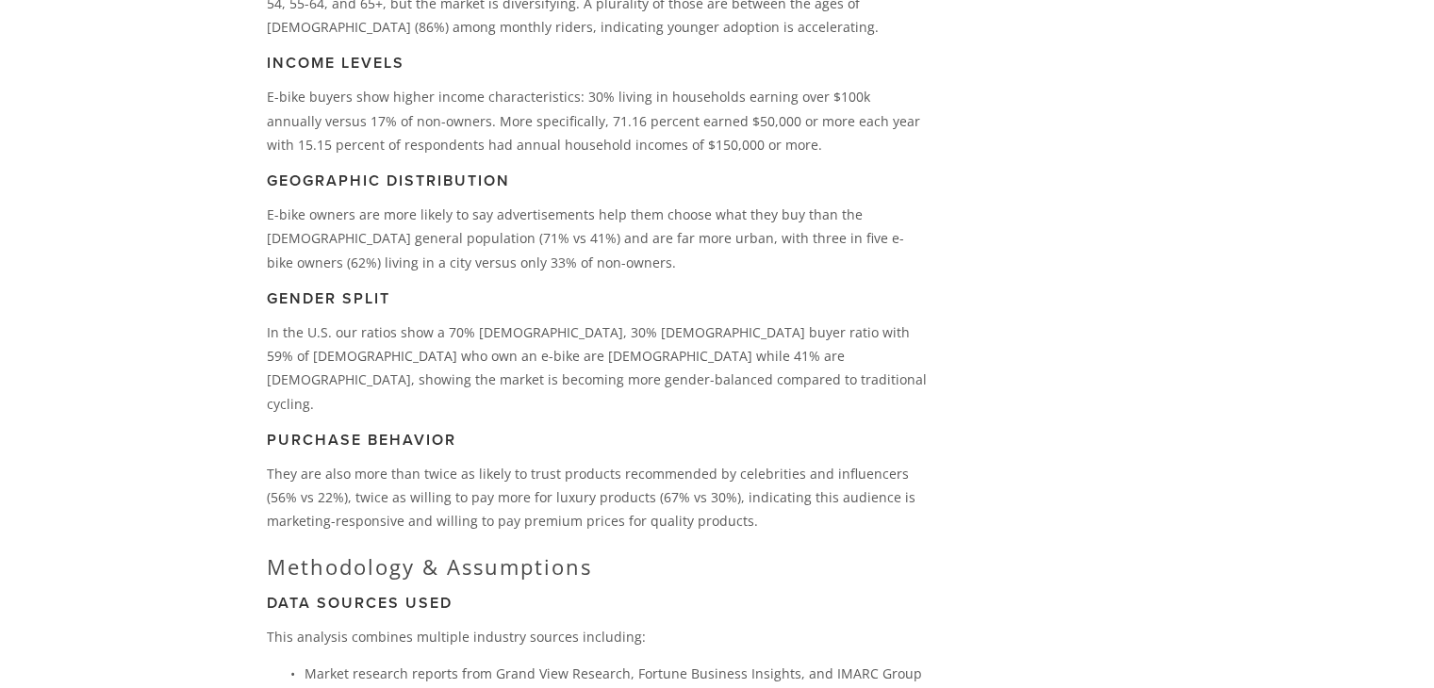
scroll to position [3929, 0]
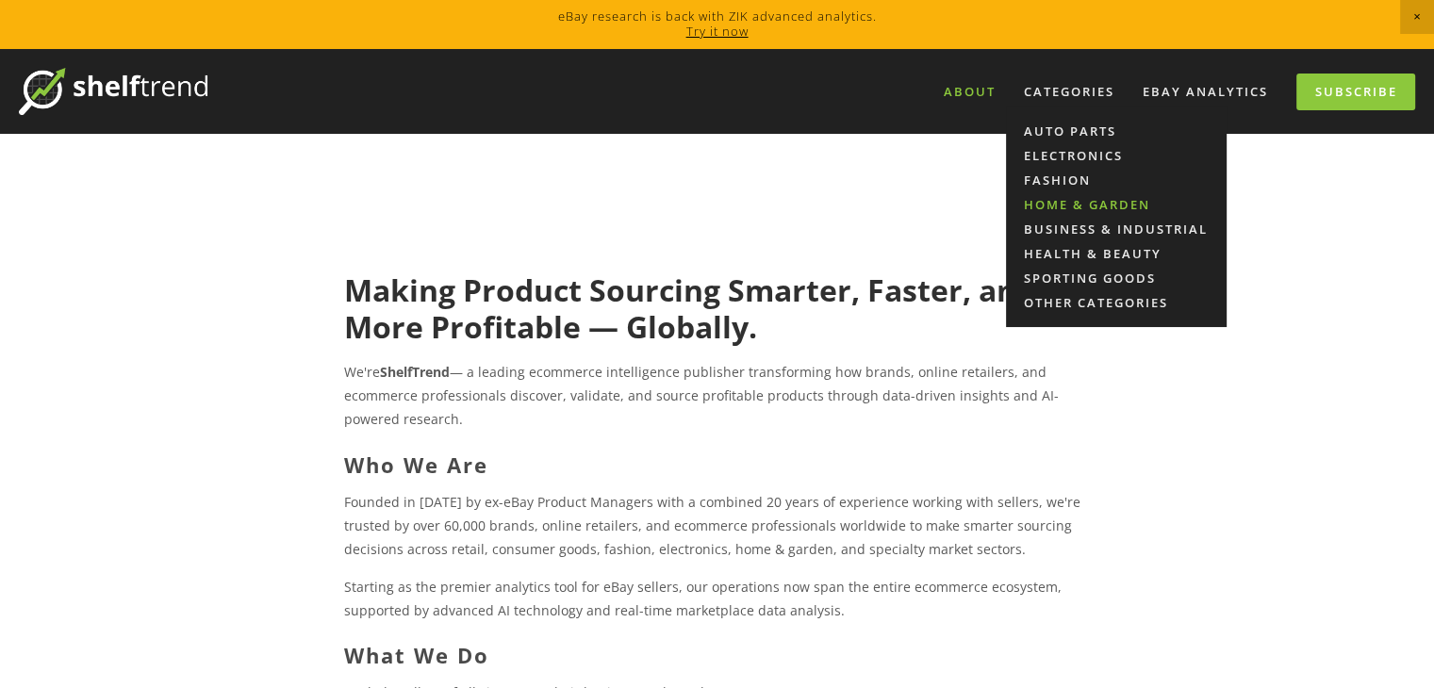
click at [1067, 201] on link "Home & Garden" at bounding box center [1116, 204] width 221 height 25
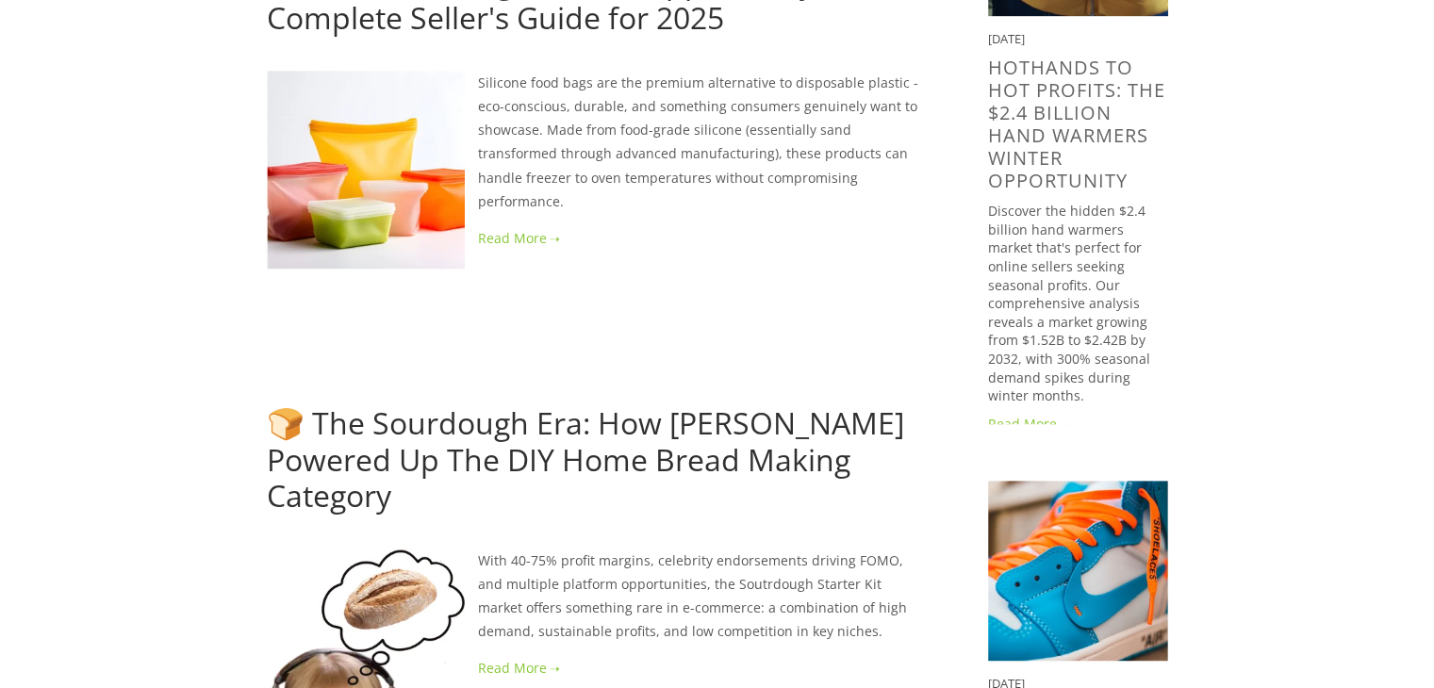
scroll to position [1131, 0]
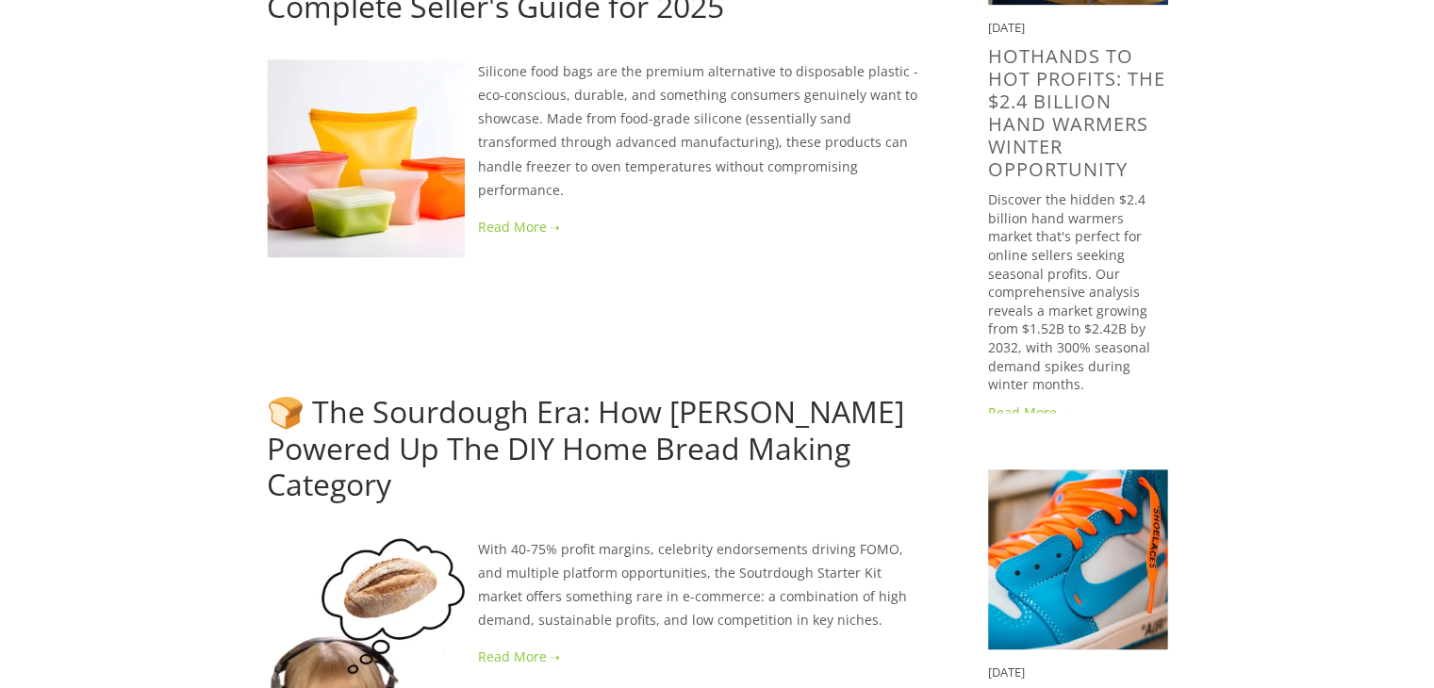
click at [423, 428] on link "🍞 The Sourdough Era: How [PERSON_NAME] Powered Up The DIY Home Bread Making Cat…" at bounding box center [585, 447] width 637 height 113
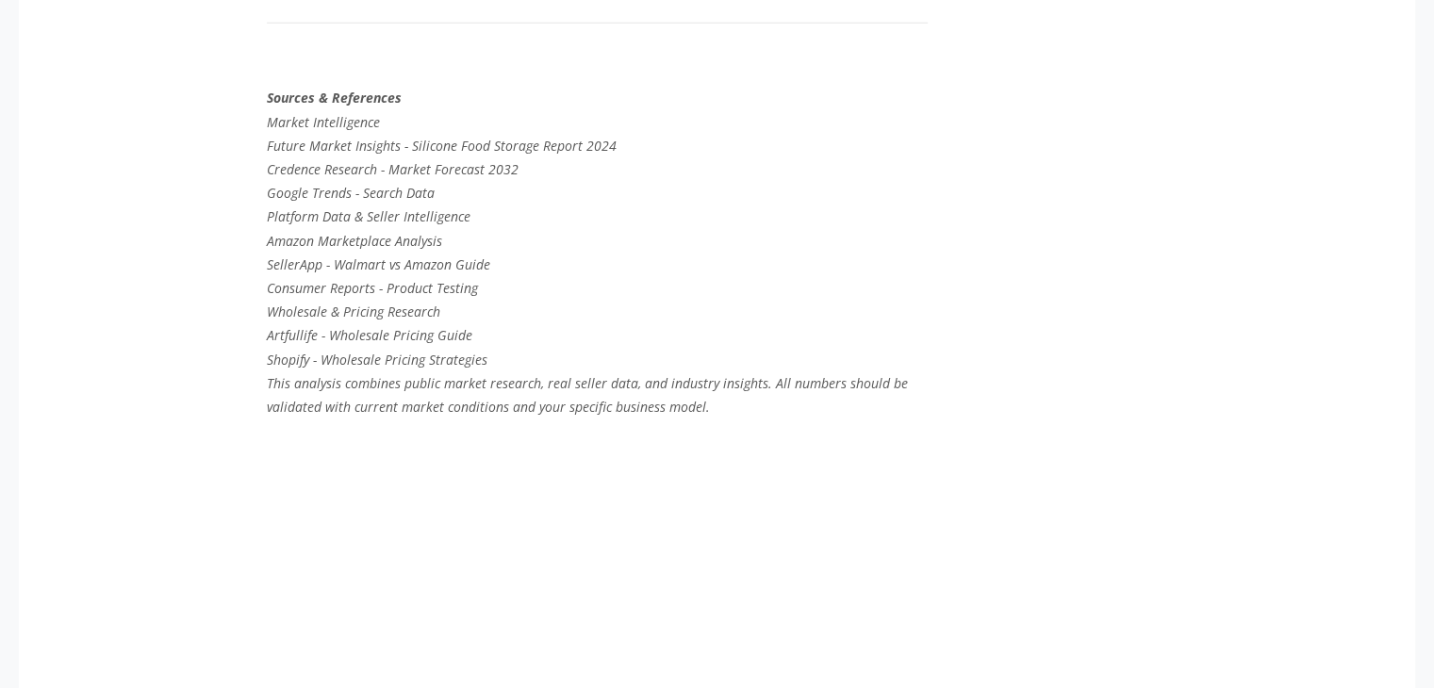
scroll to position [5355, 0]
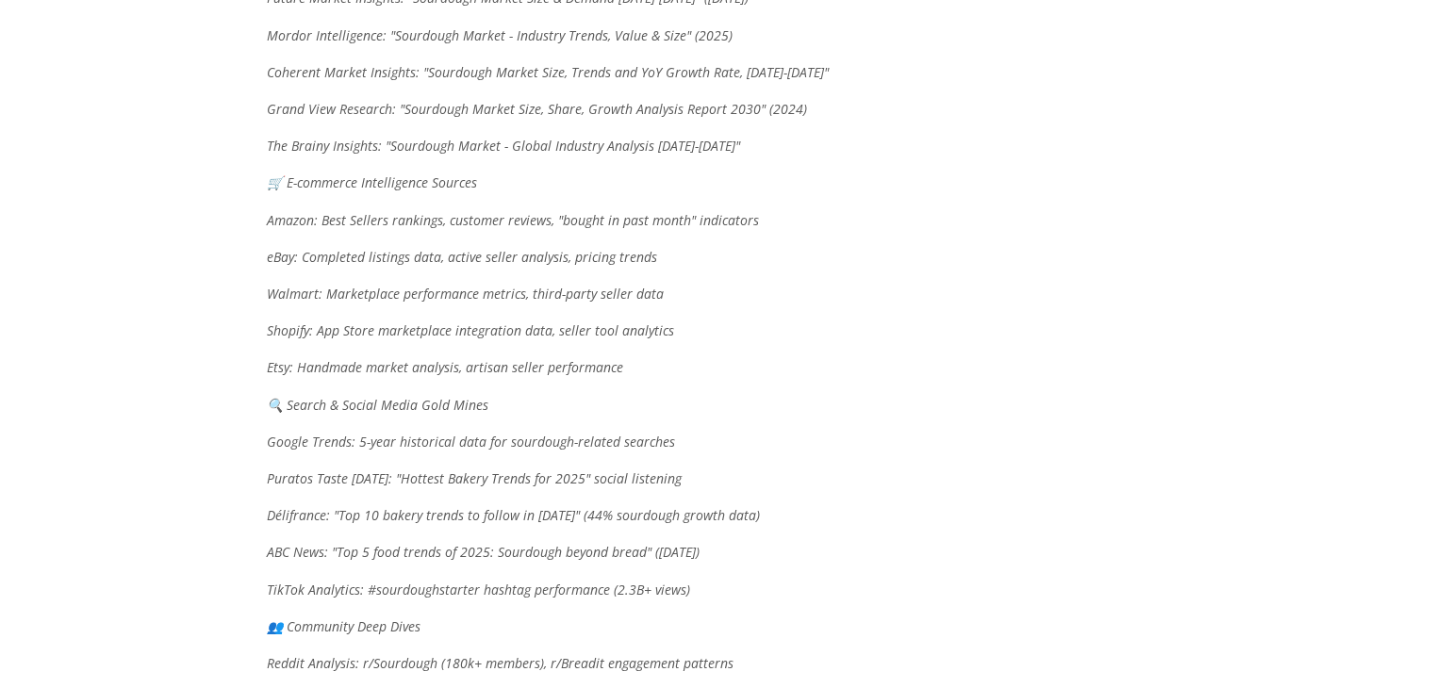
scroll to position [9239, 0]
click at [469, 233] on div "Sources & References 🏢 Industry Heavy Hitters Future Market Insights: "Sourdoug…" at bounding box center [597, 456] width 661 height 1082
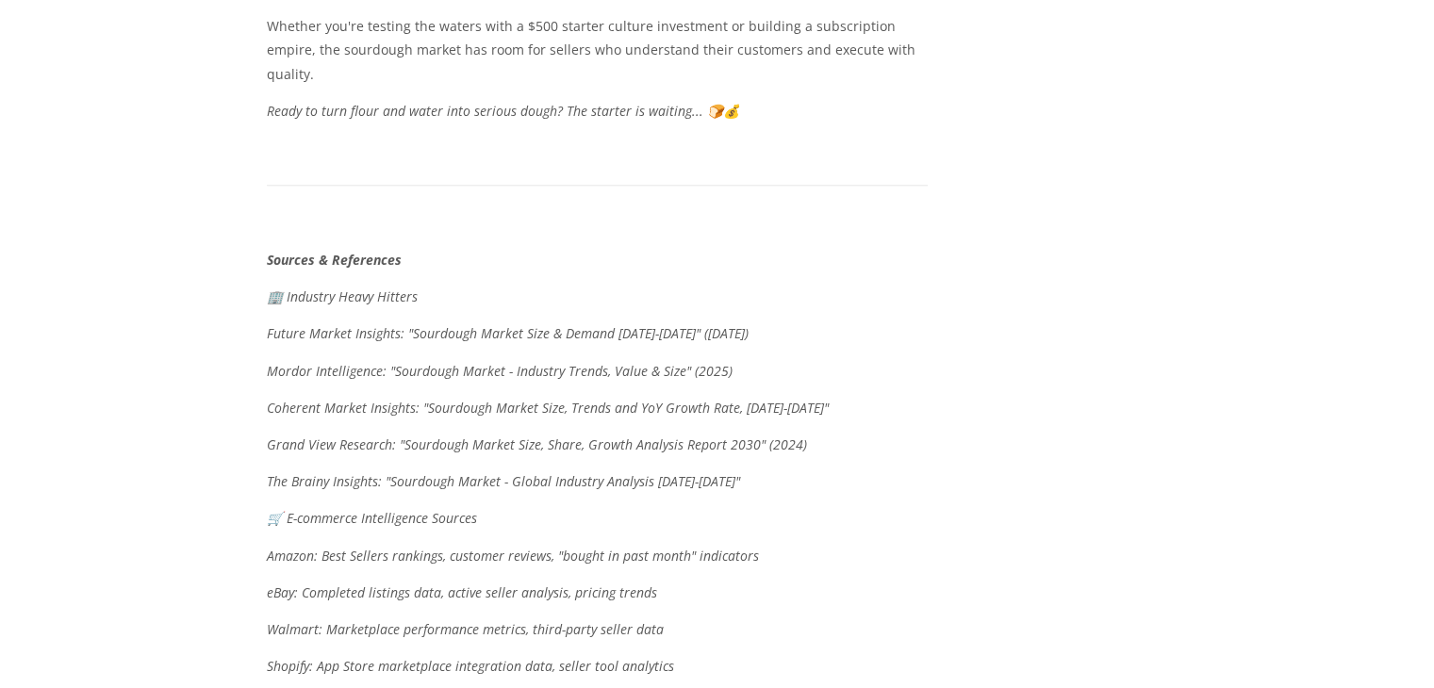
scroll to position [8899, 0]
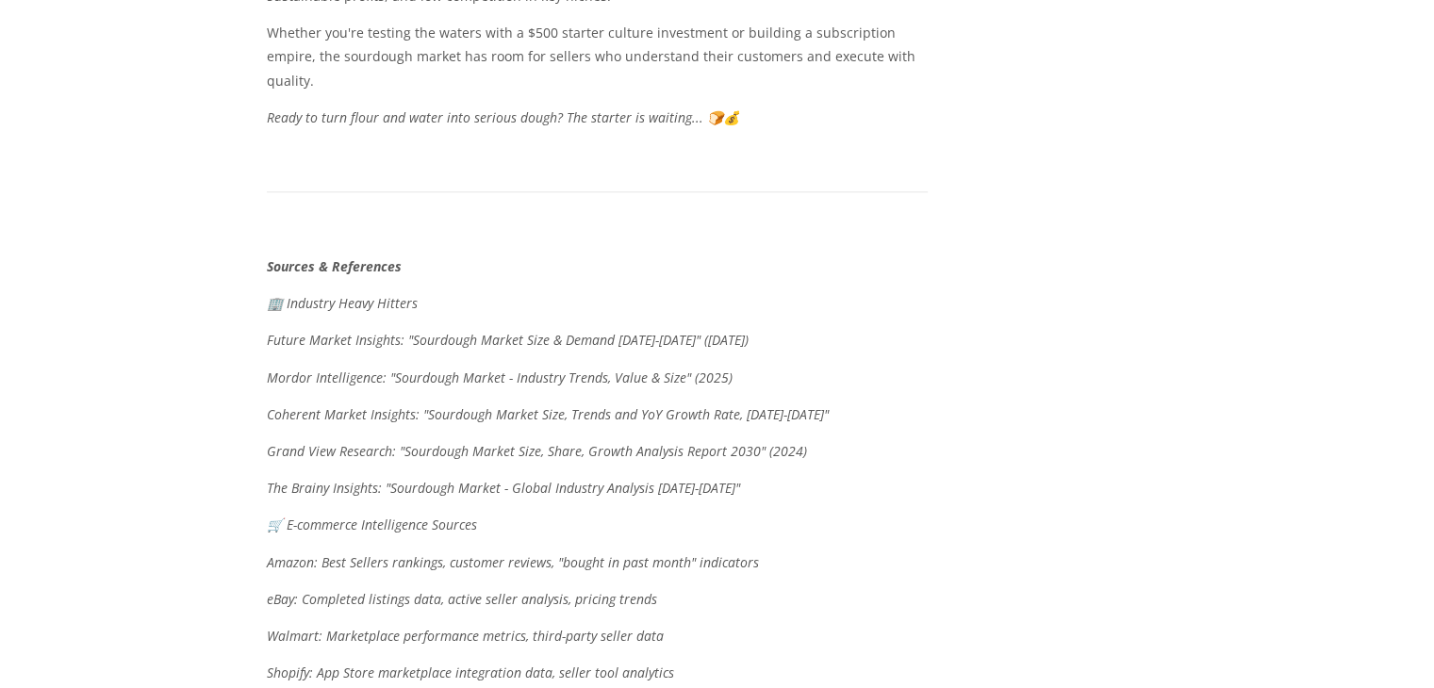
click at [291, 331] on em "Future Market Insights: "Sourdough Market Size & Demand [DATE]-[DATE]" ([DATE])" at bounding box center [508, 340] width 482 height 18
copy em "Future Market Insights"
